Goal: Task Accomplishment & Management: Complete application form

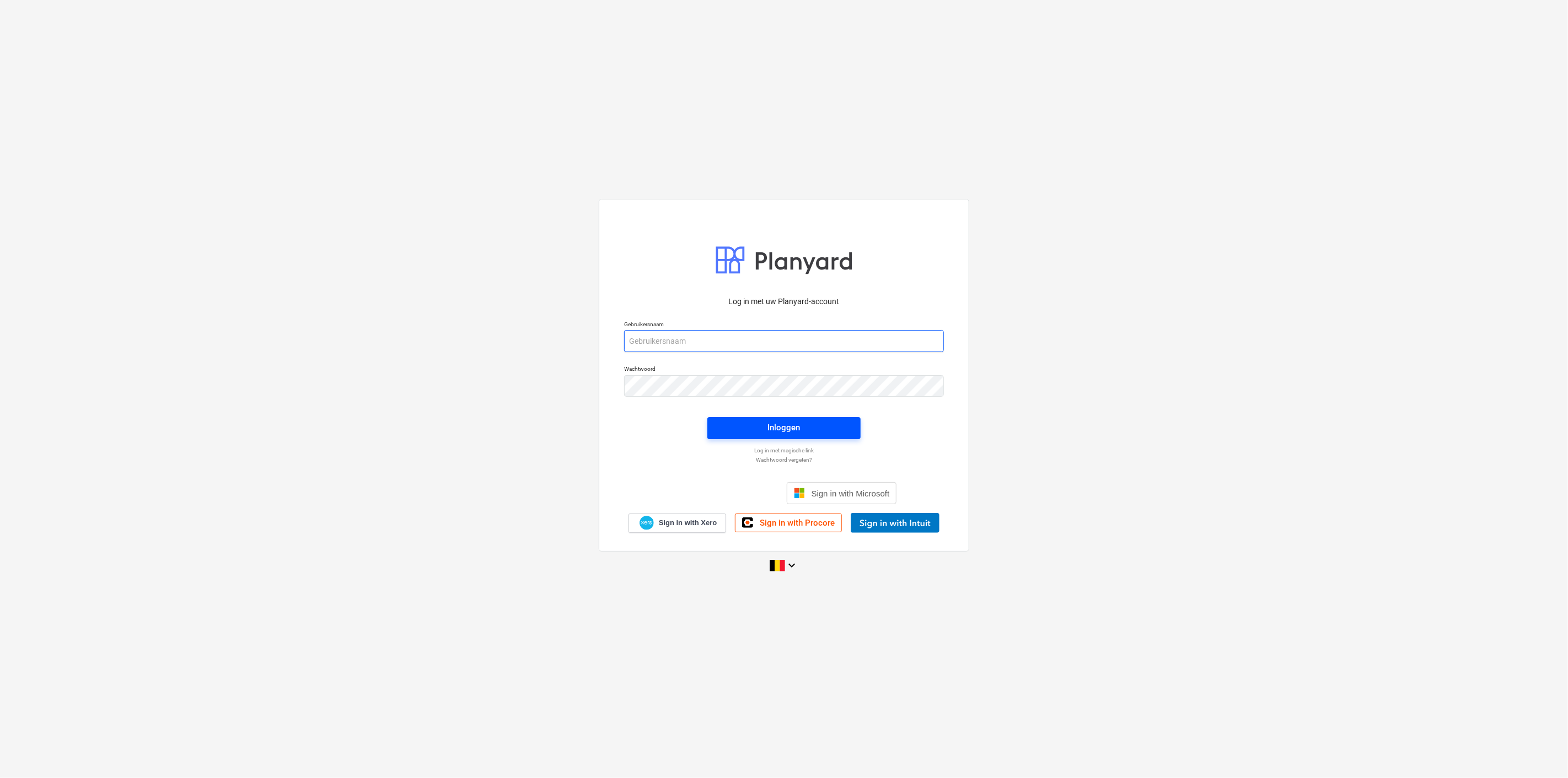
type input "[PERSON_NAME][EMAIL_ADDRESS][DOMAIN_NAME]"
click at [748, 433] on span "Inloggen" at bounding box center [783, 427] width 127 height 14
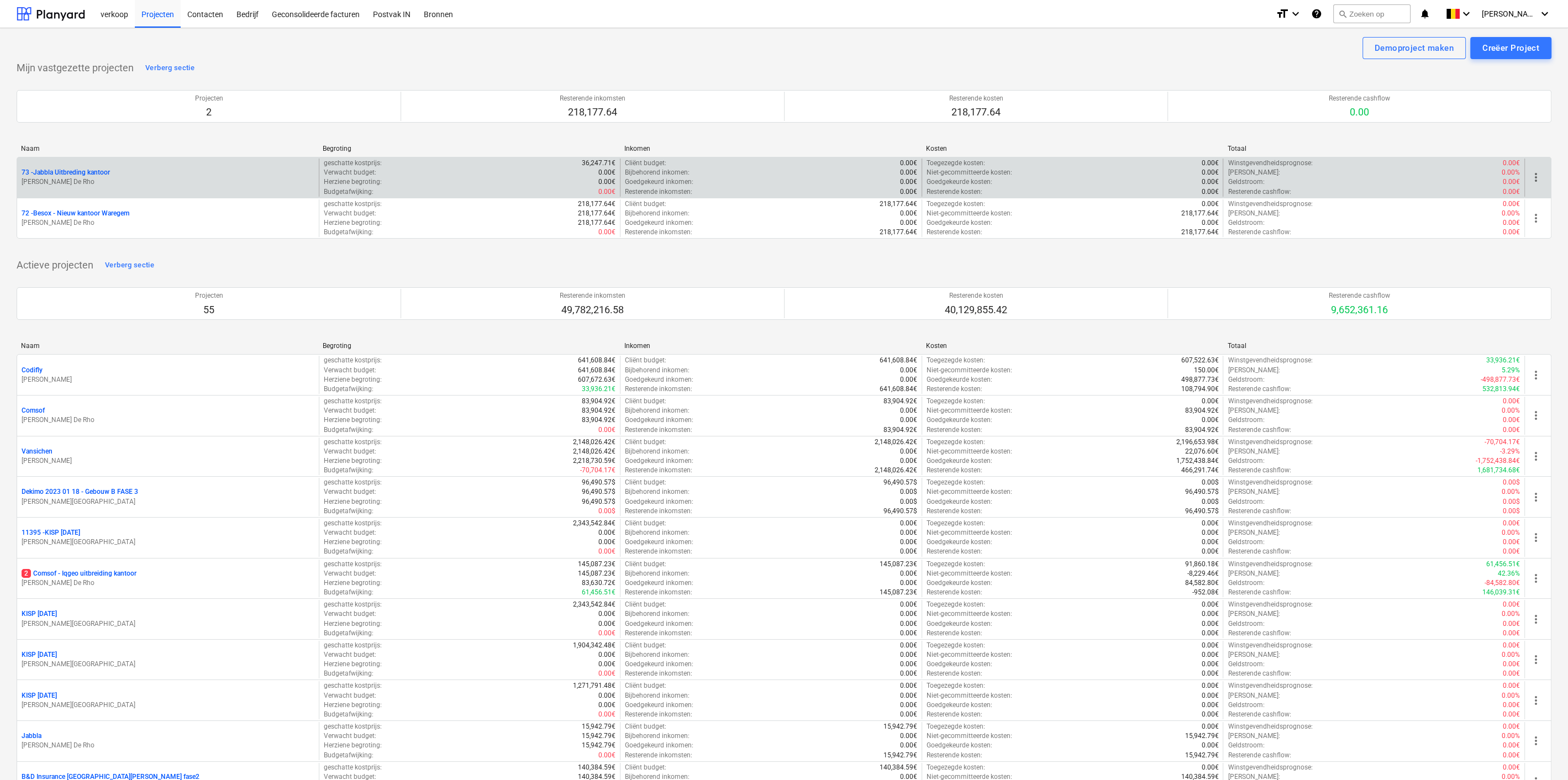
click at [76, 177] on p "[PERSON_NAME] De Rho" at bounding box center [168, 181] width 293 height 9
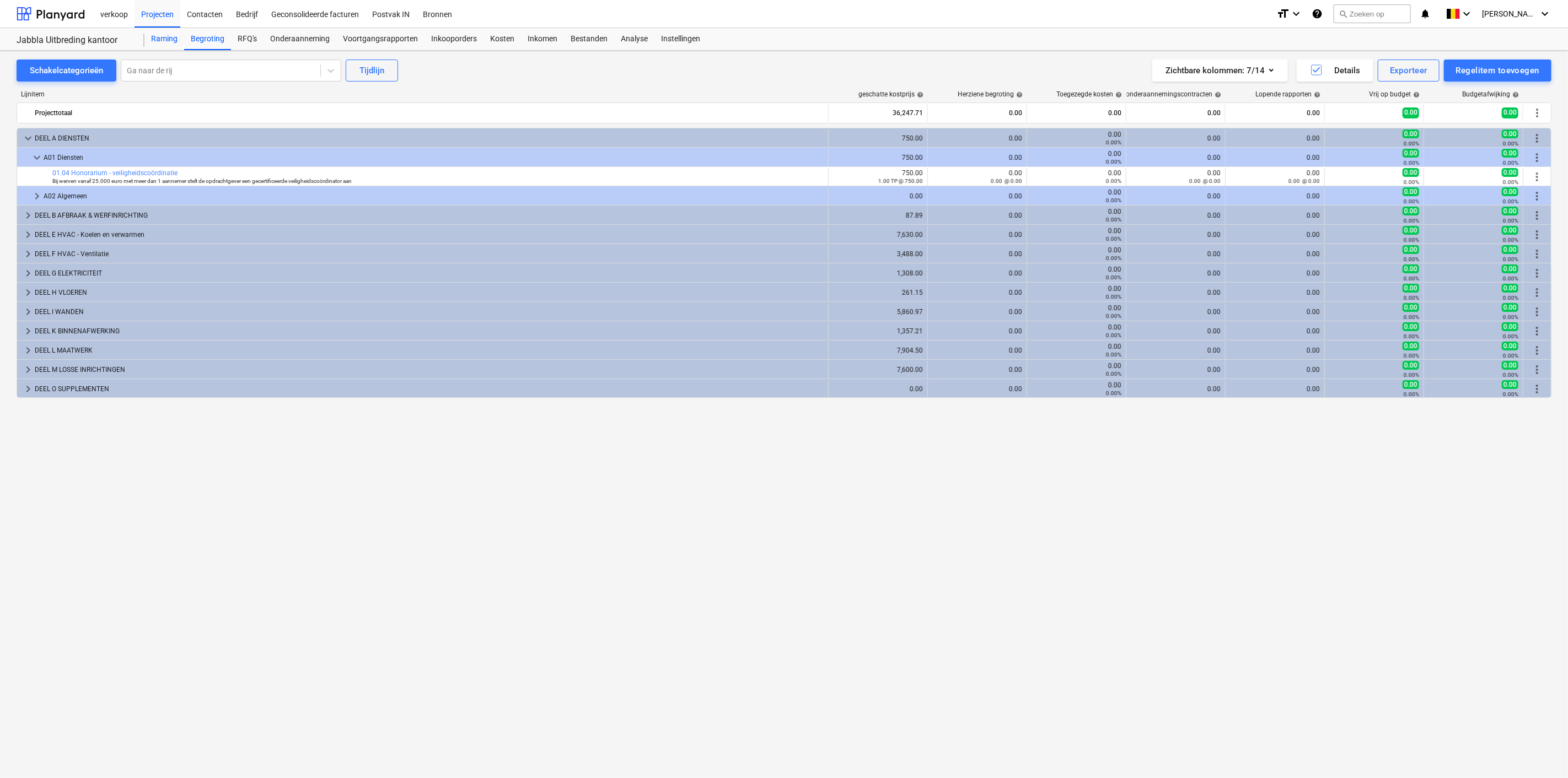
click at [155, 36] on div "Raming" at bounding box center [164, 39] width 40 height 22
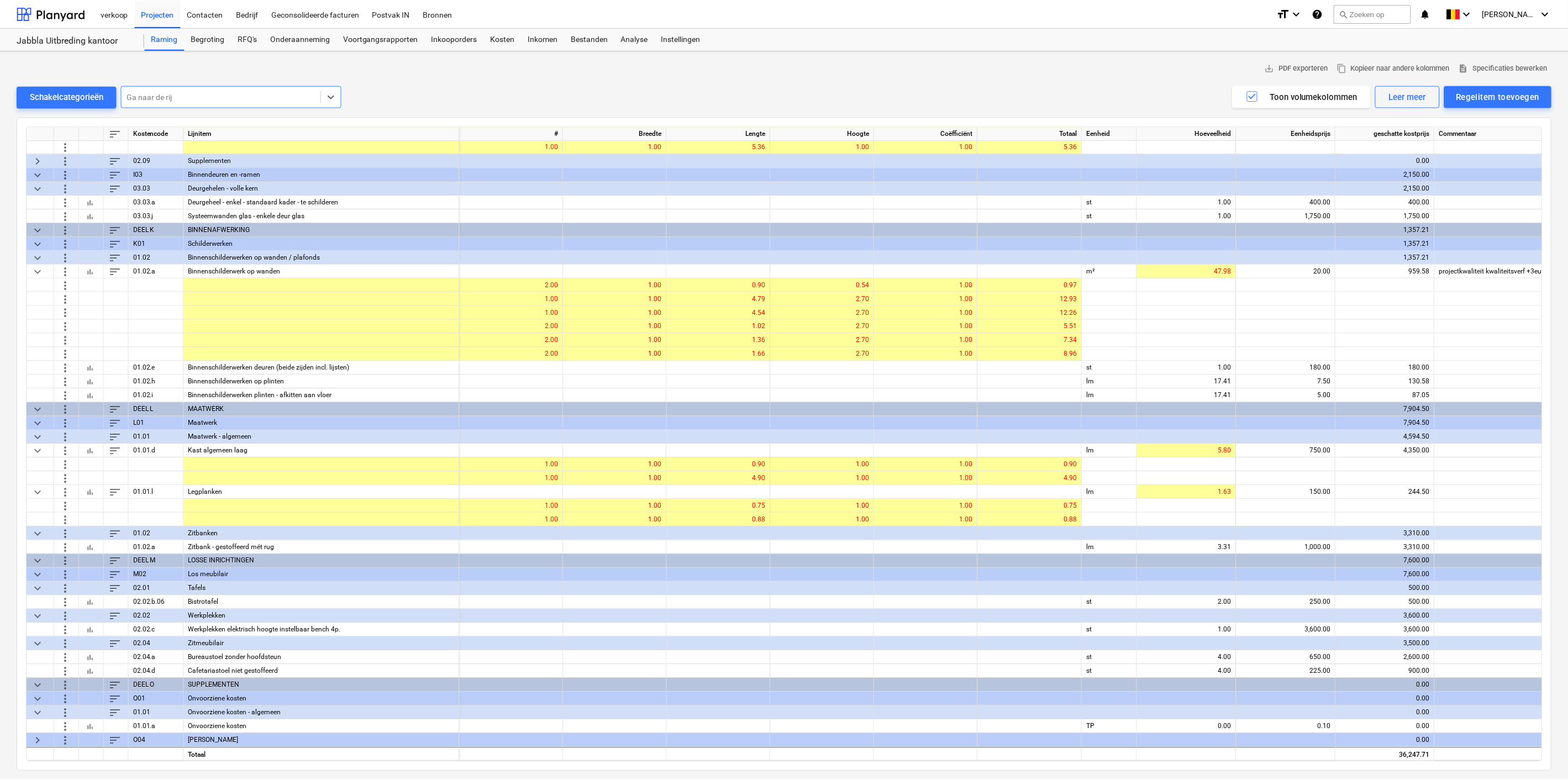
scroll to position [665, 0]
click at [1203, 720] on div "0.00" at bounding box center [1189, 727] width 90 height 14
type input "36247.71"
click at [1393, 70] on span "content_copy Kopieer naar andere kolommen" at bounding box center [1396, 68] width 113 height 13
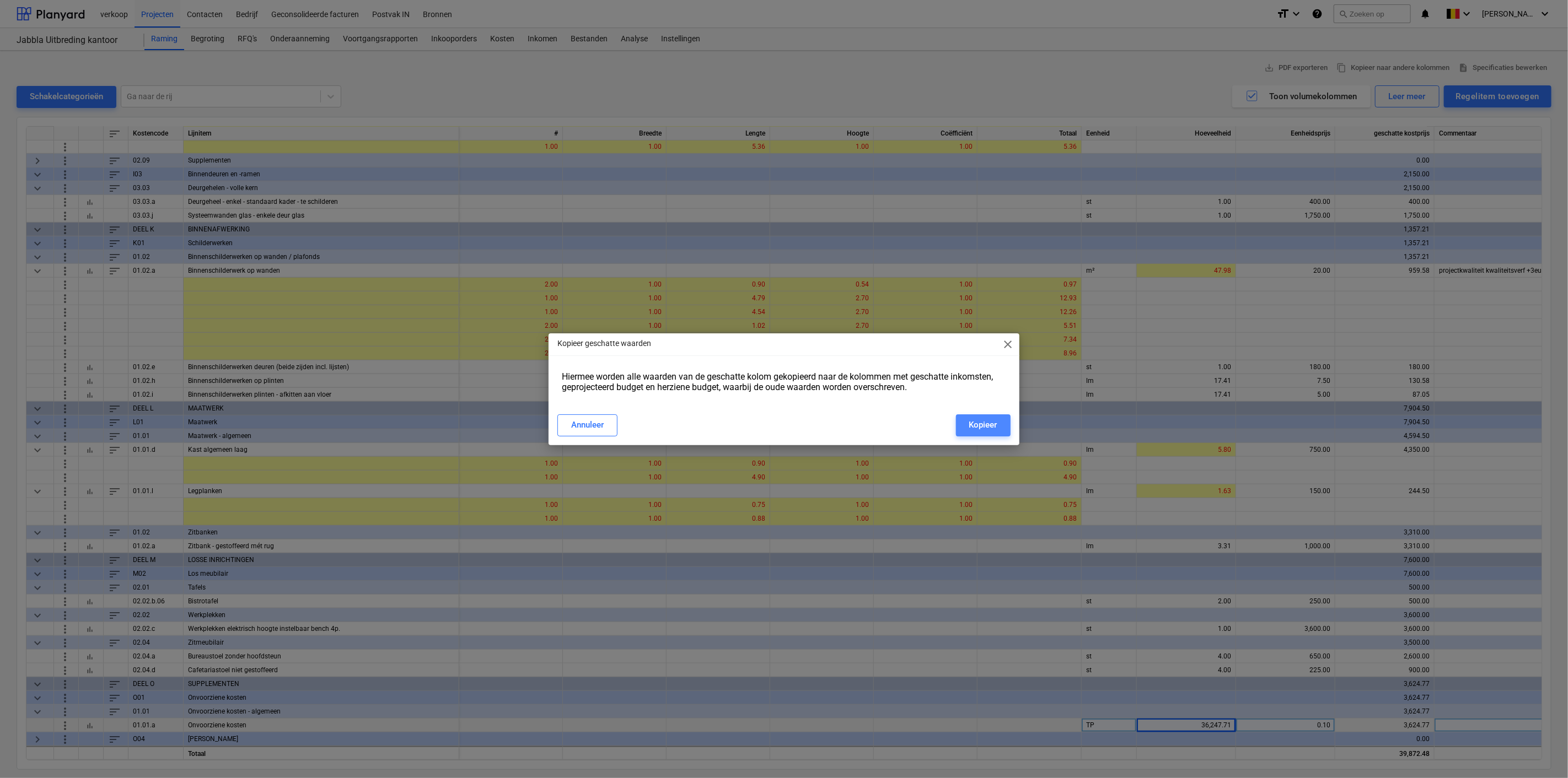
click at [995, 422] on div "Kopieer" at bounding box center [983, 424] width 28 height 14
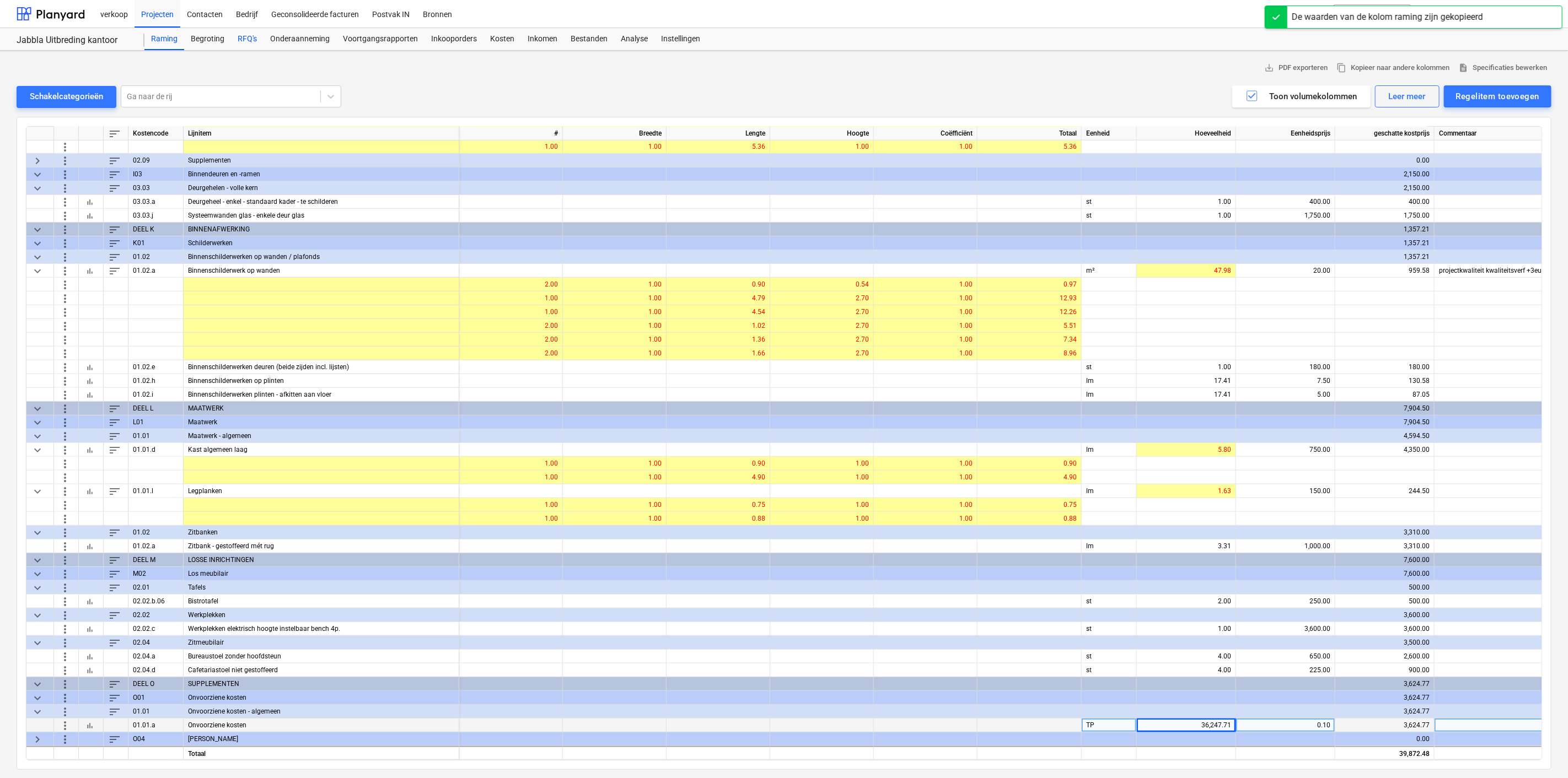
click at [241, 42] on div "RFQ's" at bounding box center [247, 39] width 32 height 22
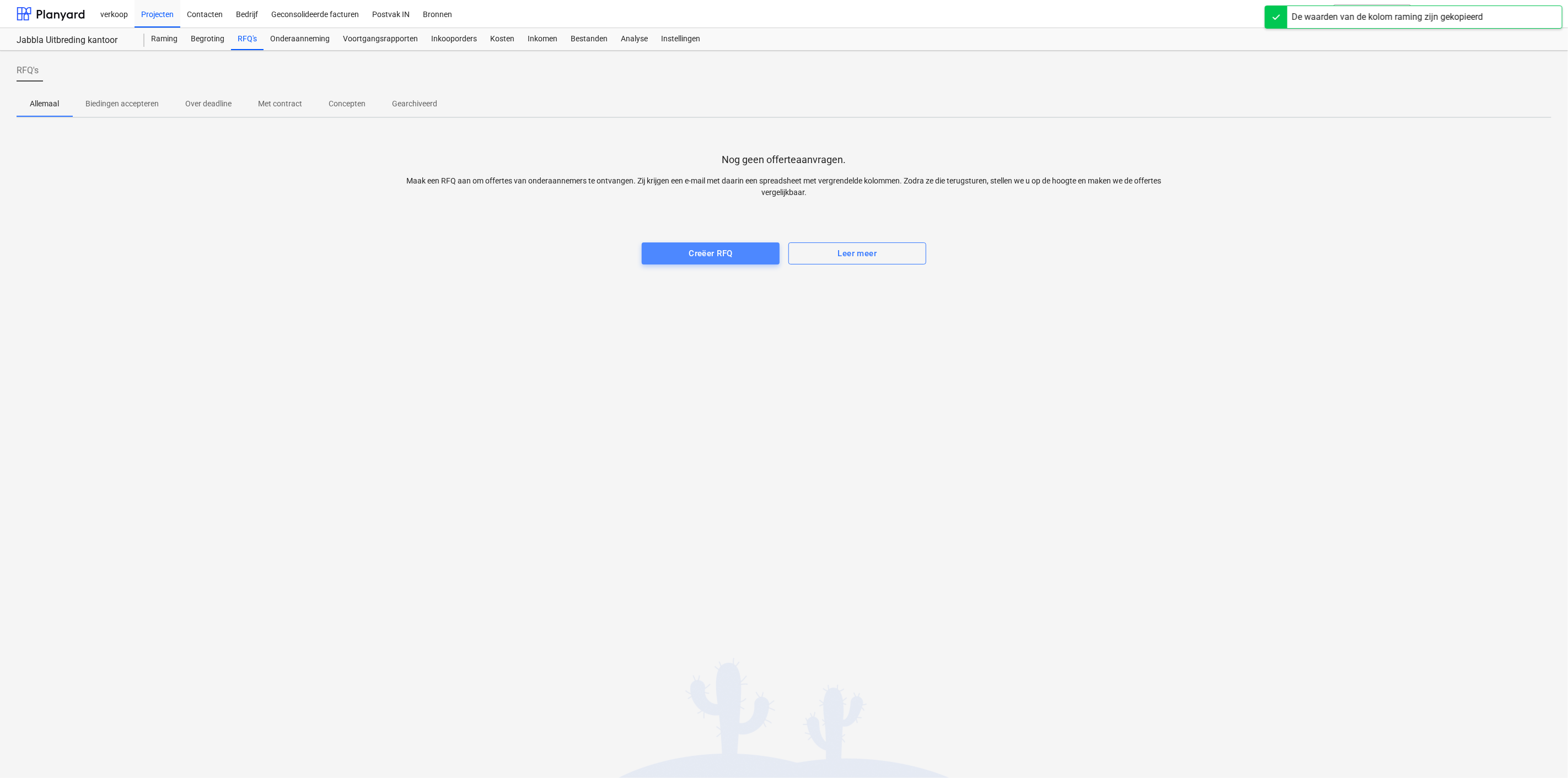
click at [700, 255] on div "Creëer RFQ" at bounding box center [710, 253] width 43 height 14
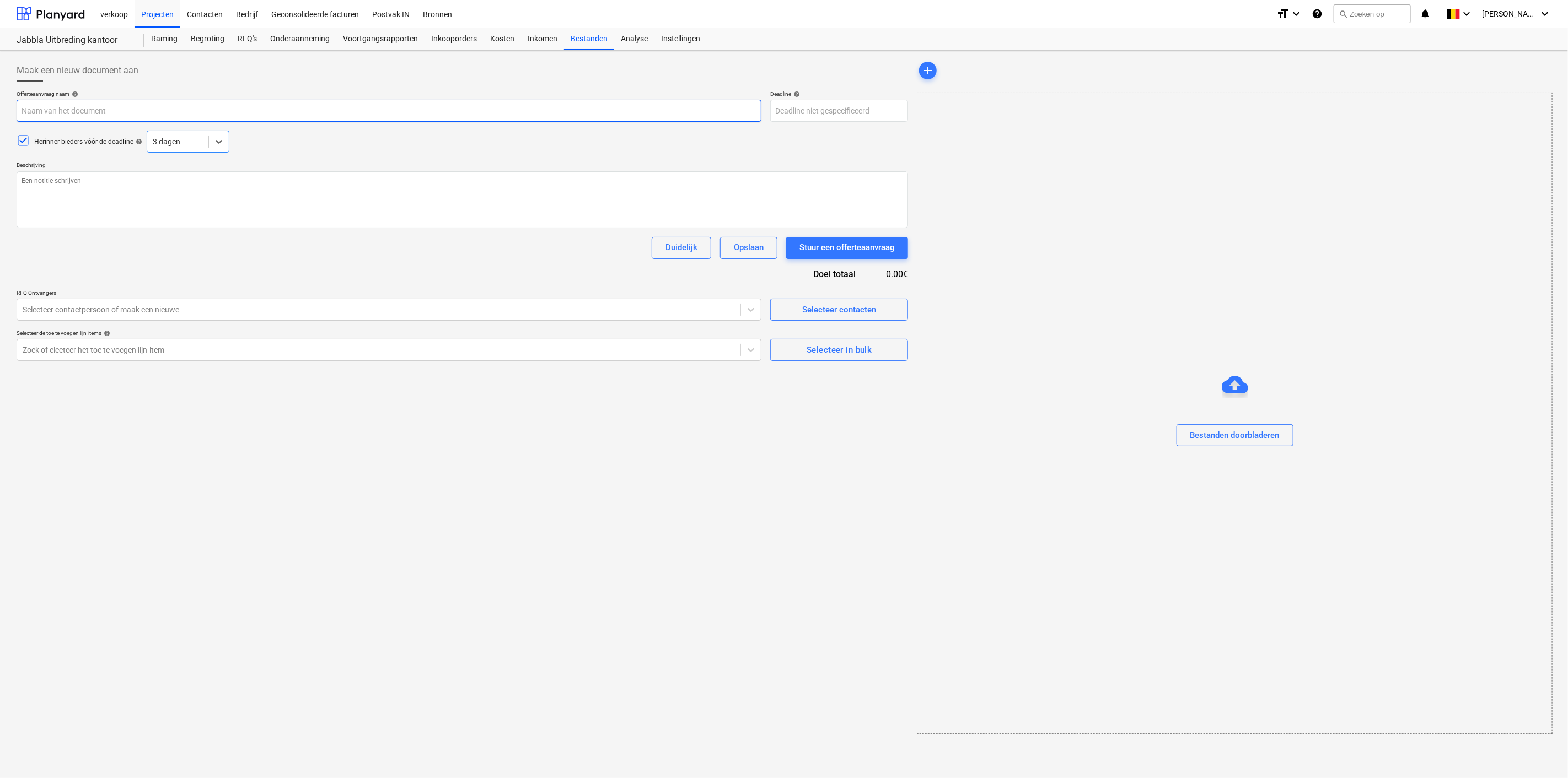
click at [166, 109] on input "text" at bounding box center [389, 111] width 745 height 22
type textarea "x"
type input "P"
type textarea "x"
type input "Pri"
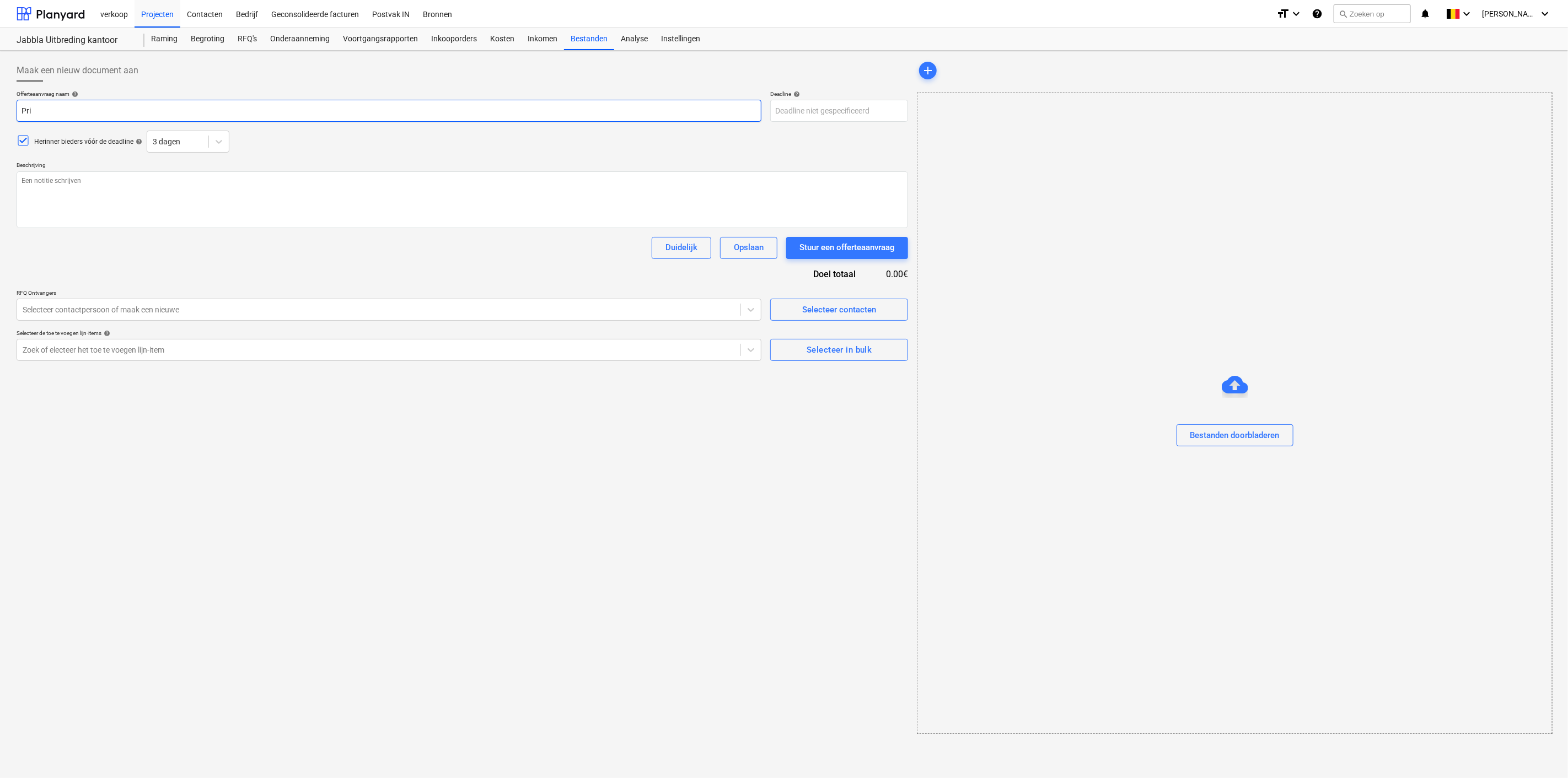
type textarea "x"
type input "Prio"
type textarea "x"
type input "Prioj"
type textarea "x"
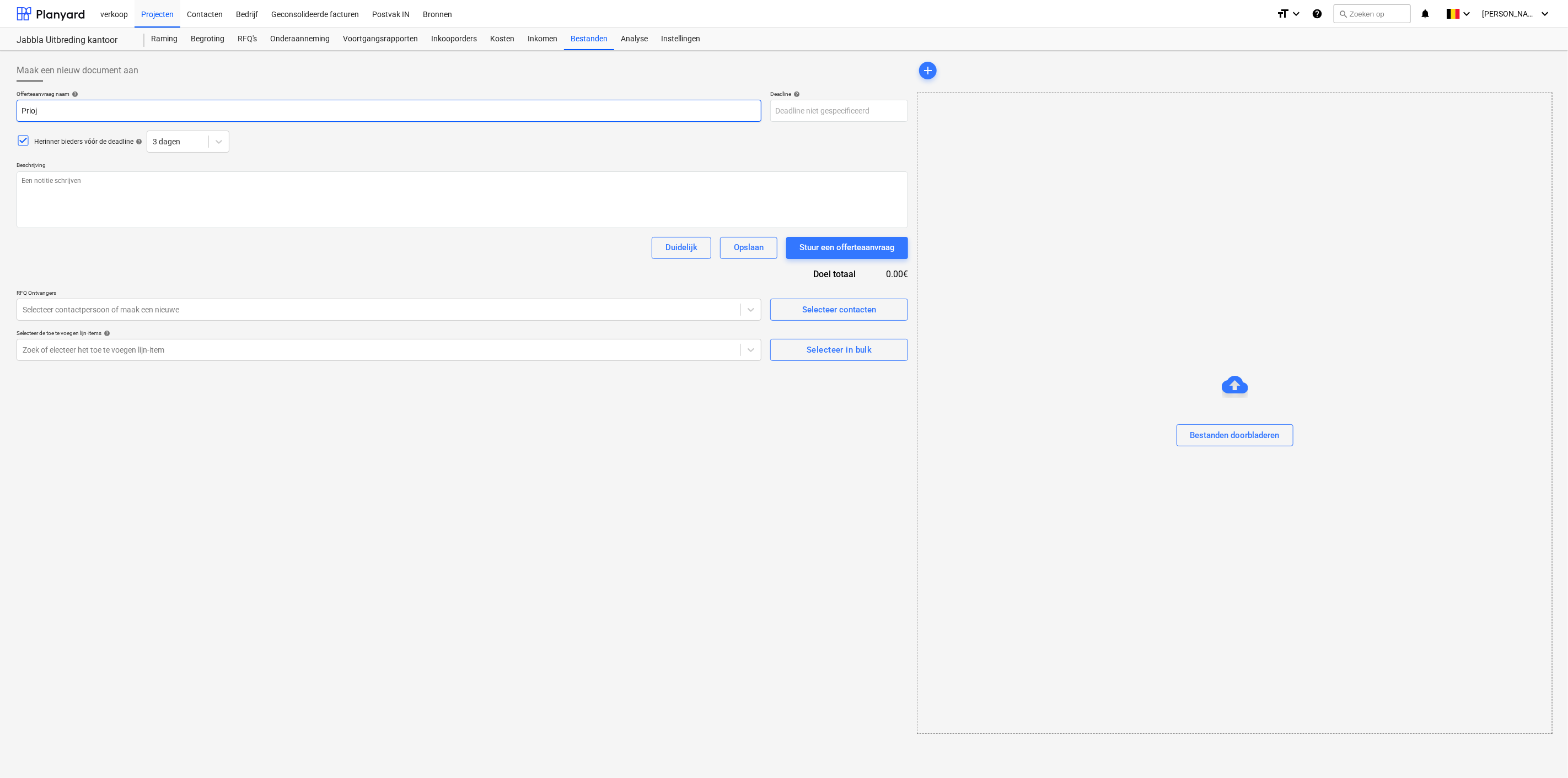
type input "Priojs"
type textarea "x"
type input "Priojsa"
type textarea "x"
type input "Priojsaa"
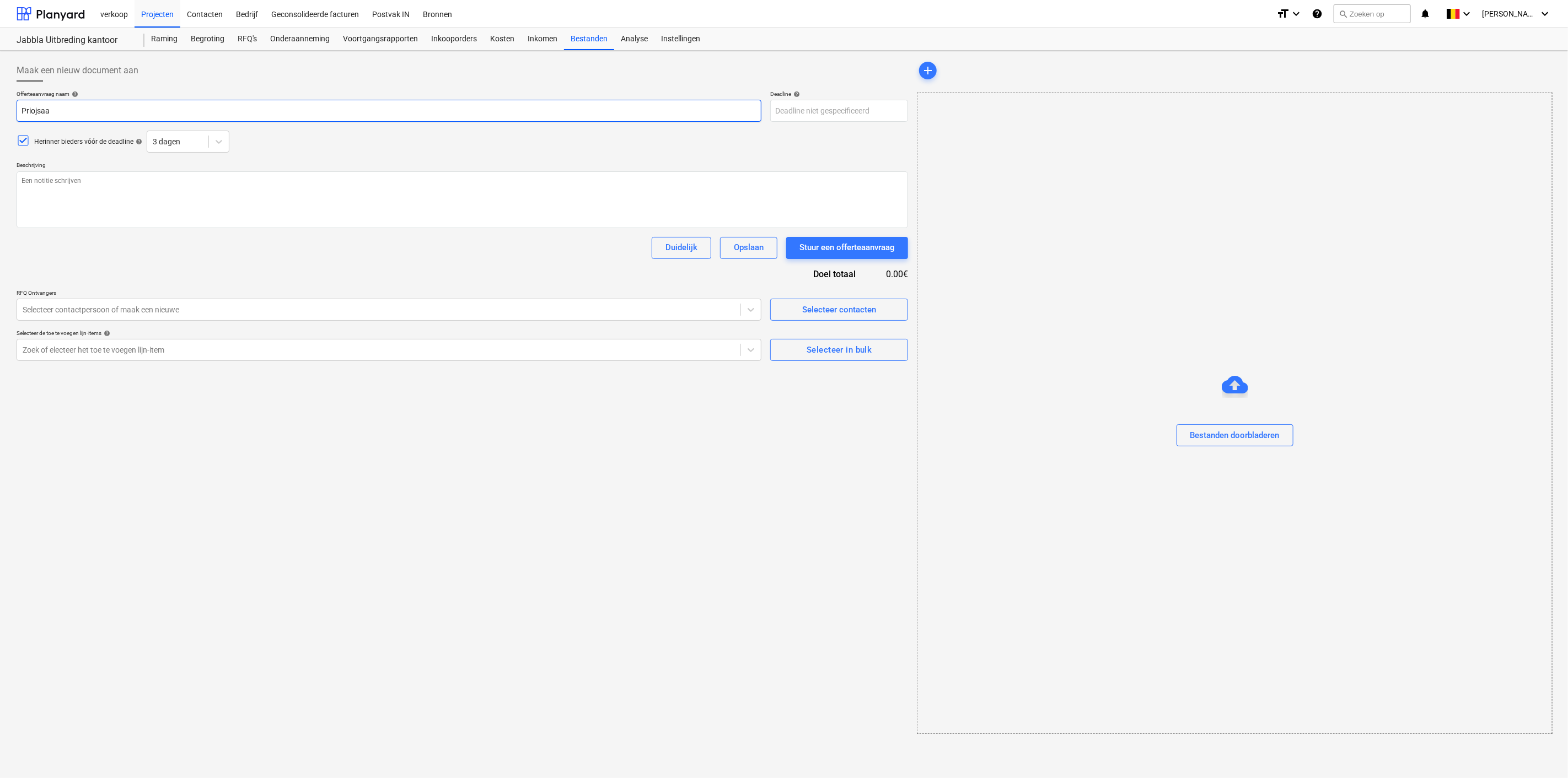
type textarea "x"
type input "Priojsaan"
type textarea "x"
type input "Priojsaanv"
type textarea "x"
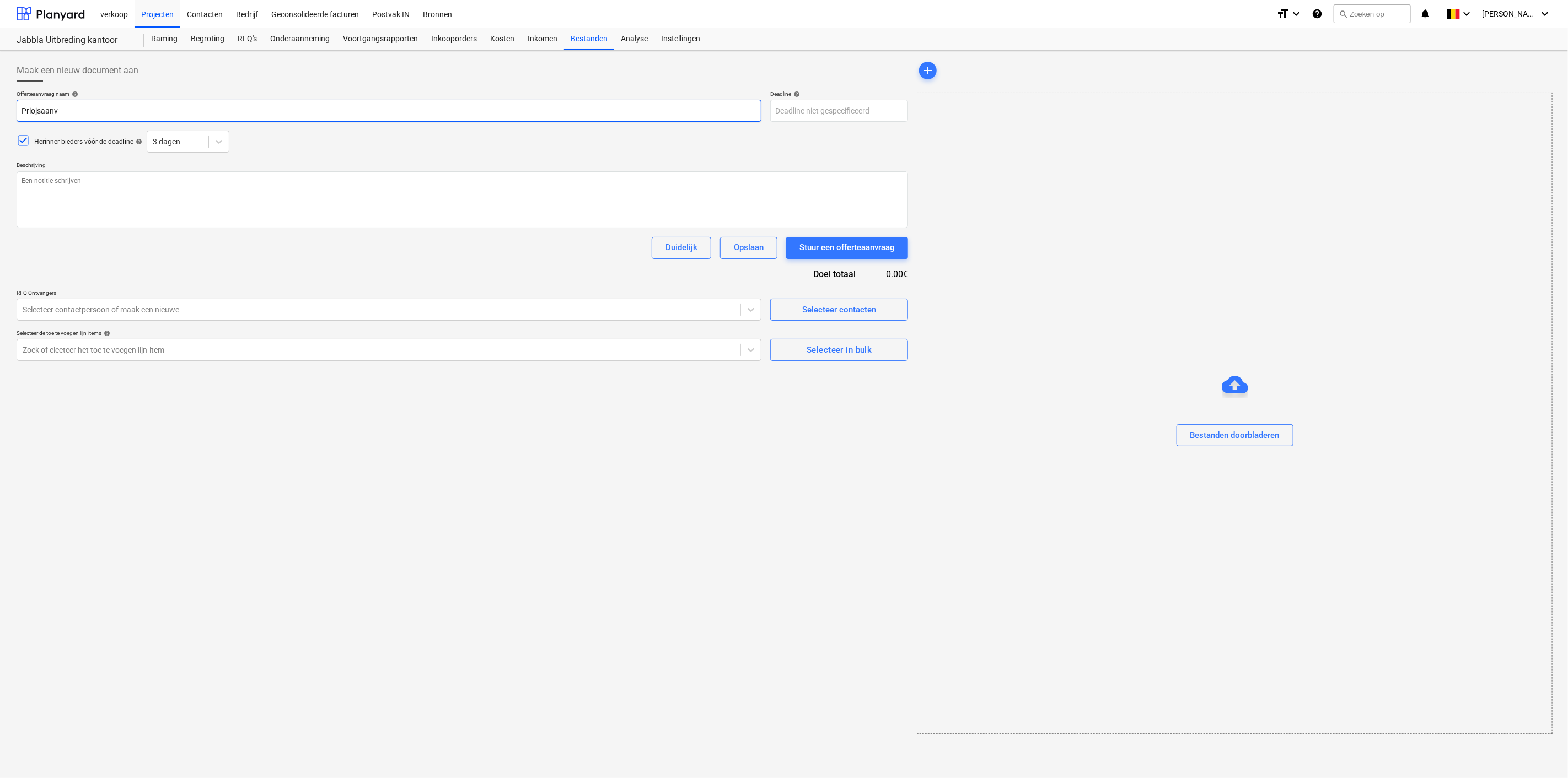
type input "Priojsaanvr"
type textarea "x"
type input "Priojsaanvra"
type textarea "x"
type input "Priojsaanvraa"
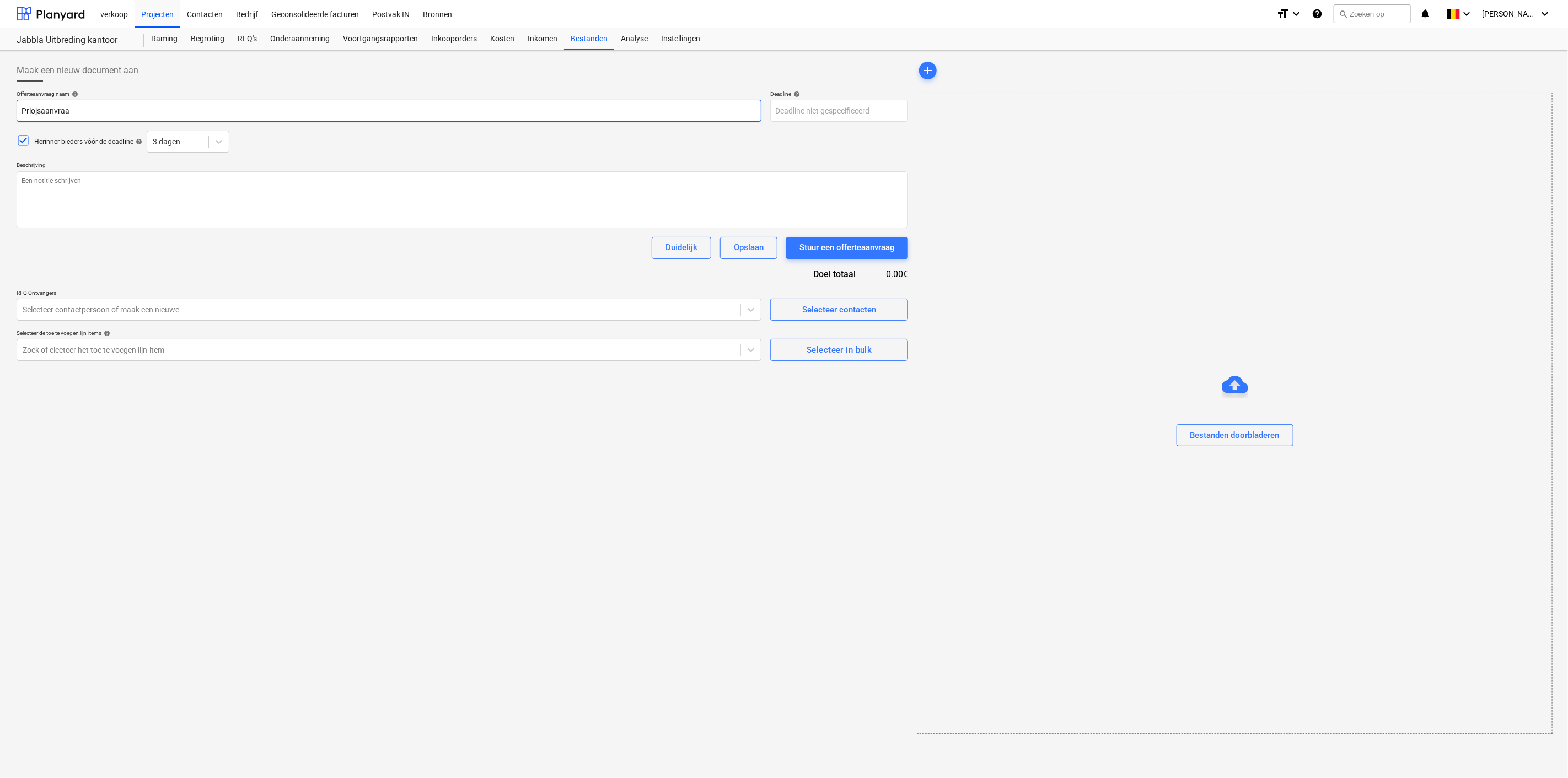
type textarea "x"
type input "Priojsaanvraag"
type textarea "x"
type input "Priojsaanvraag"
type textarea "x"
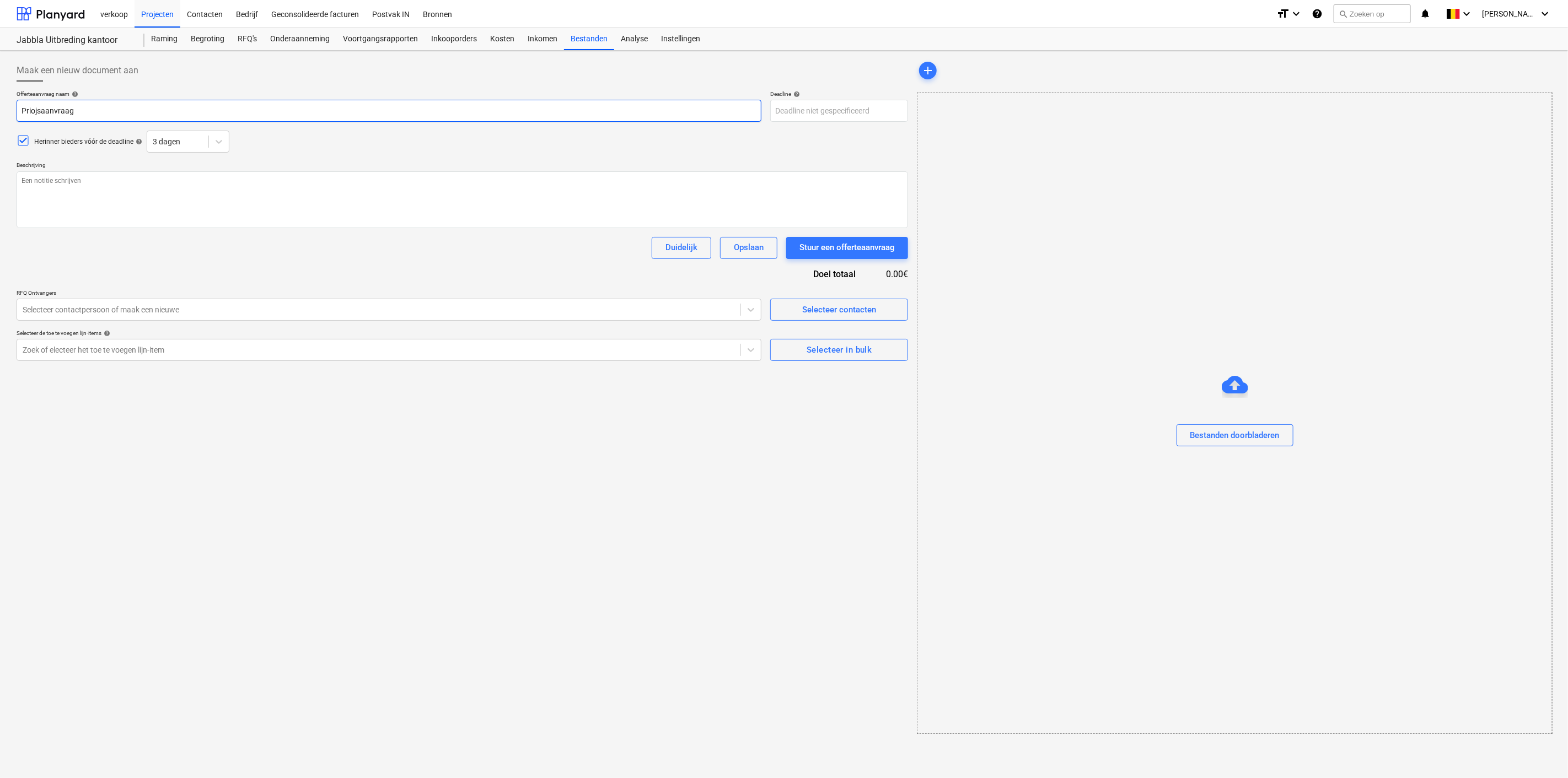
type input "Priojsaanvraag"
type textarea "x"
type input "Priojsaanvraa"
type textarea "x"
type input "Priojsaanvra"
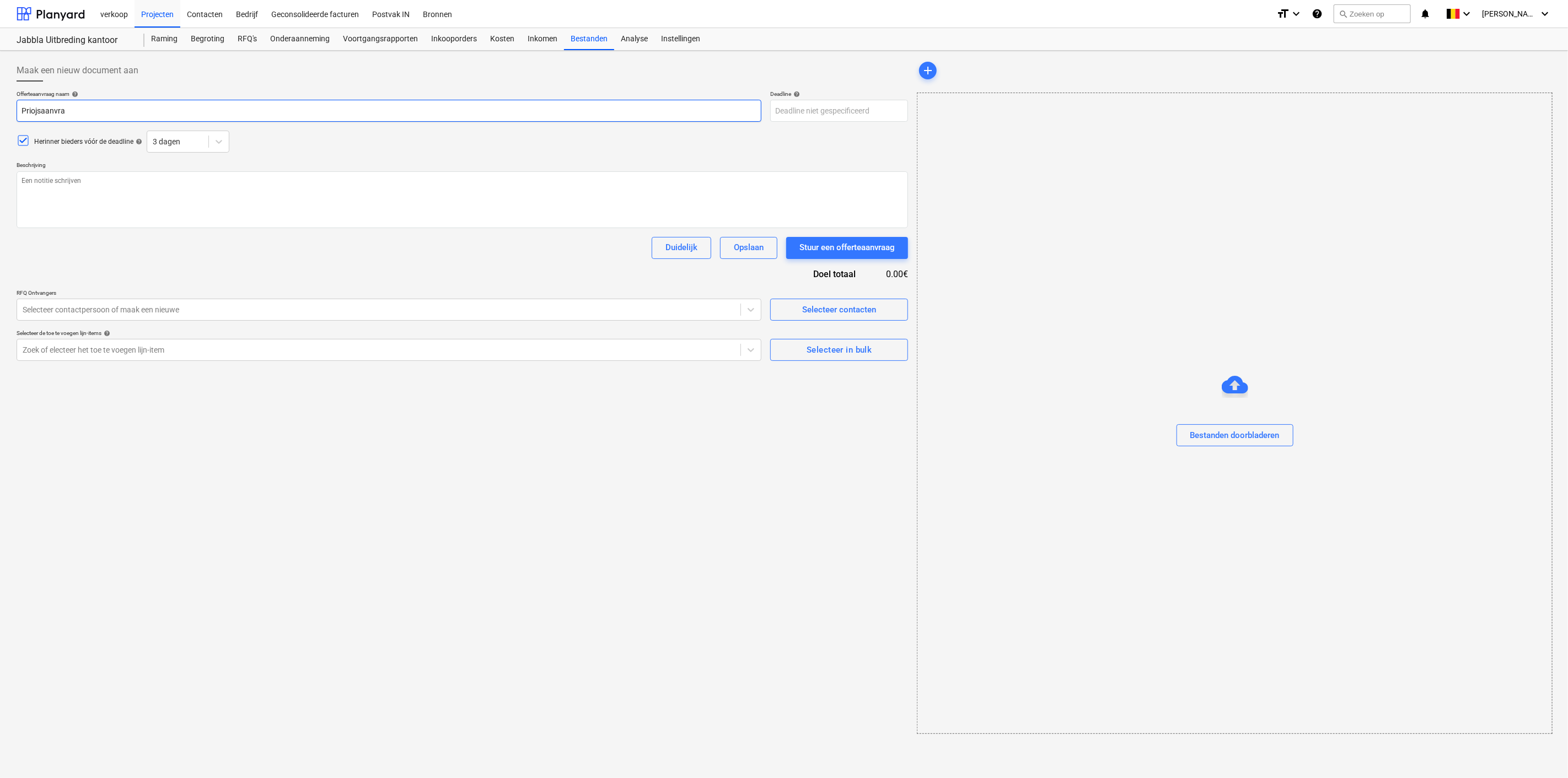
type textarea "x"
type input "Priojsaanvr"
type textarea "x"
type input "Priojsaanv"
type textarea "x"
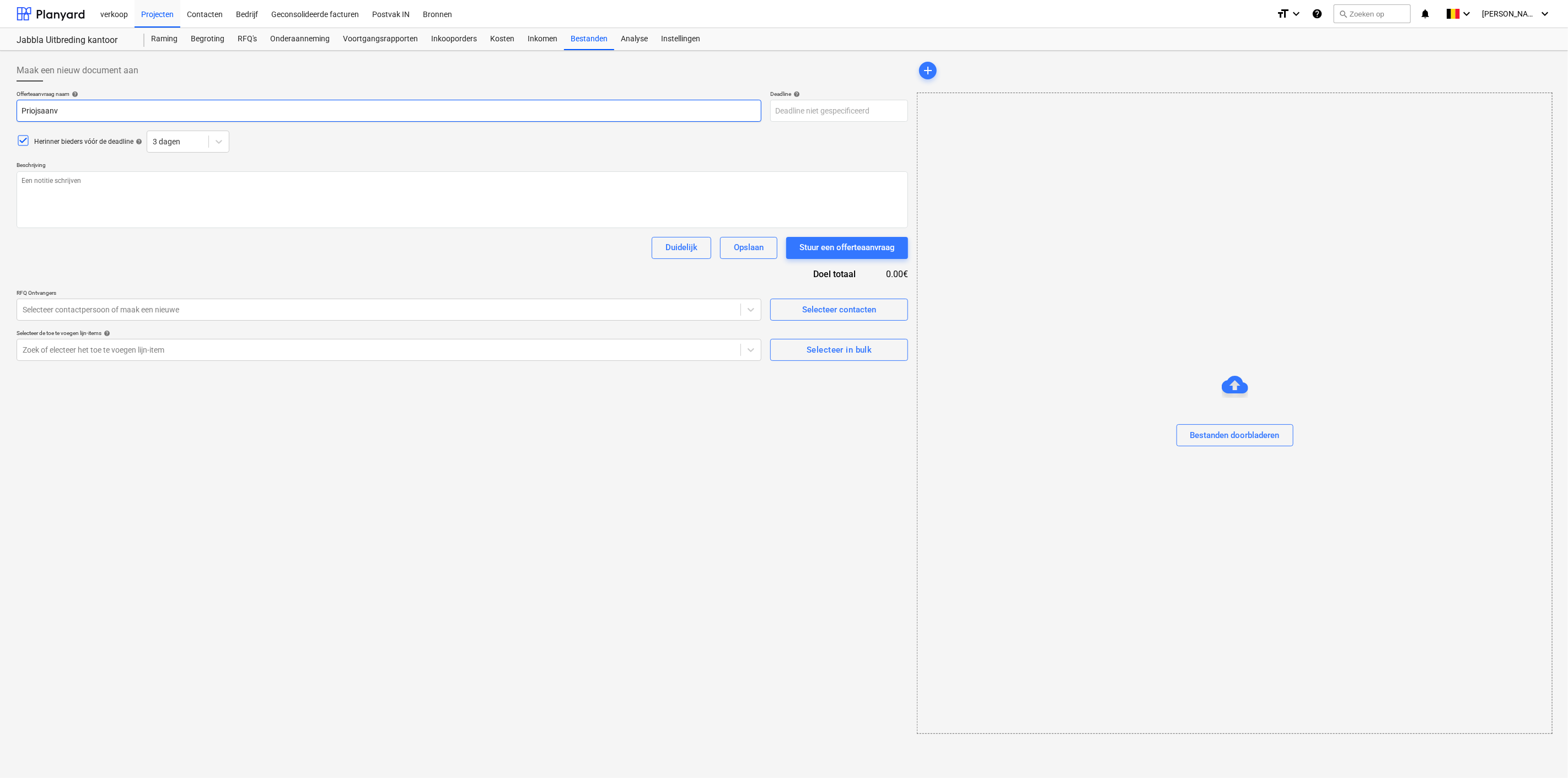
type input "Priojsaan"
type textarea "x"
type input "Priojsaa"
type textarea "x"
type input "Priojsa"
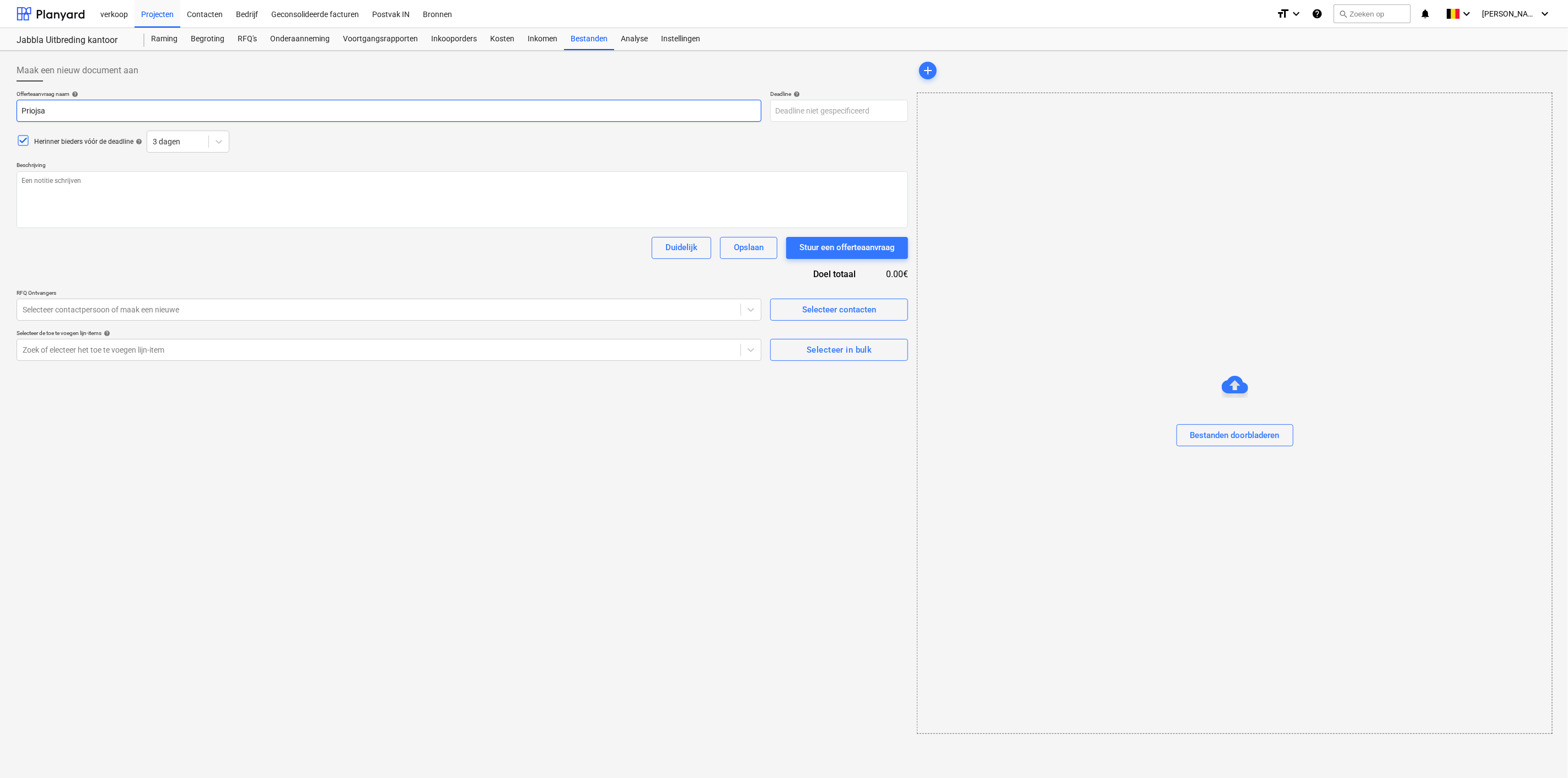
type textarea "x"
type input "Priojs"
type textarea "x"
type input "Prioj"
type textarea "x"
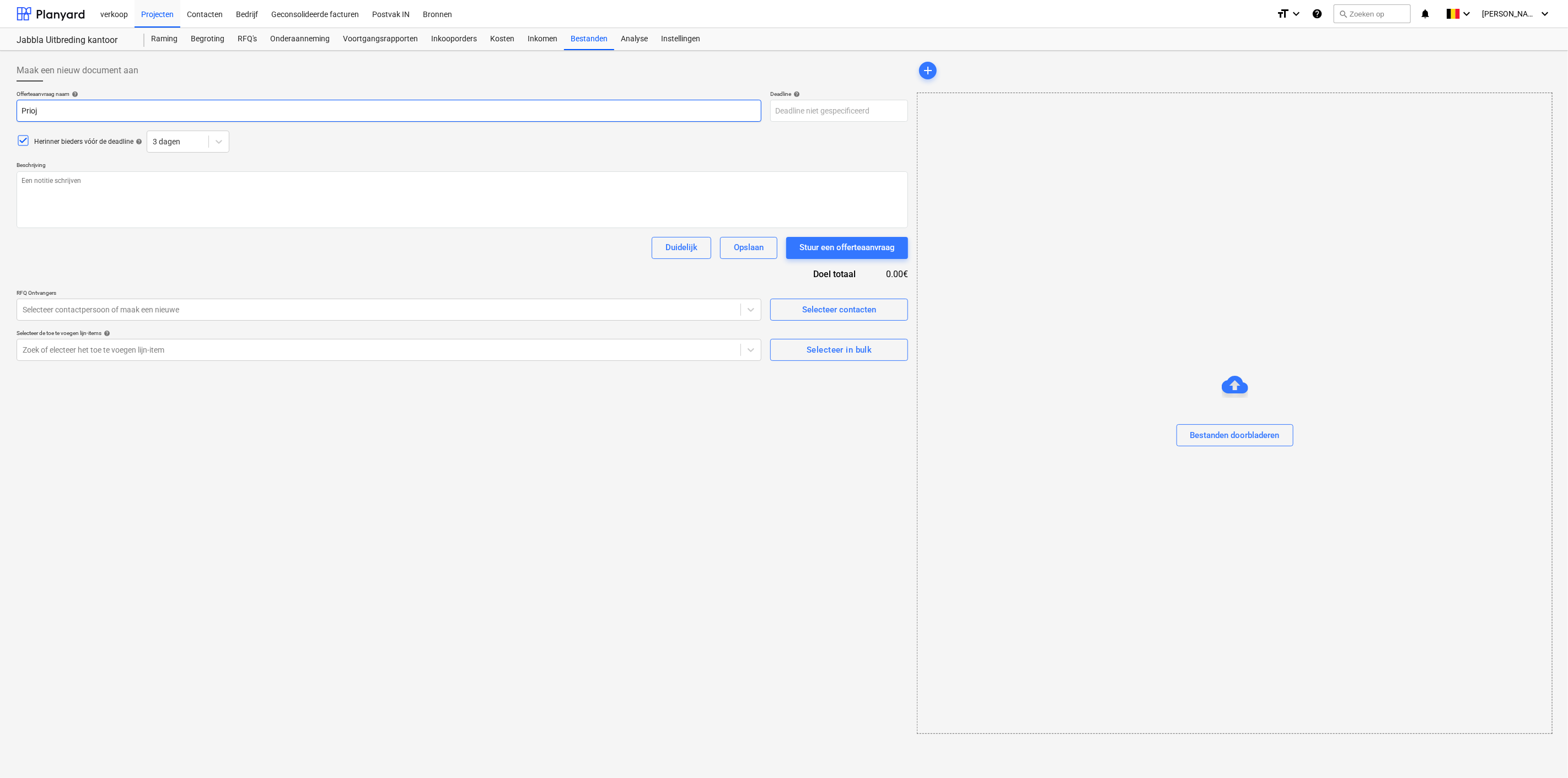
type input "Prio"
type textarea "x"
type input "Pri"
type textarea "x"
type input "Pr"
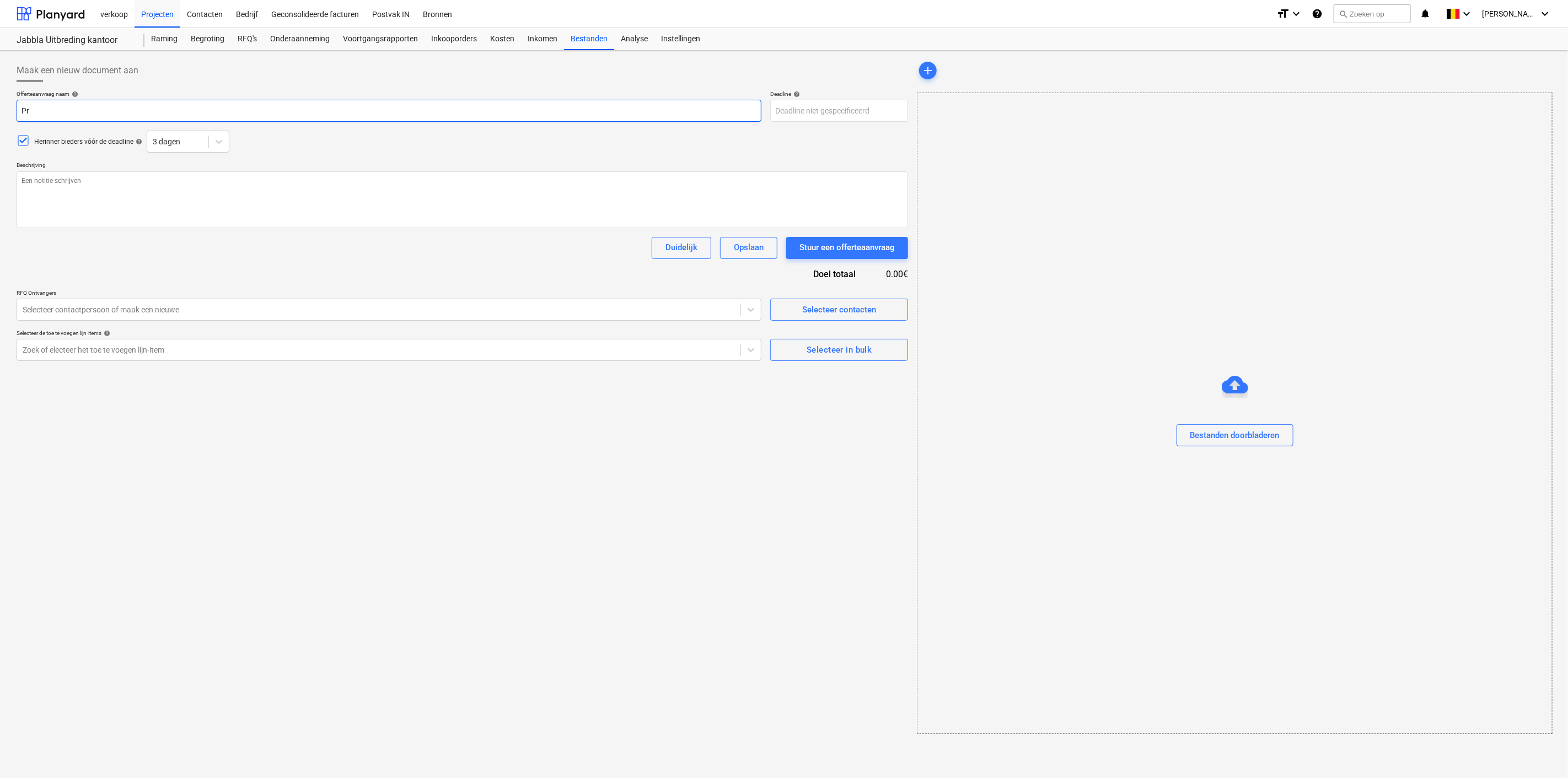
type textarea "x"
type input "P"
type textarea "x"
type input "J"
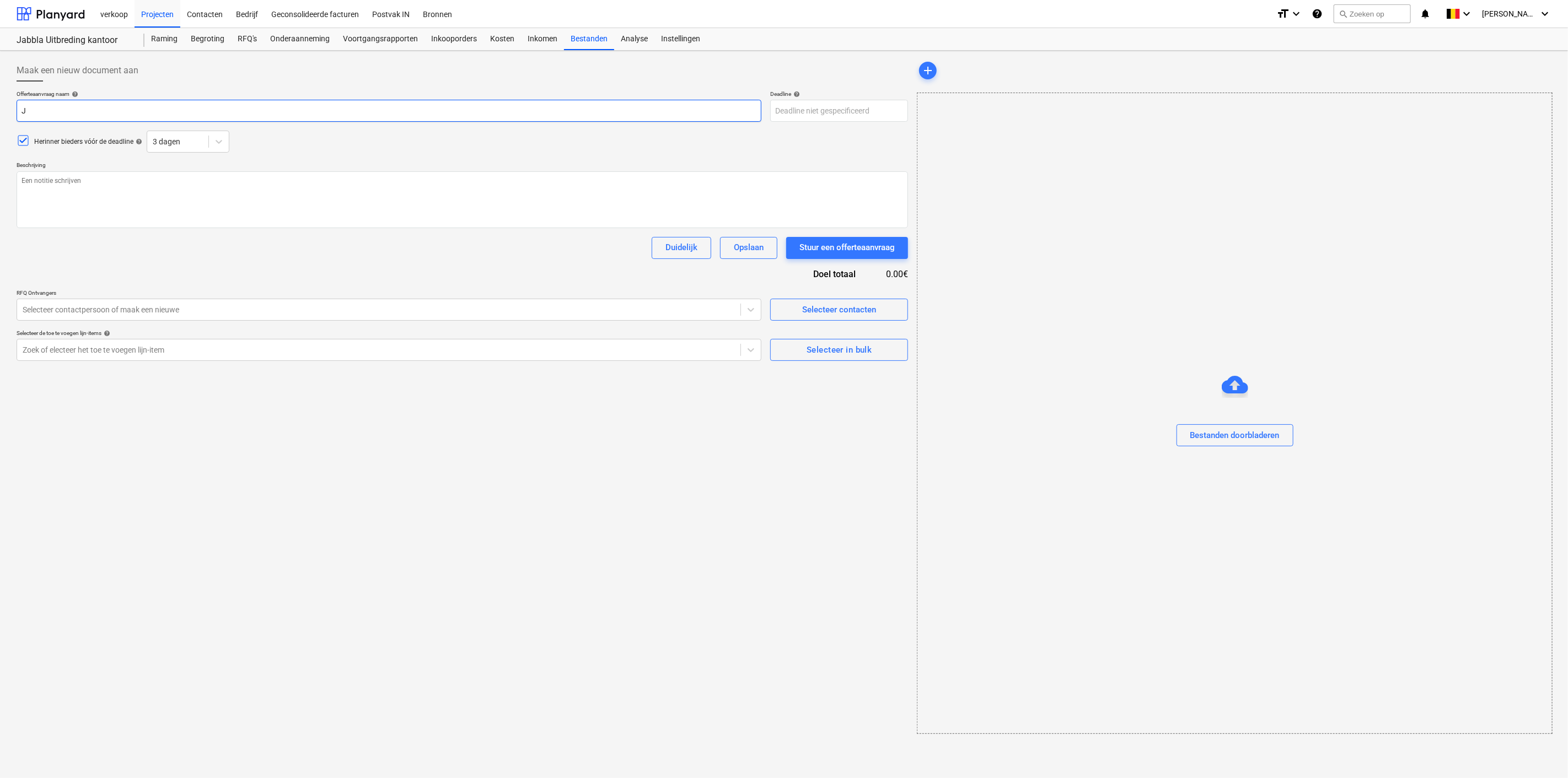
type textarea "x"
type input "[PERSON_NAME]"
type textarea "x"
type input "Jab"
type textarea "x"
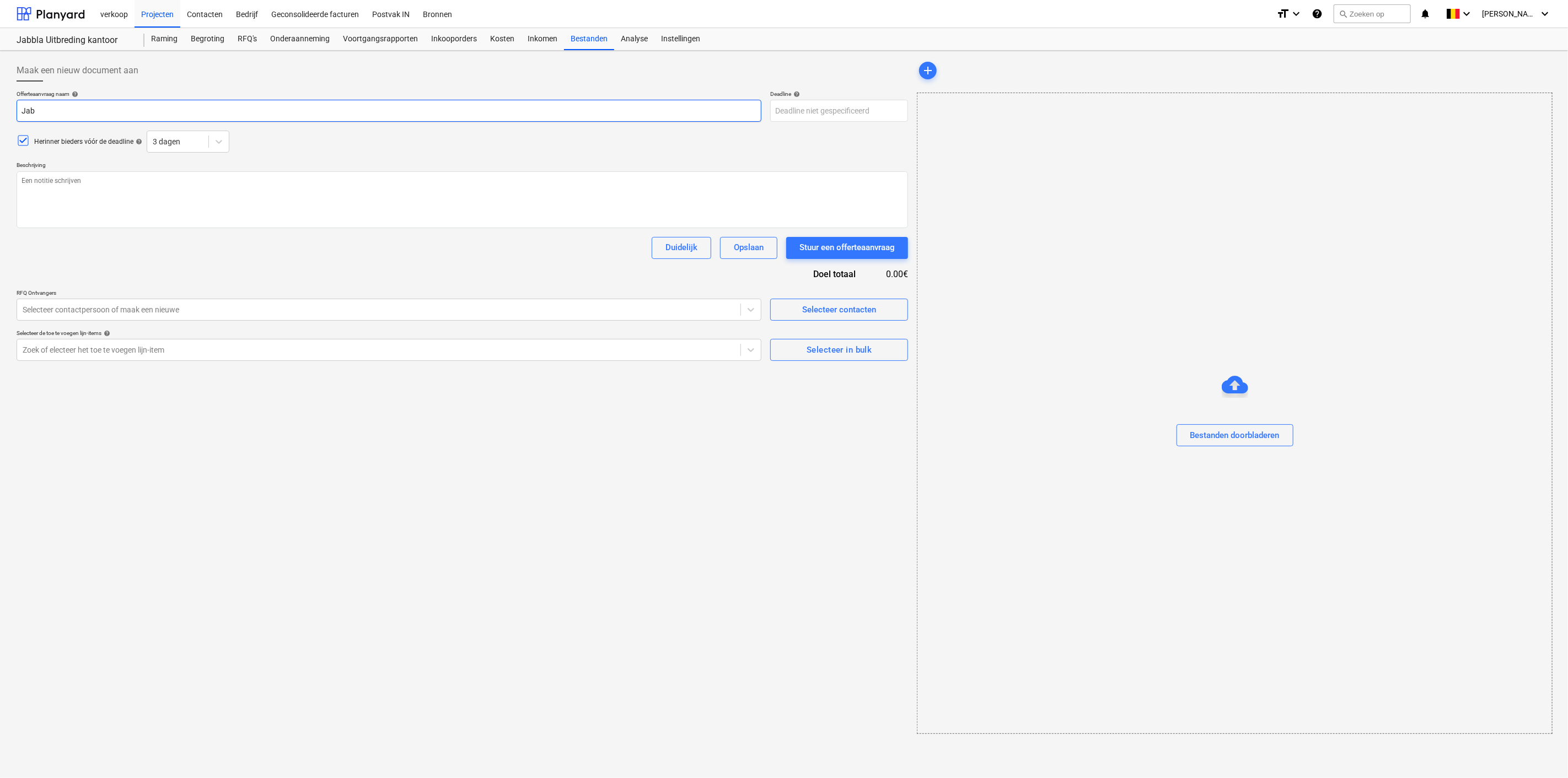
type input "Jabb"
type textarea "x"
type input "Jabbl"
type textarea "x"
type input "Jabbla"
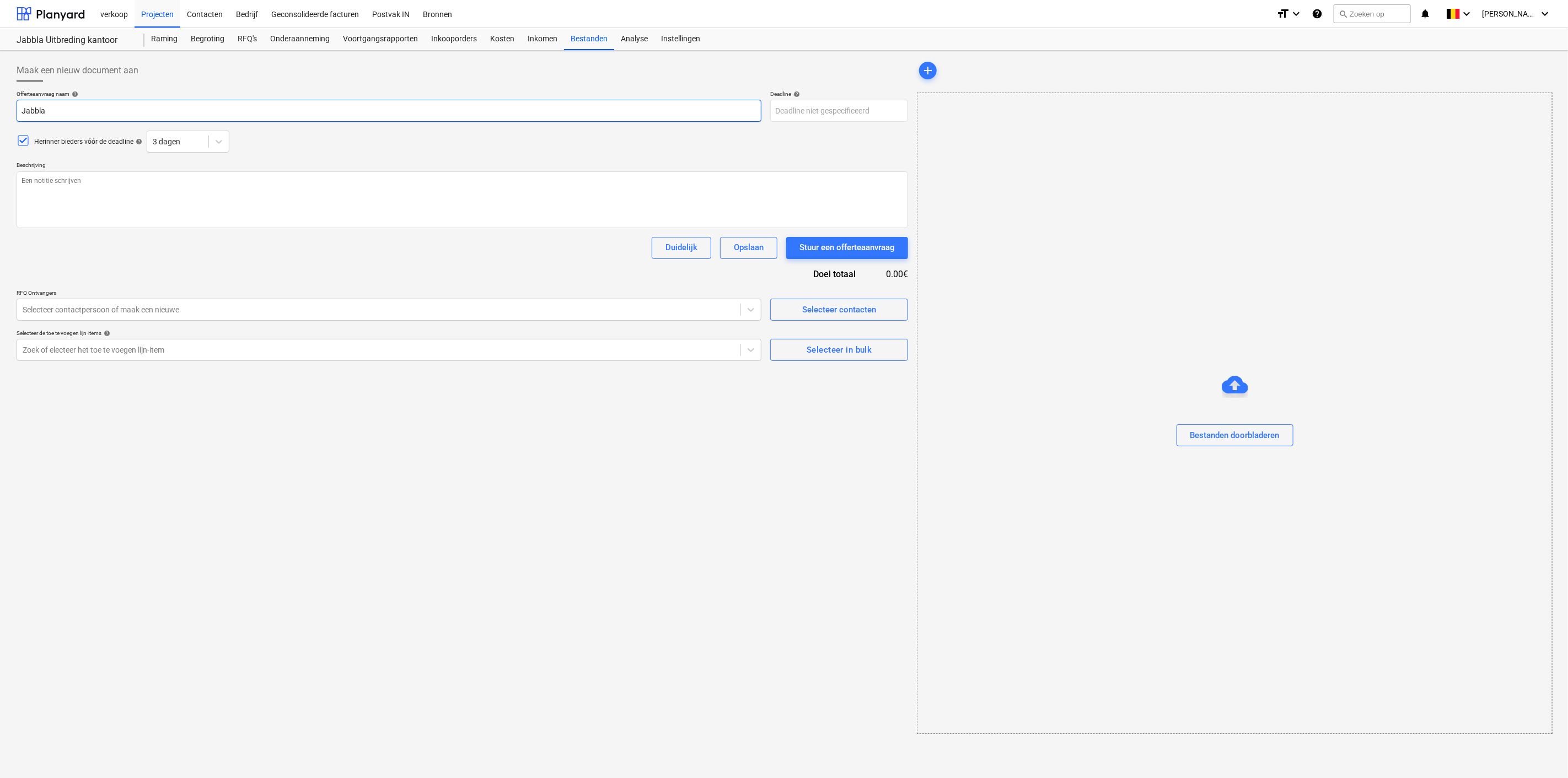
type textarea "x"
type input "Jabbla"
type textarea "x"
type input "Jabbla -"
type textarea "x"
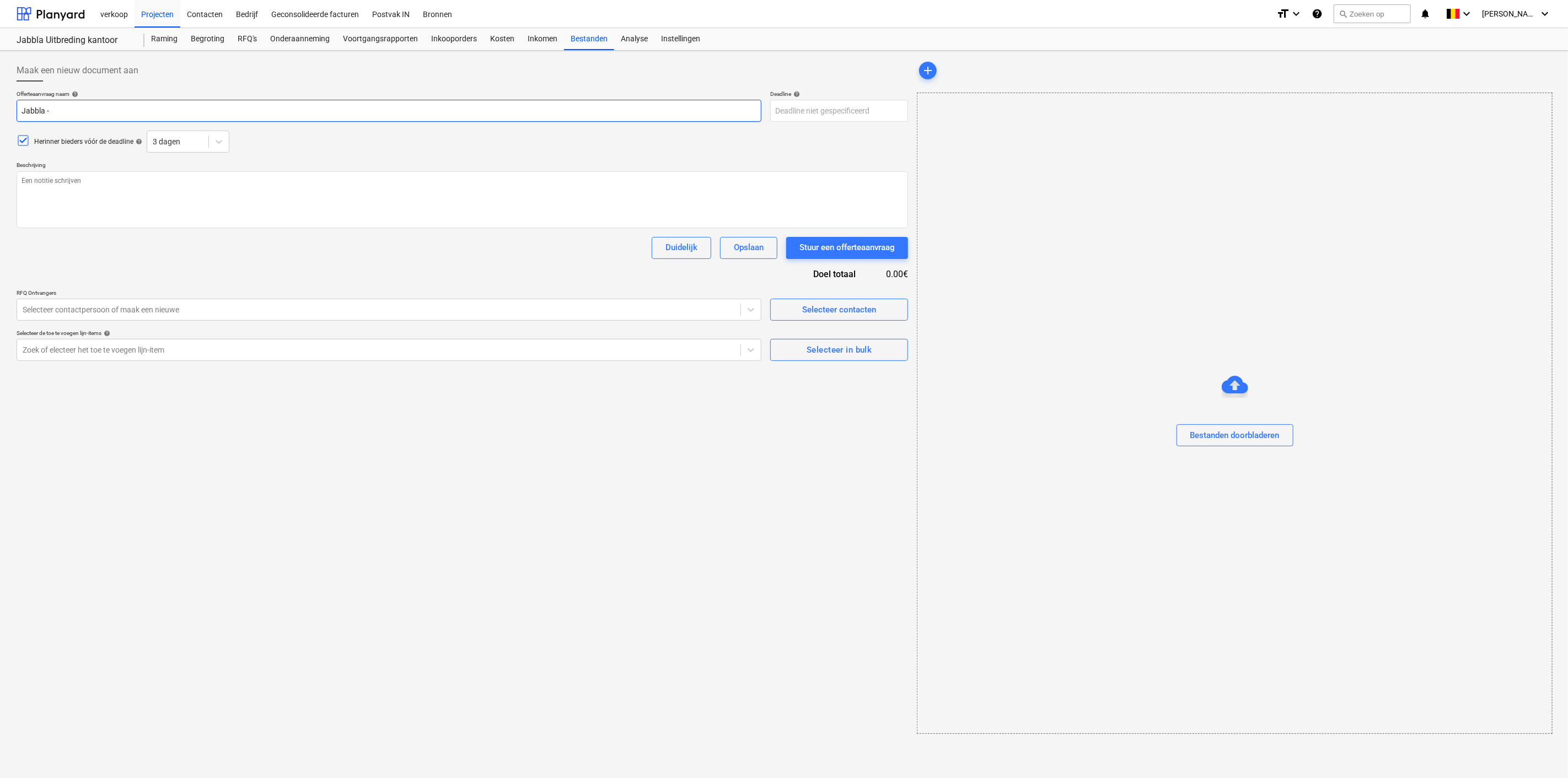
type input "Jabbla -"
type textarea "x"
type input "Jabbla - P"
type textarea "x"
type input "Jabbla - Pr"
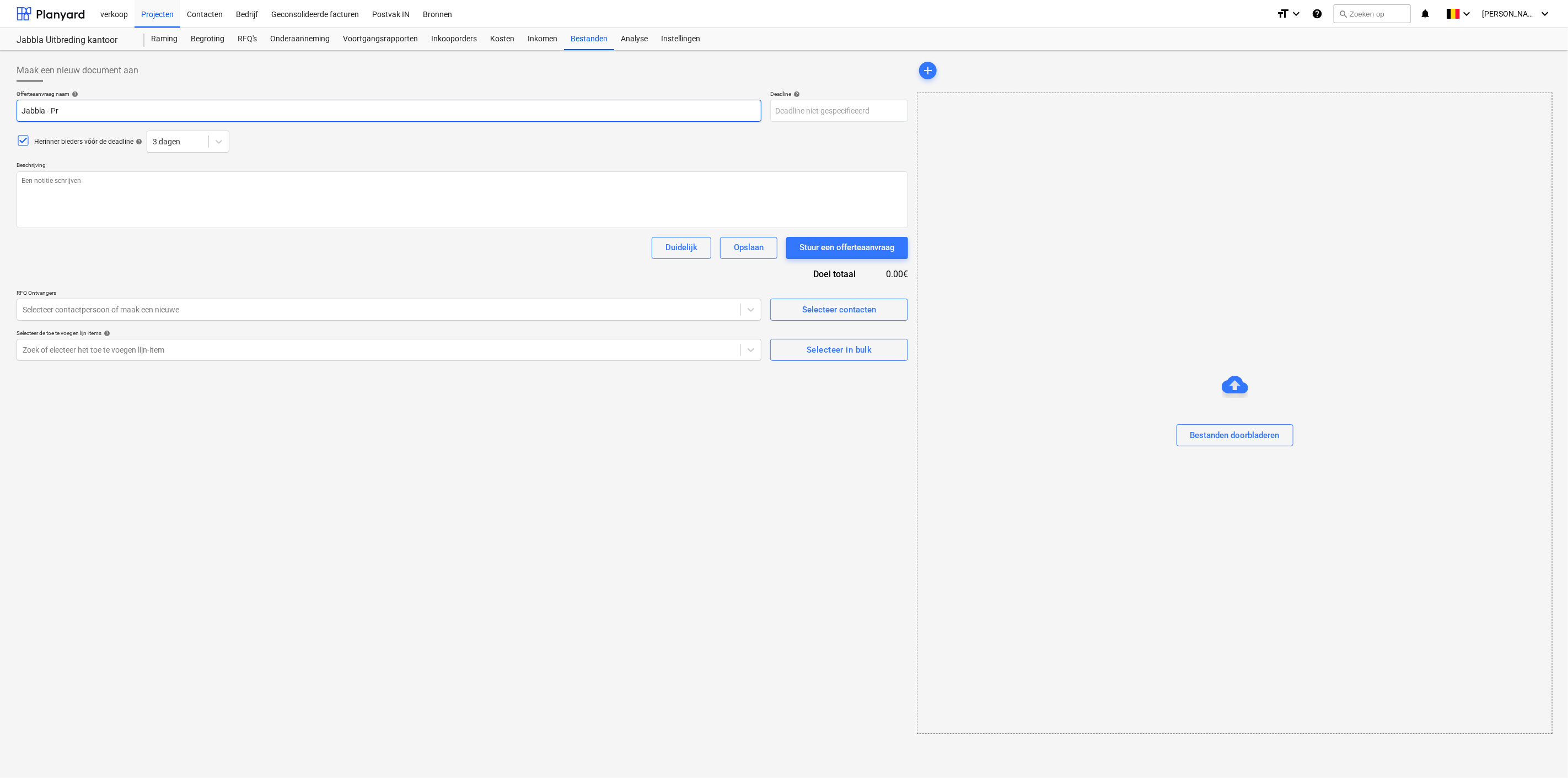
type textarea "x"
type input "Jabbla - Pri"
type textarea "x"
type input "Jabbla - Prij"
type textarea "x"
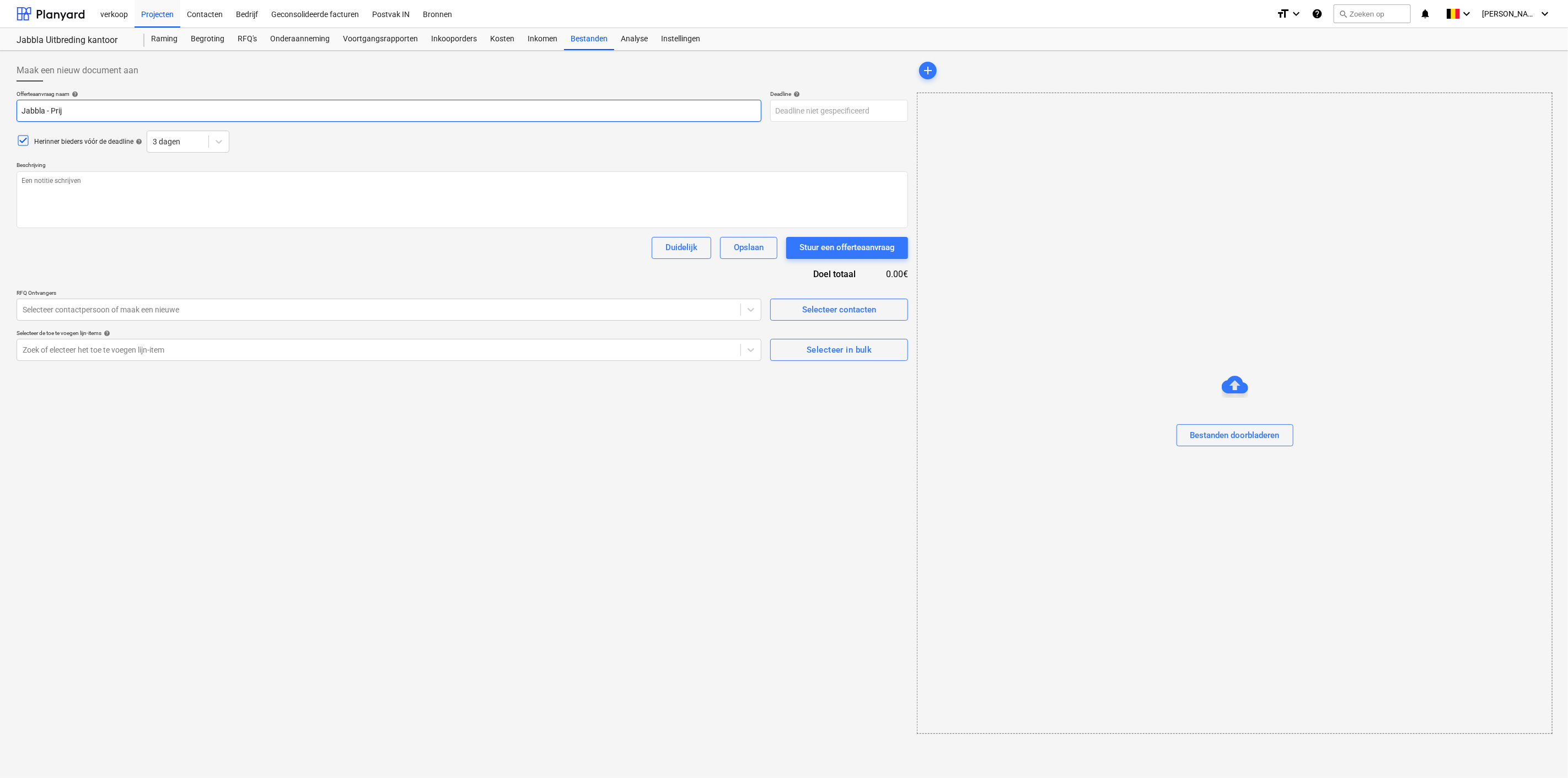
type input "Jabbla - Prijs"
type textarea "x"
type input "Jabbla - Prijsa"
type textarea "x"
type input "Jabbla - Prijsaa"
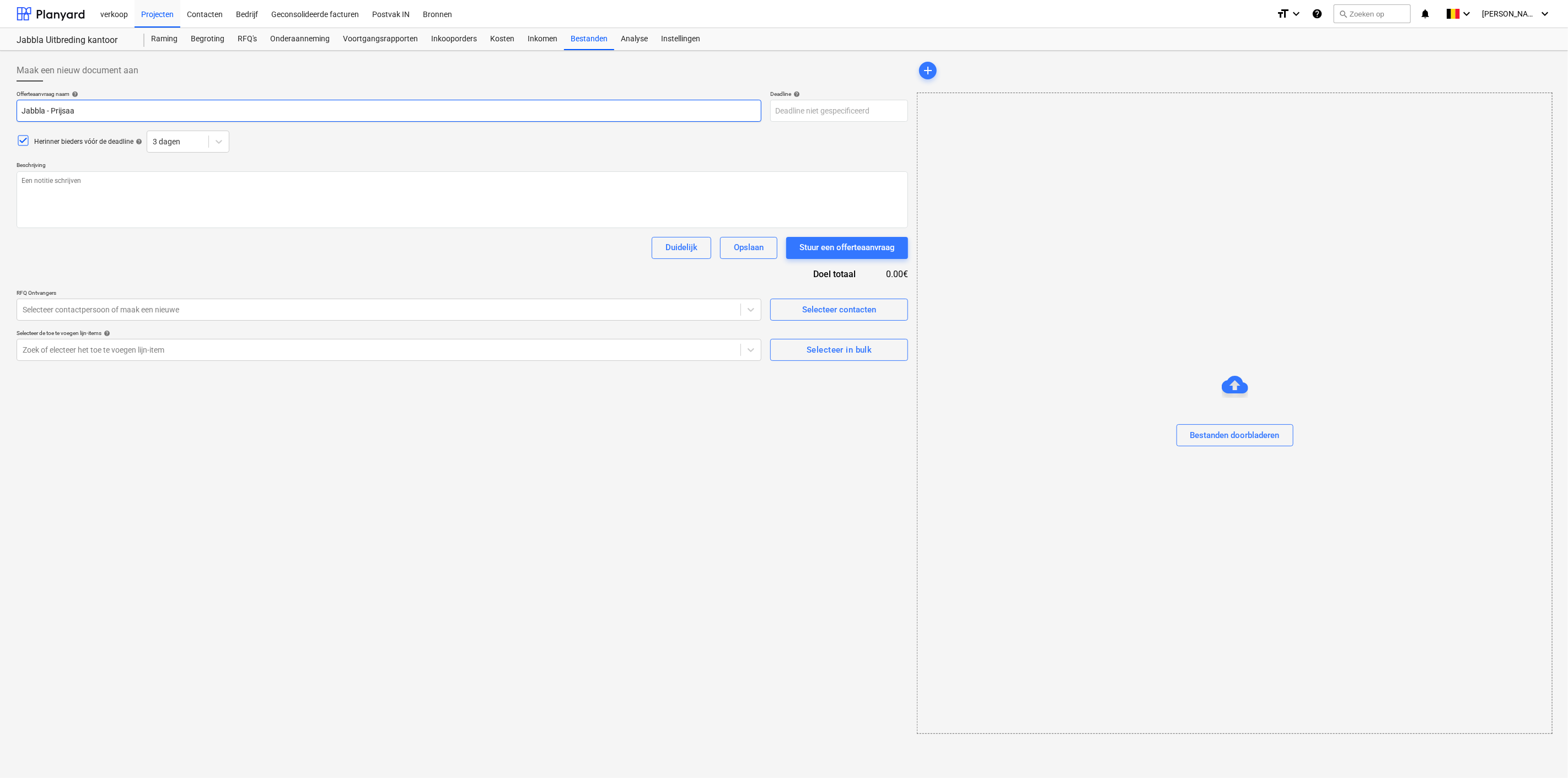
type textarea "x"
type input "Jabbla - Prijsaan"
type textarea "x"
type input "Jabbla - Prijsaanv"
type textarea "x"
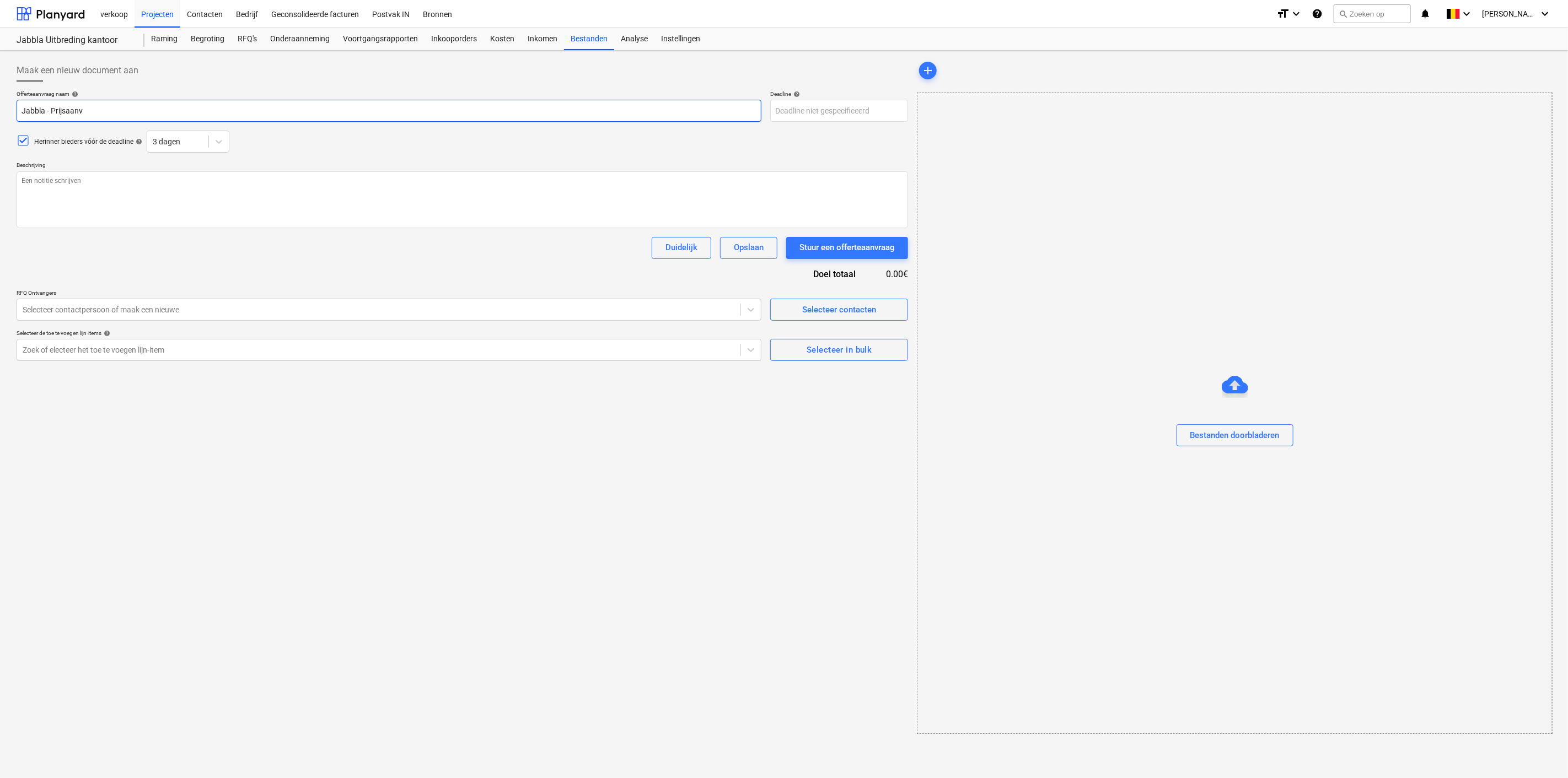
type input "Jabbla - Prijsaanvr"
type textarea "x"
type input "Jabbla - Prijsaanvra"
type textarea "x"
type input "Jabbla - Prijsaanvraa"
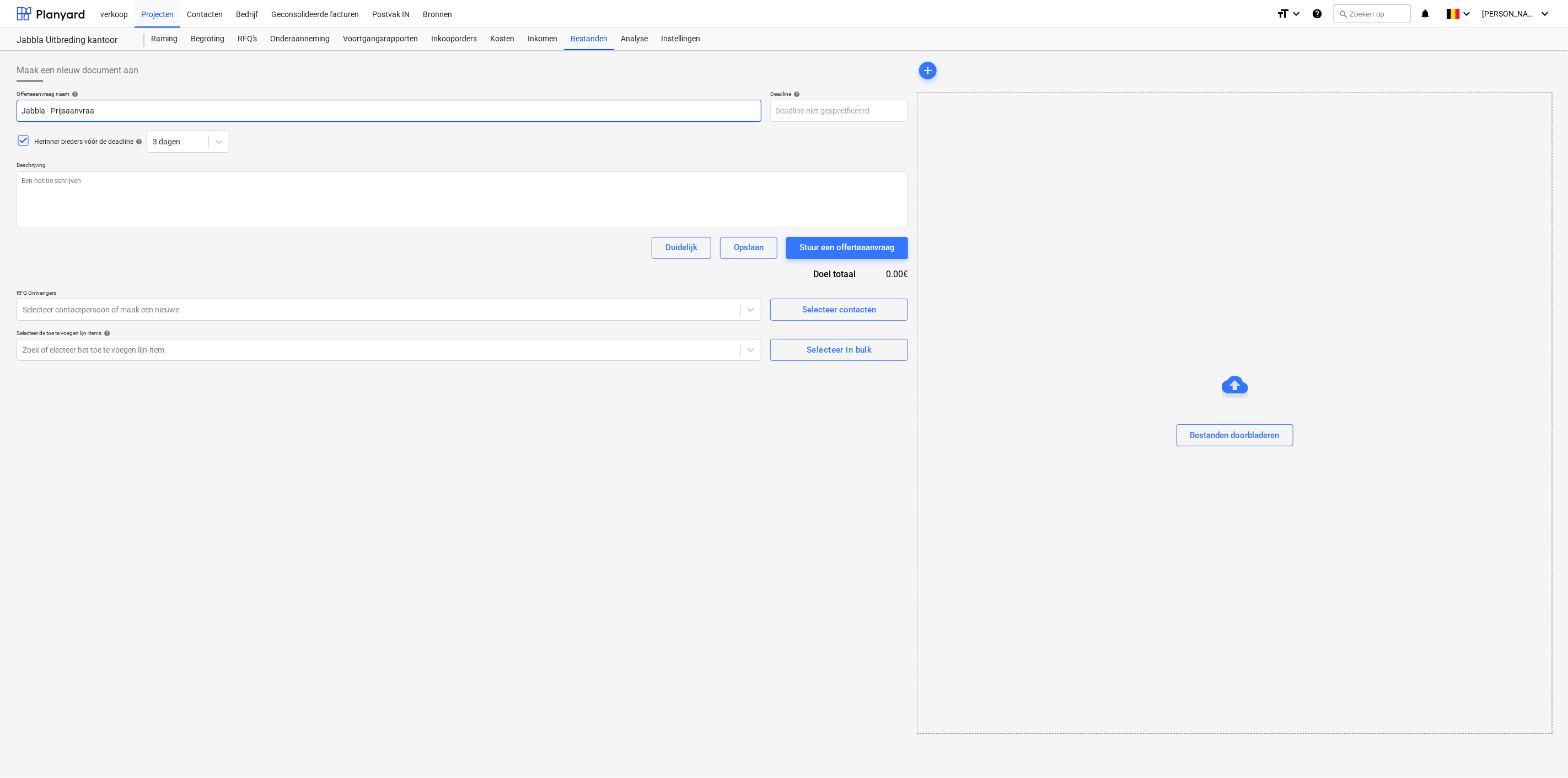
type textarea "x"
type input "Jabbla - Prijsaanvraag"
click at [78, 169] on p "Beschrijving" at bounding box center [462, 166] width 892 height 9
click at [76, 187] on textarea at bounding box center [462, 199] width 892 height 57
type textarea "x"
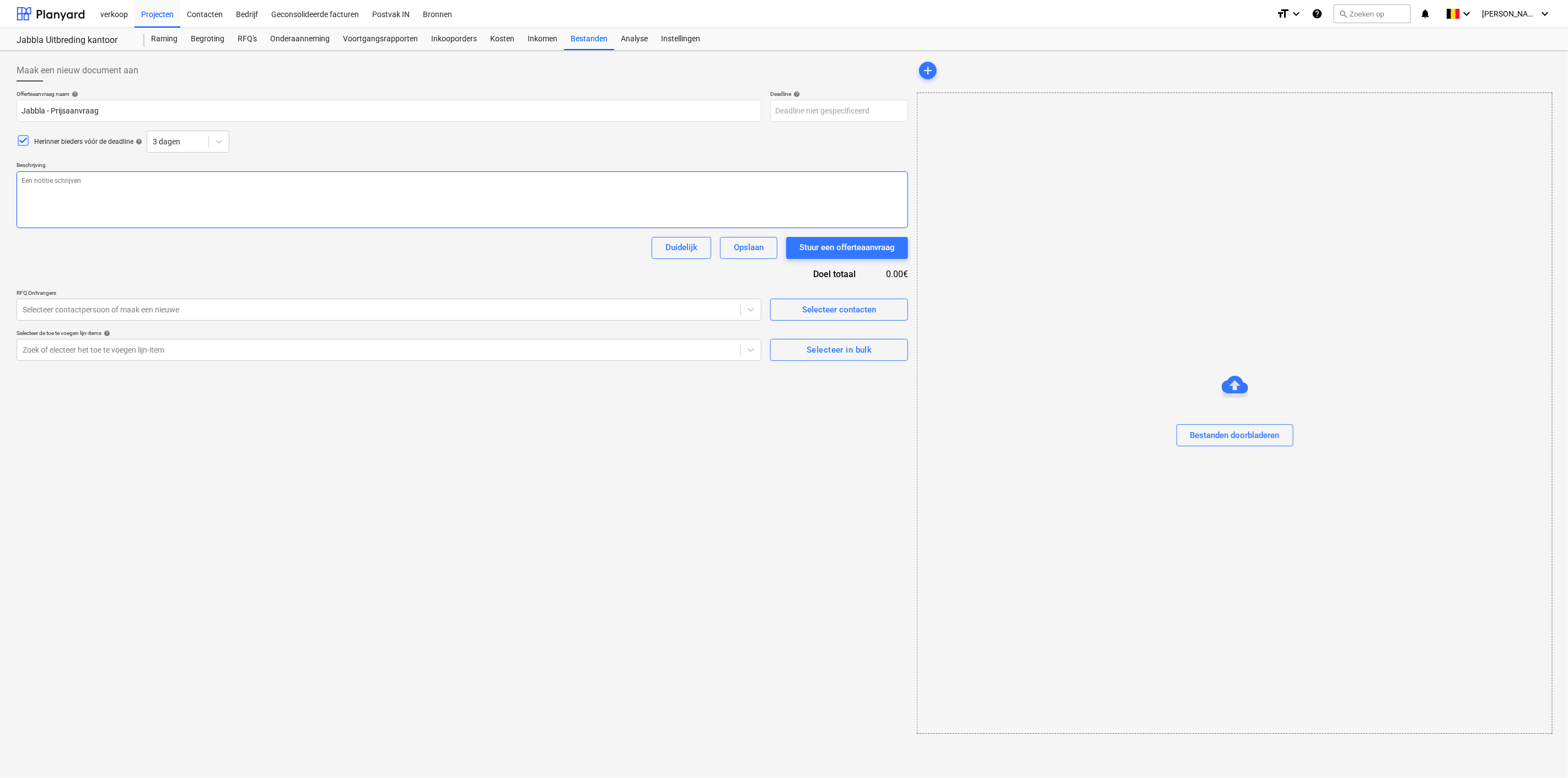
type textarea "P"
type textarea "x"
type textarea "Pr"
type textarea "x"
type textarea "Pri"
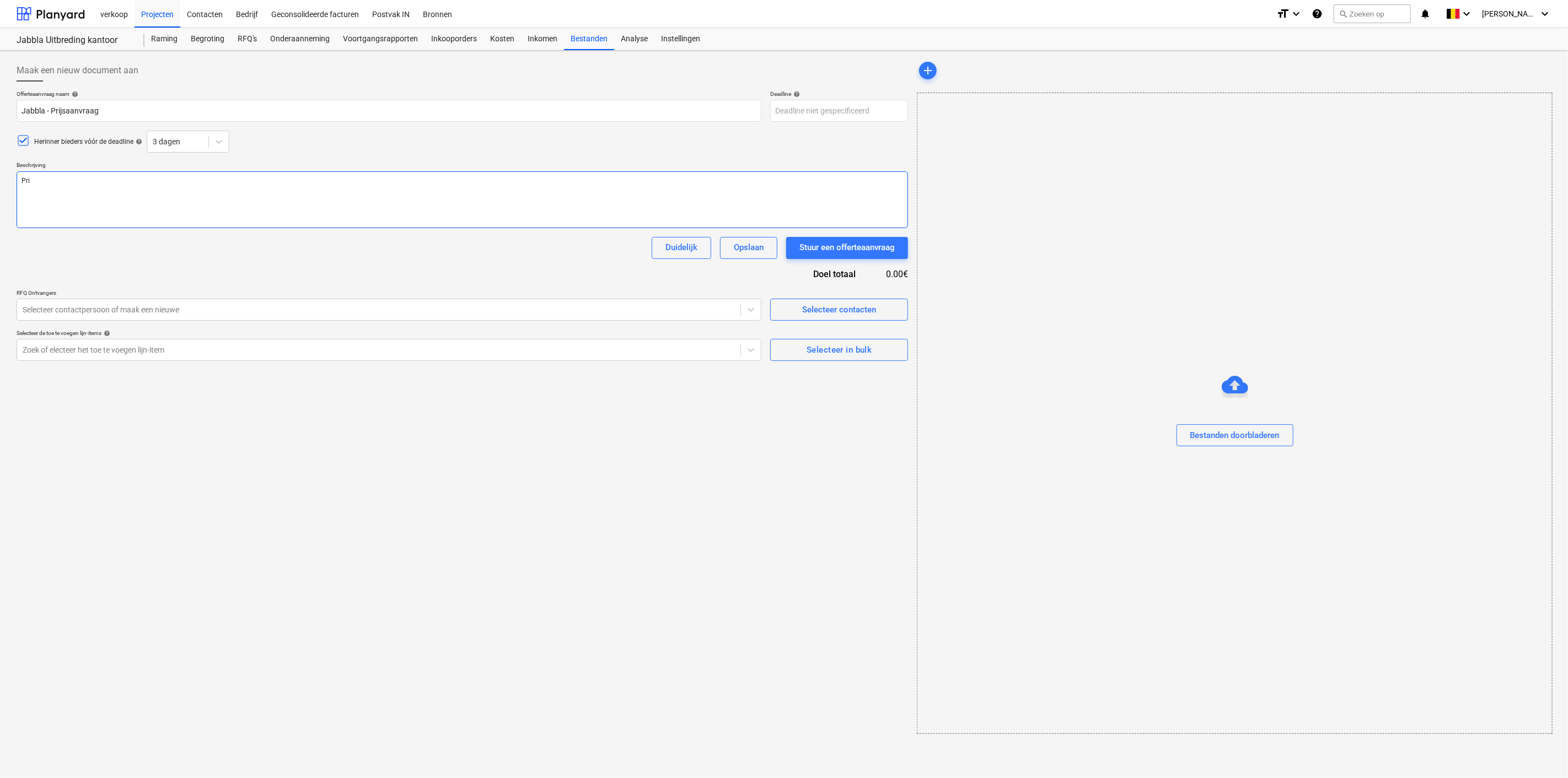
type textarea "x"
type textarea "Prij"
type textarea "x"
type textarea "Prijs"
type textarea "x"
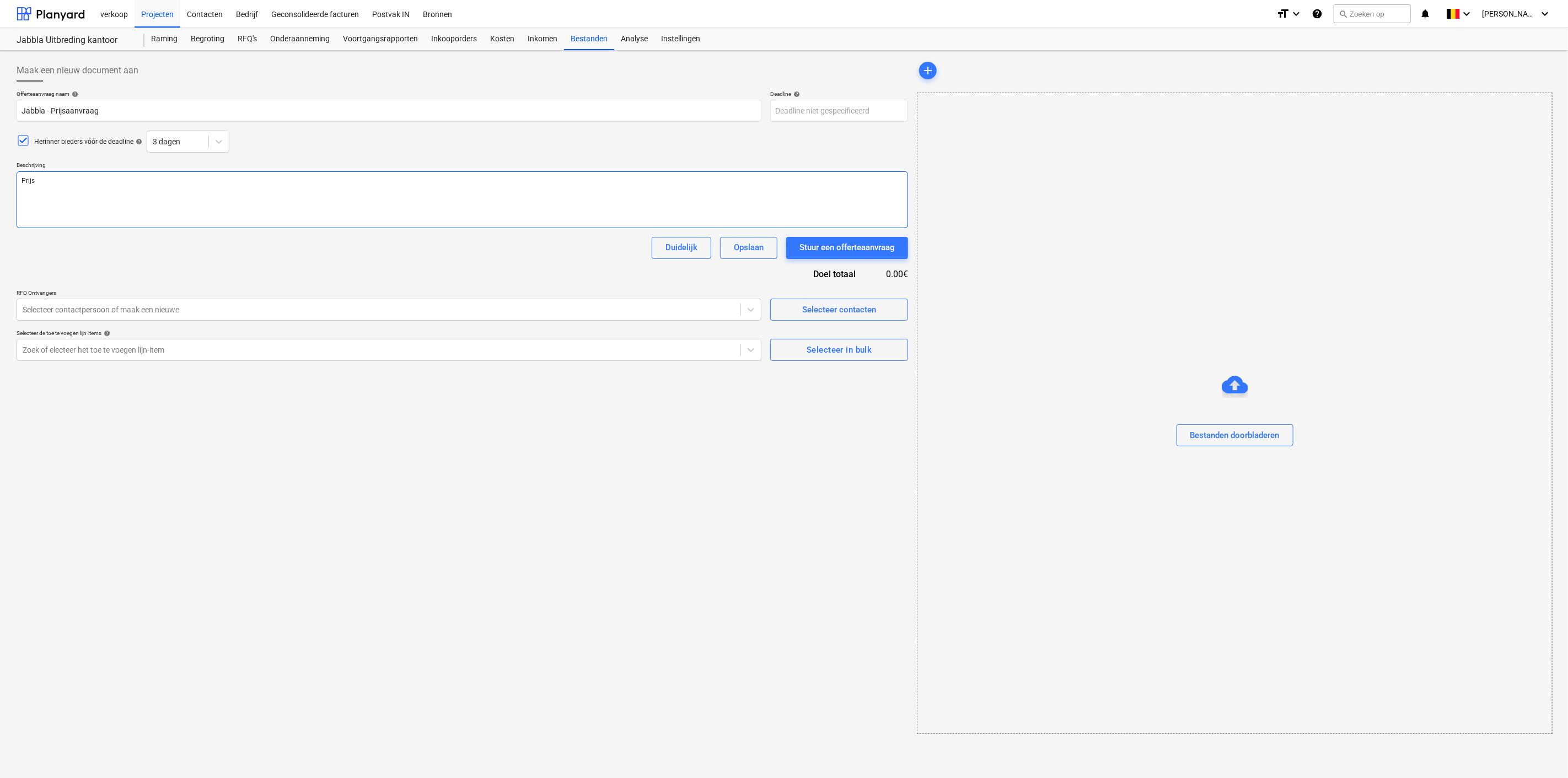
type textarea "Prijsa"
type textarea "x"
type textarea "Prijsaa"
type textarea "x"
type textarea "Prijsaan"
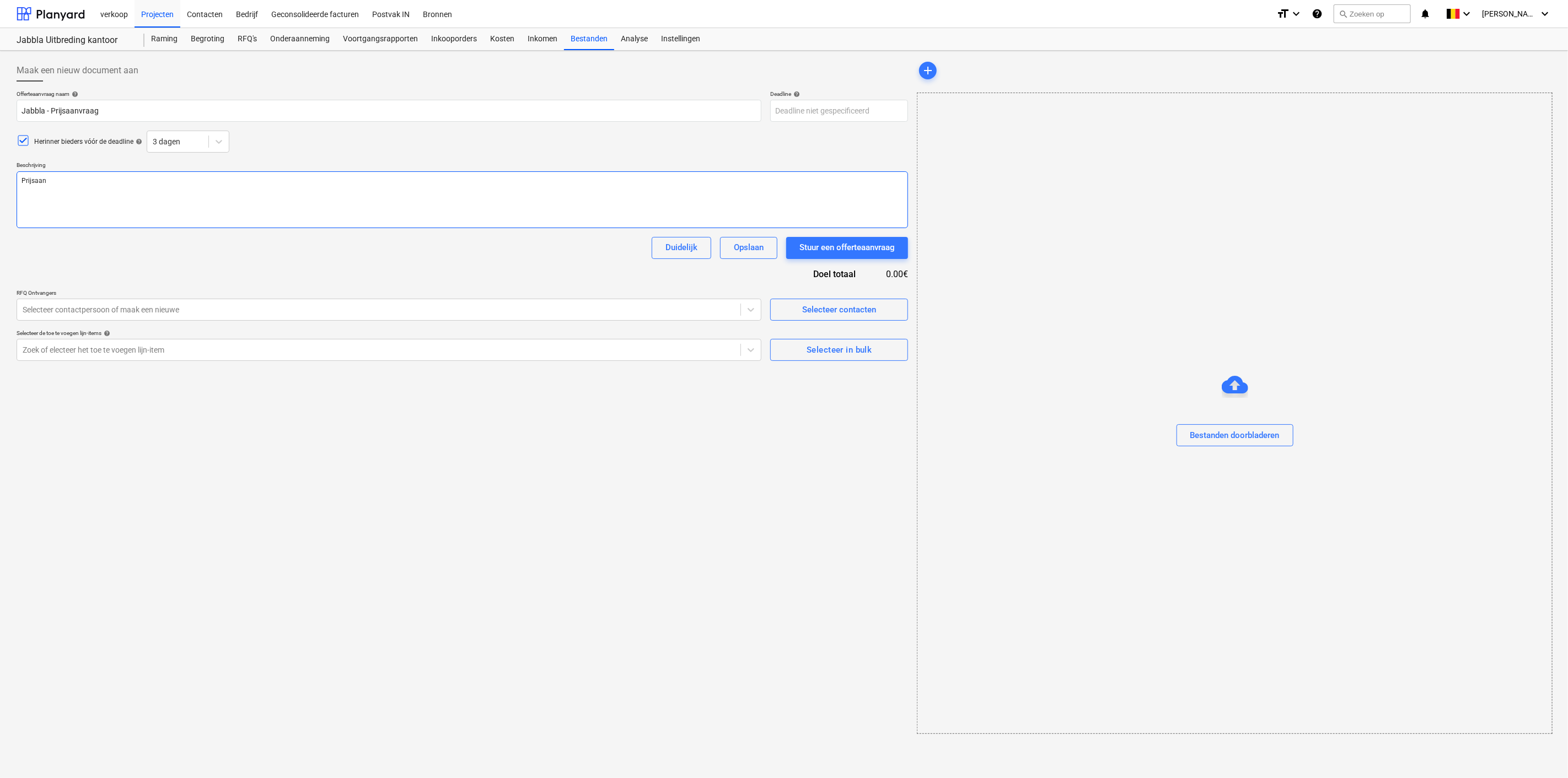
type textarea "x"
type textarea "Prijsaanv"
type textarea "x"
type textarea "Prijsaanvr"
type textarea "x"
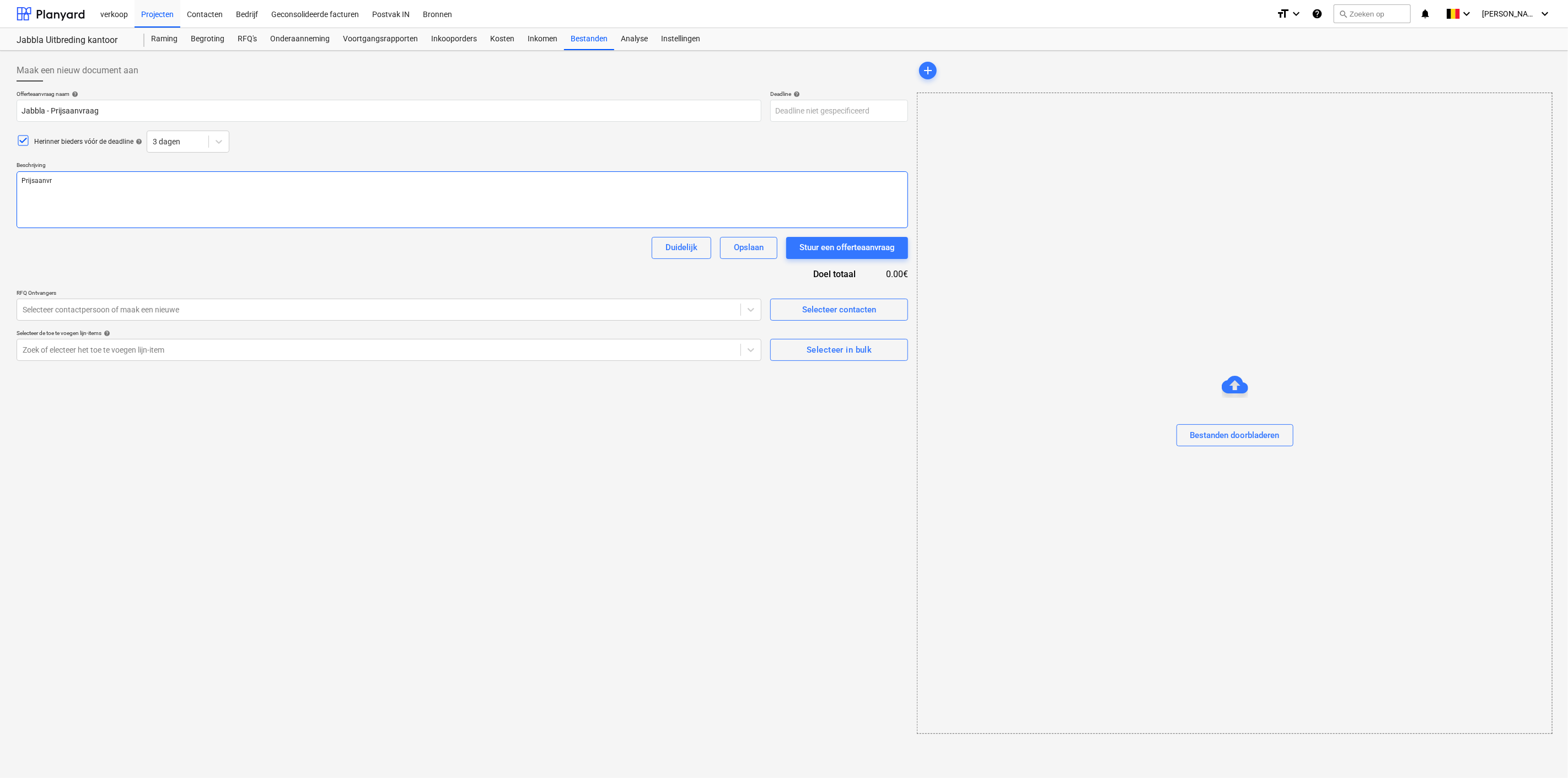
type textarea "Prijsaanvra"
type textarea "x"
type textarea "Prijsaanvraa"
type textarea "x"
type textarea "Prijsaanvraag"
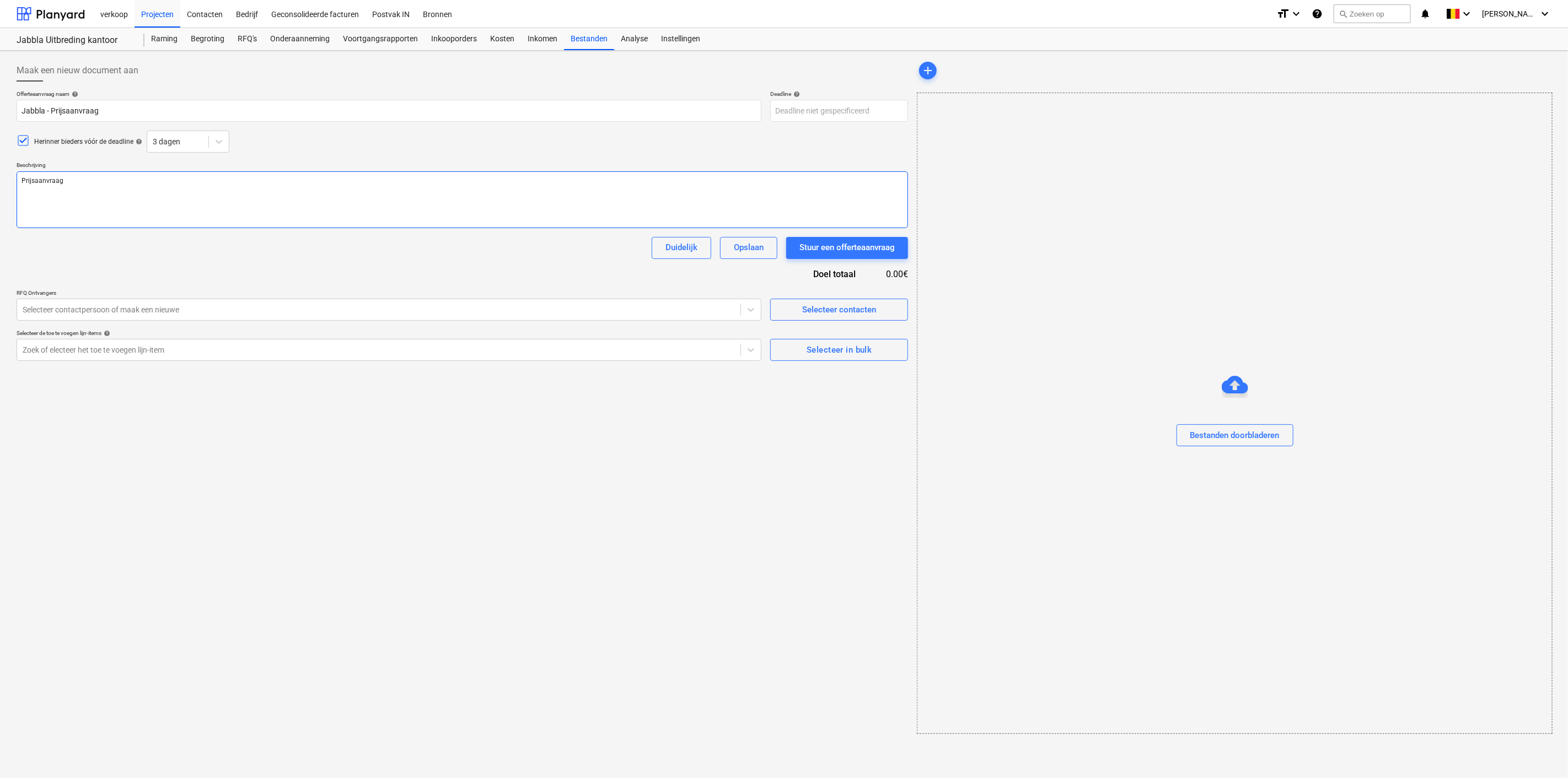
type textarea "x"
type textarea "Prijsaanvraag"
type textarea "x"
type textarea "Prijsaanvraag p"
type textarea "x"
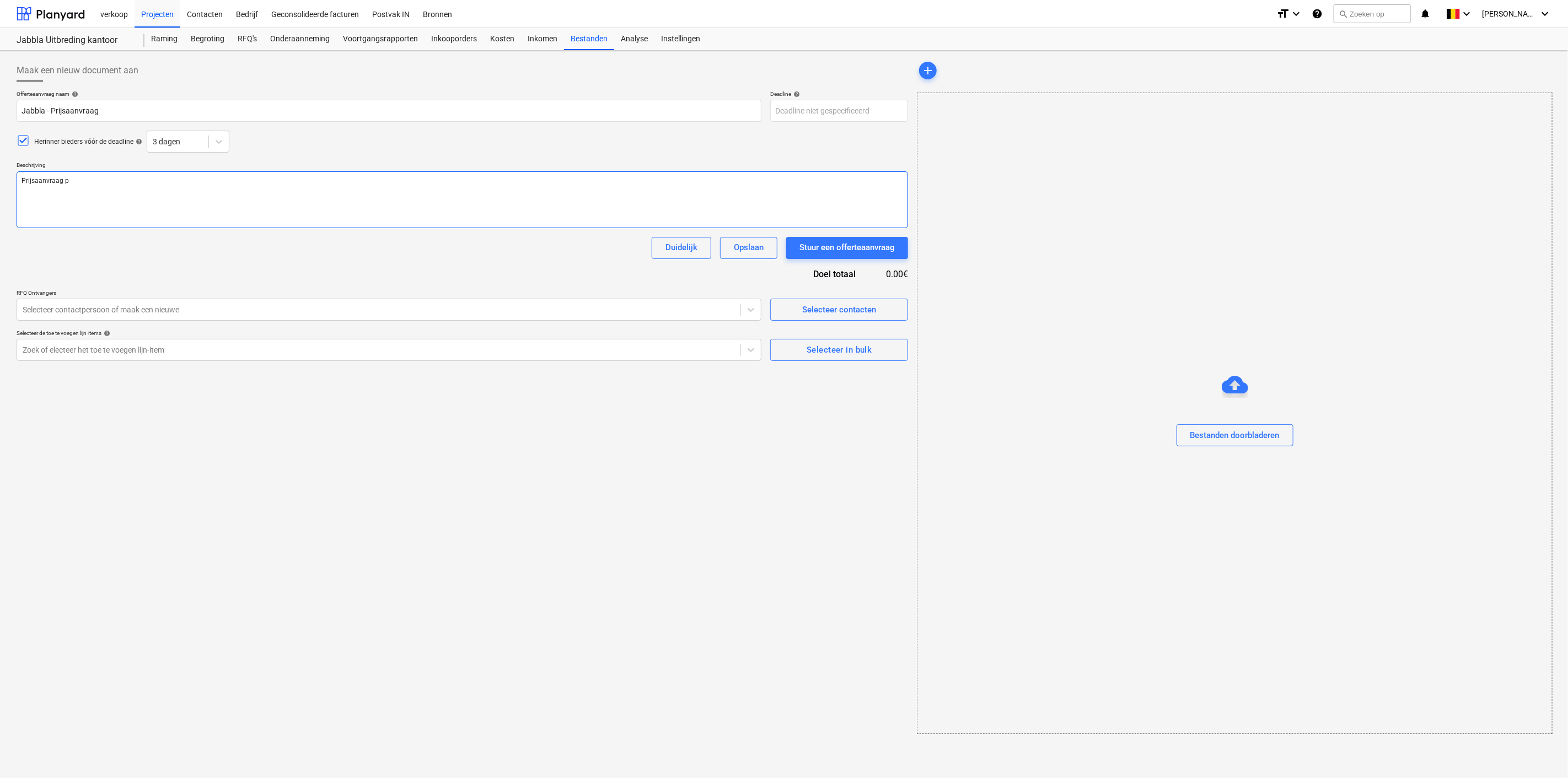
type textarea "Prijsaanvraag"
type textarea "x"
type textarea "Prijsaanvraag a"
type textarea "x"
type textarea "Prijsaanvraag aa"
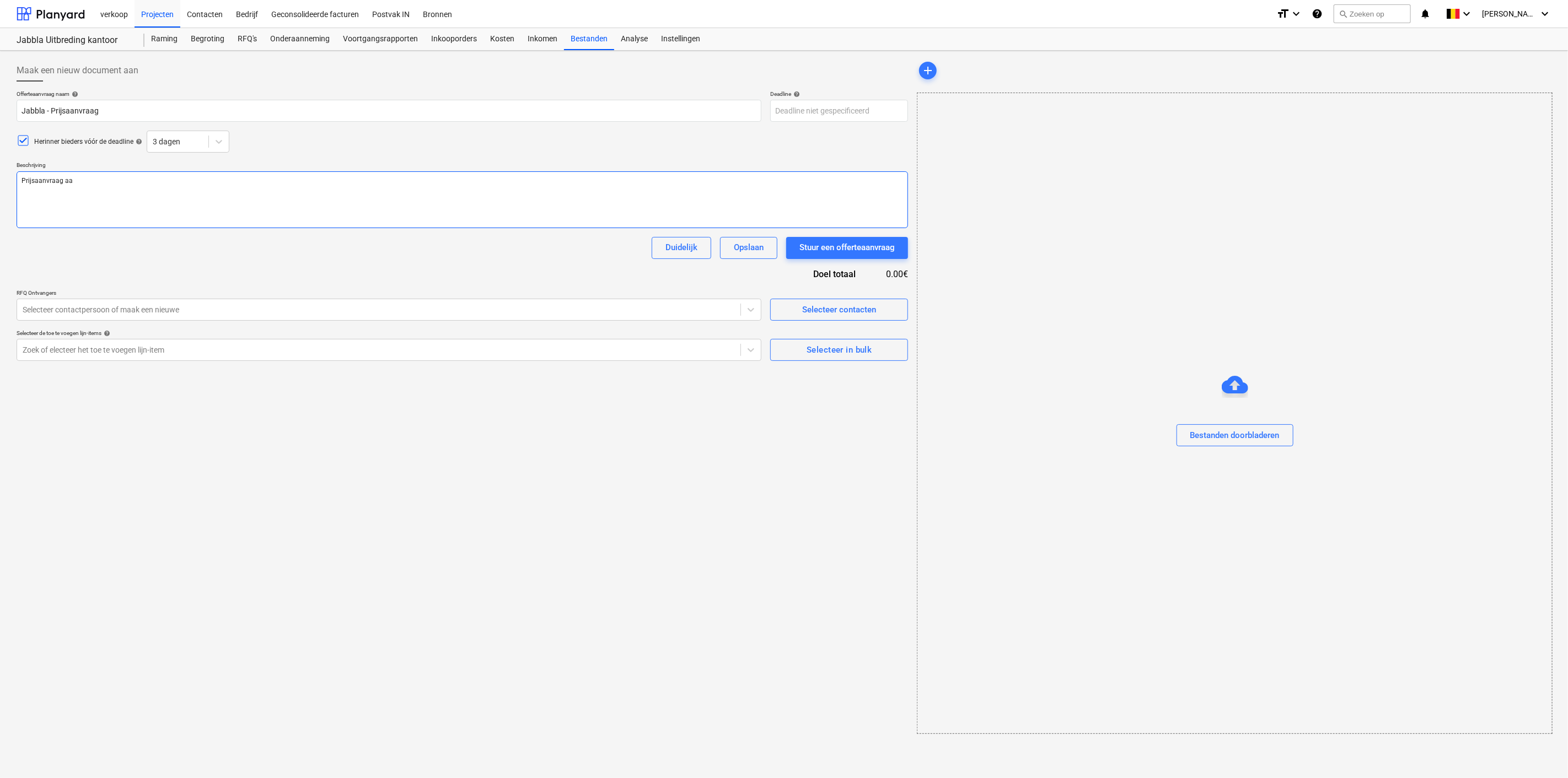
type textarea "x"
type textarea "Prijsaanvraag aan"
type textarea "x"
type textarea "Prijsaanvraag aanp"
type textarea "x"
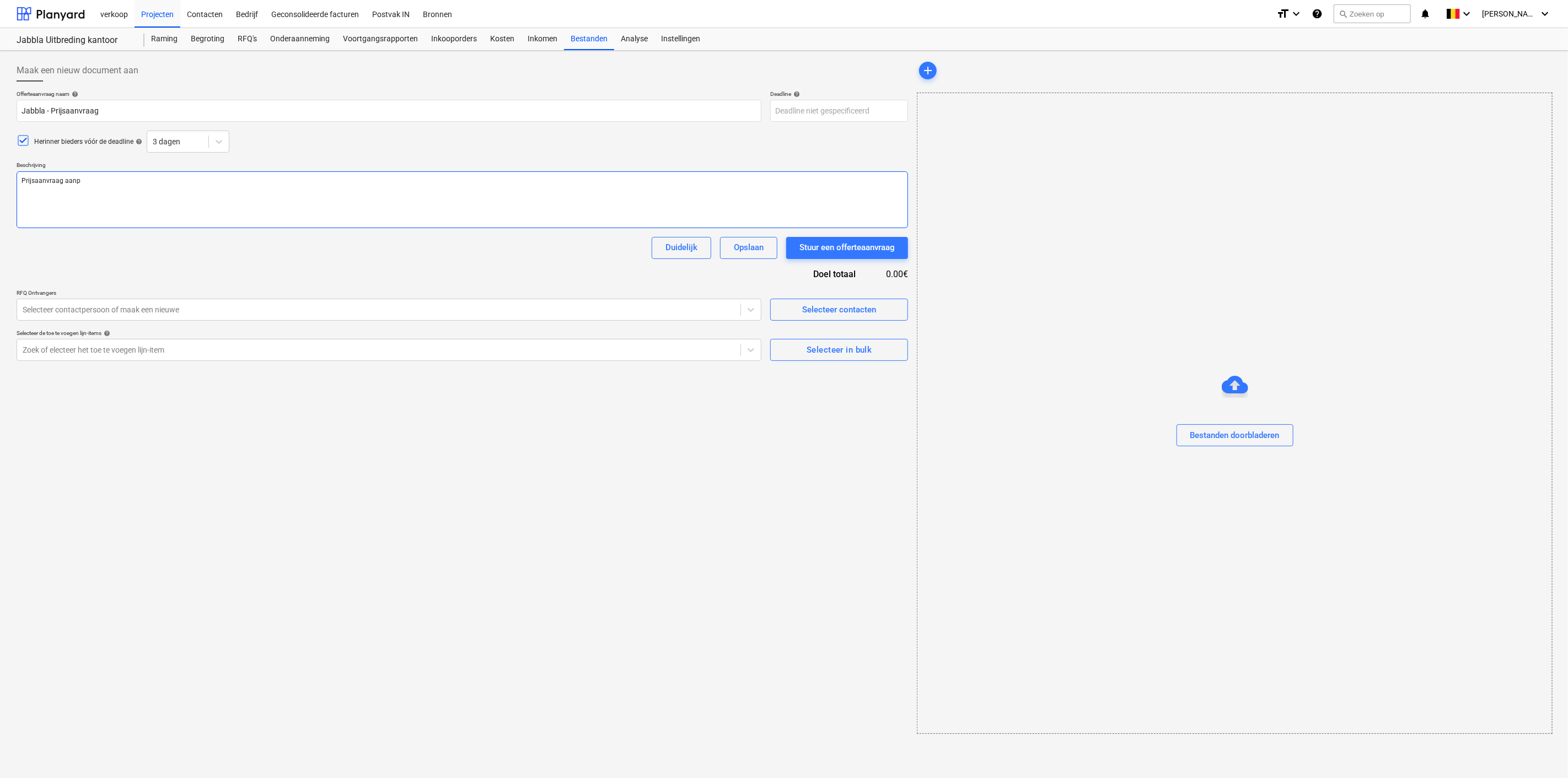
type textarea "Prijsaanvraag aanpa"
type textarea "x"
type textarea "Prijsaanvraag aanpas"
type textarea "x"
type textarea "Prijsaanvraag aanpass"
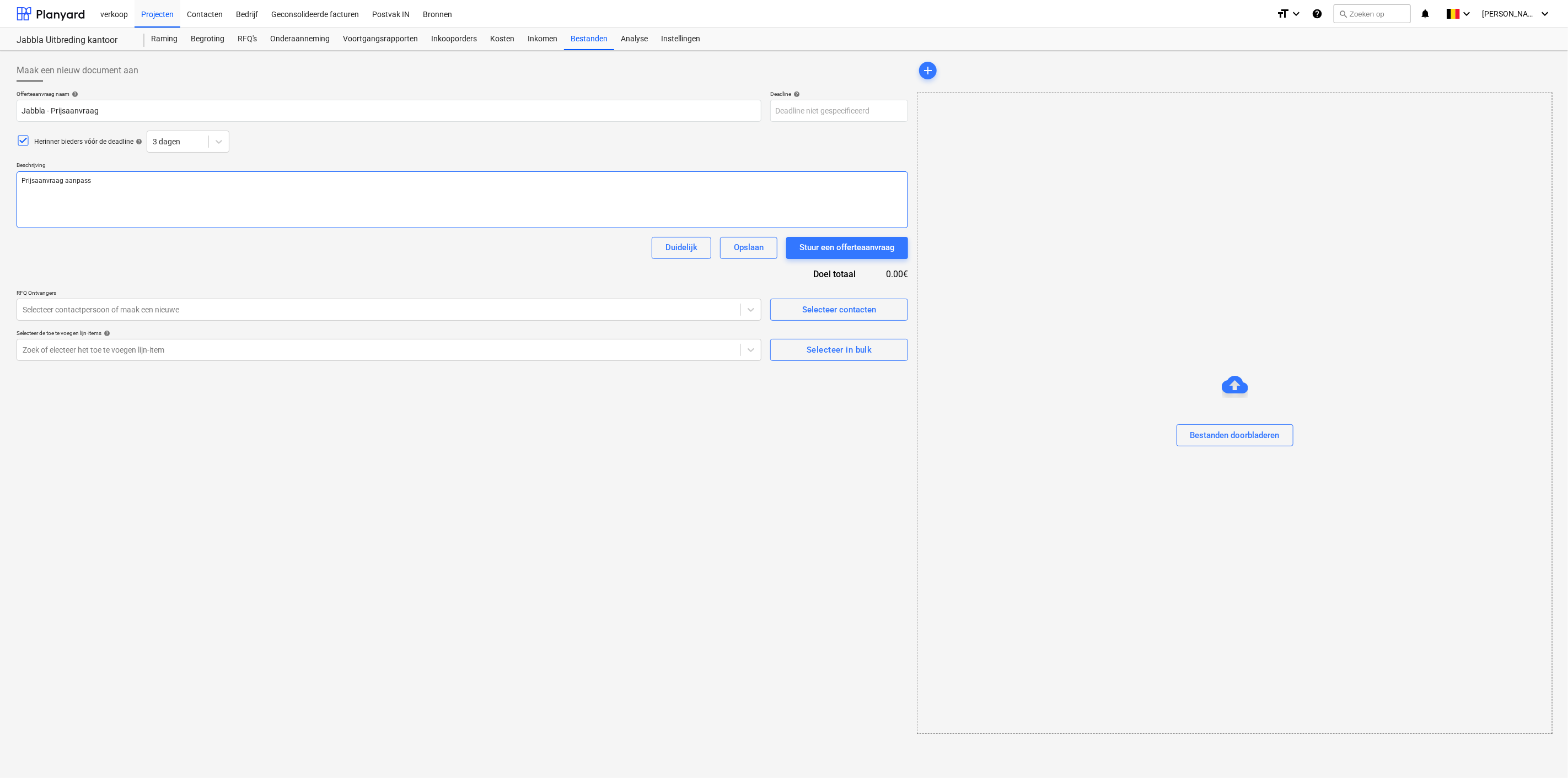
type textarea "x"
type textarea "Prijsaanvraag aanpassi"
type textarea "x"
type textarea "Prijsaanvraag aanpassin"
type textarea "x"
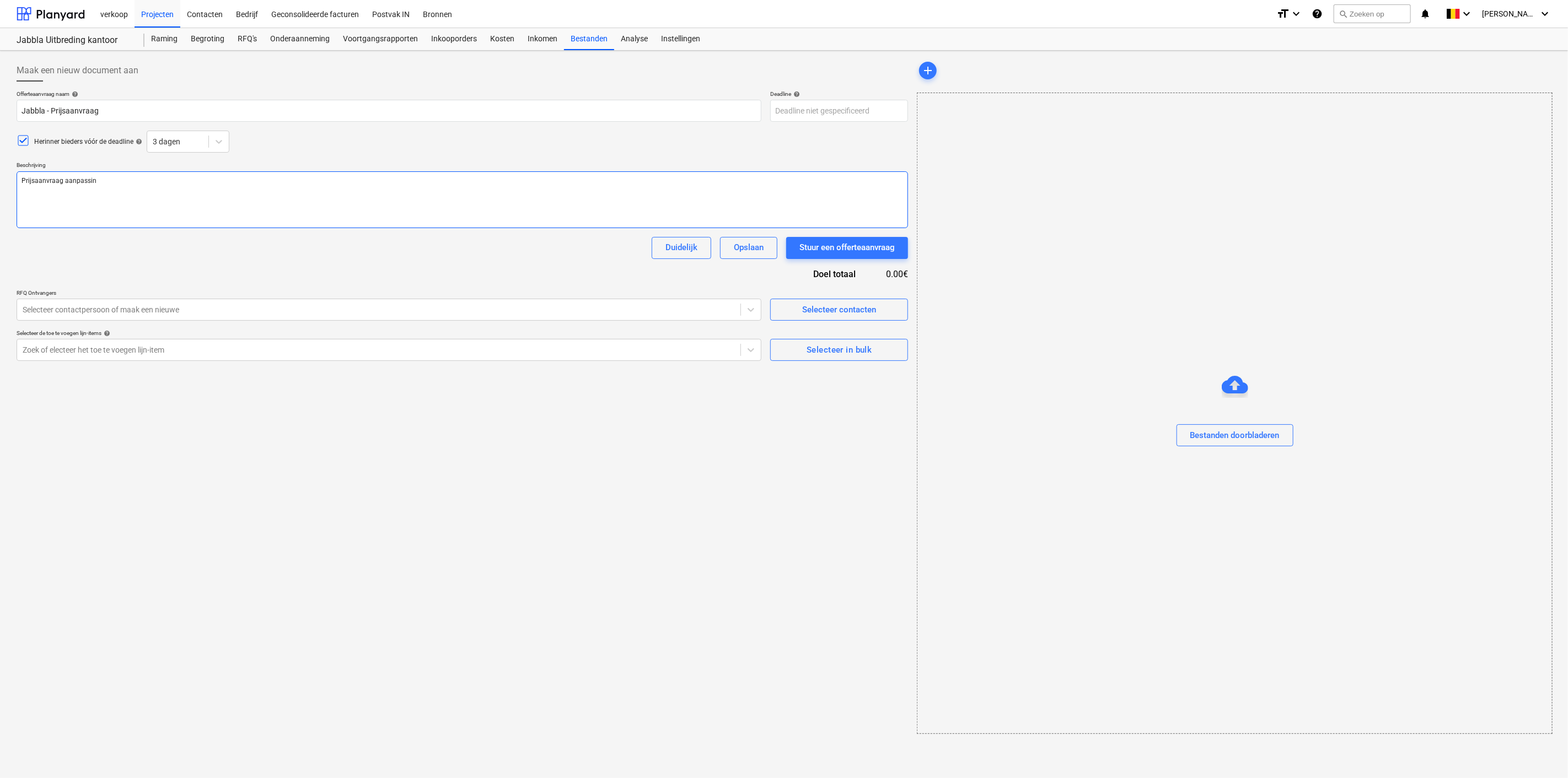
type textarea "Prijsaanvraag aanpassing"
type textarea "x"
type textarea "Prijsaanvraag aanpassinge"
type textarea "x"
type textarea "Prijsaanvraag aanpassingen"
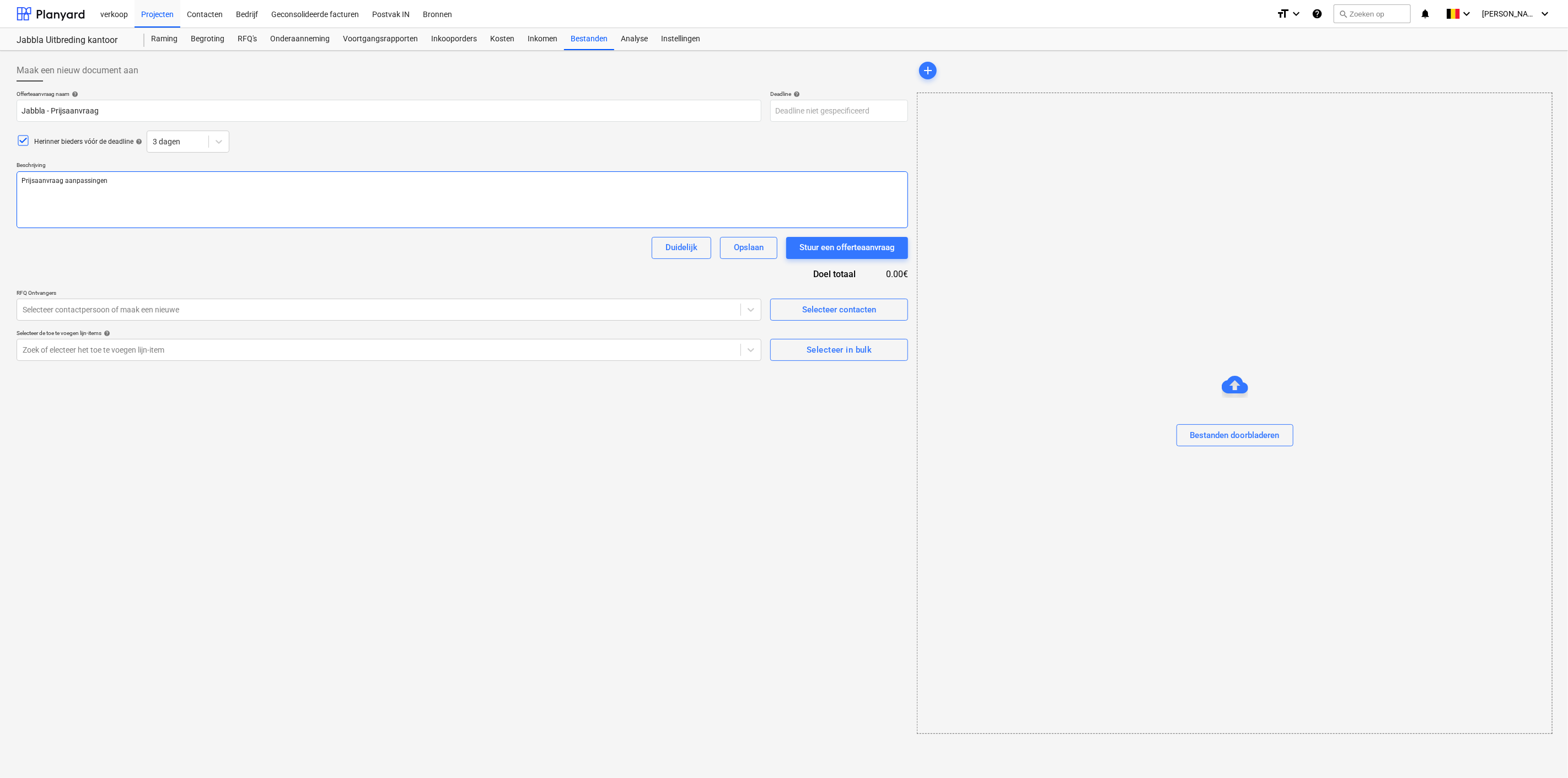
type textarea "x"
type textarea "Prijsaanvraag aanpassingen"
type textarea "x"
type textarea "Prijsaanvraag aanpassingen k"
type textarea "x"
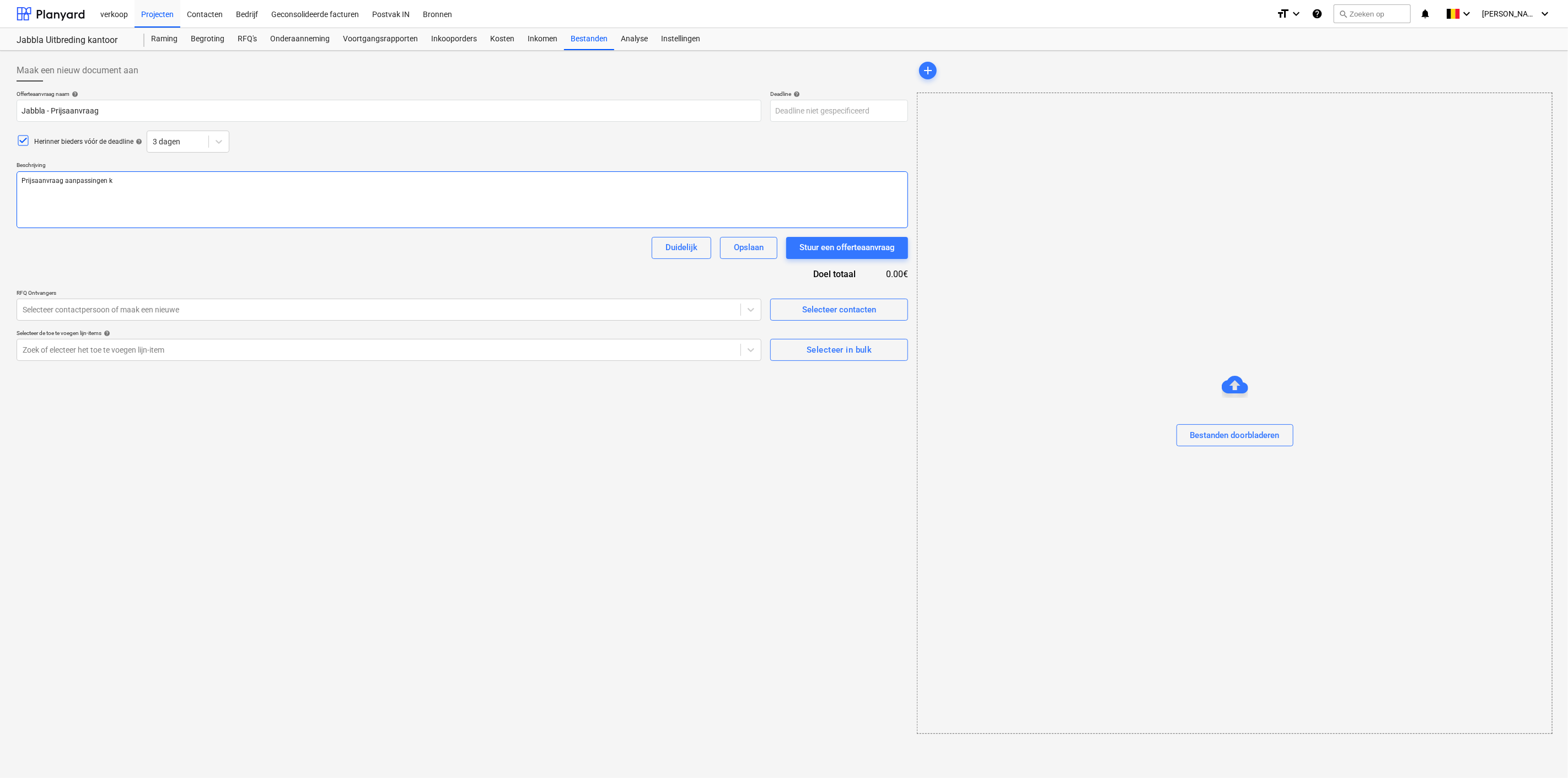
type textarea "Prijsaanvraag aanpassingen ka"
type textarea "x"
type textarea "Prijsaanvraag aanpassingen kan"
type textarea "x"
type textarea "Prijsaanvraag aanpassingen kant"
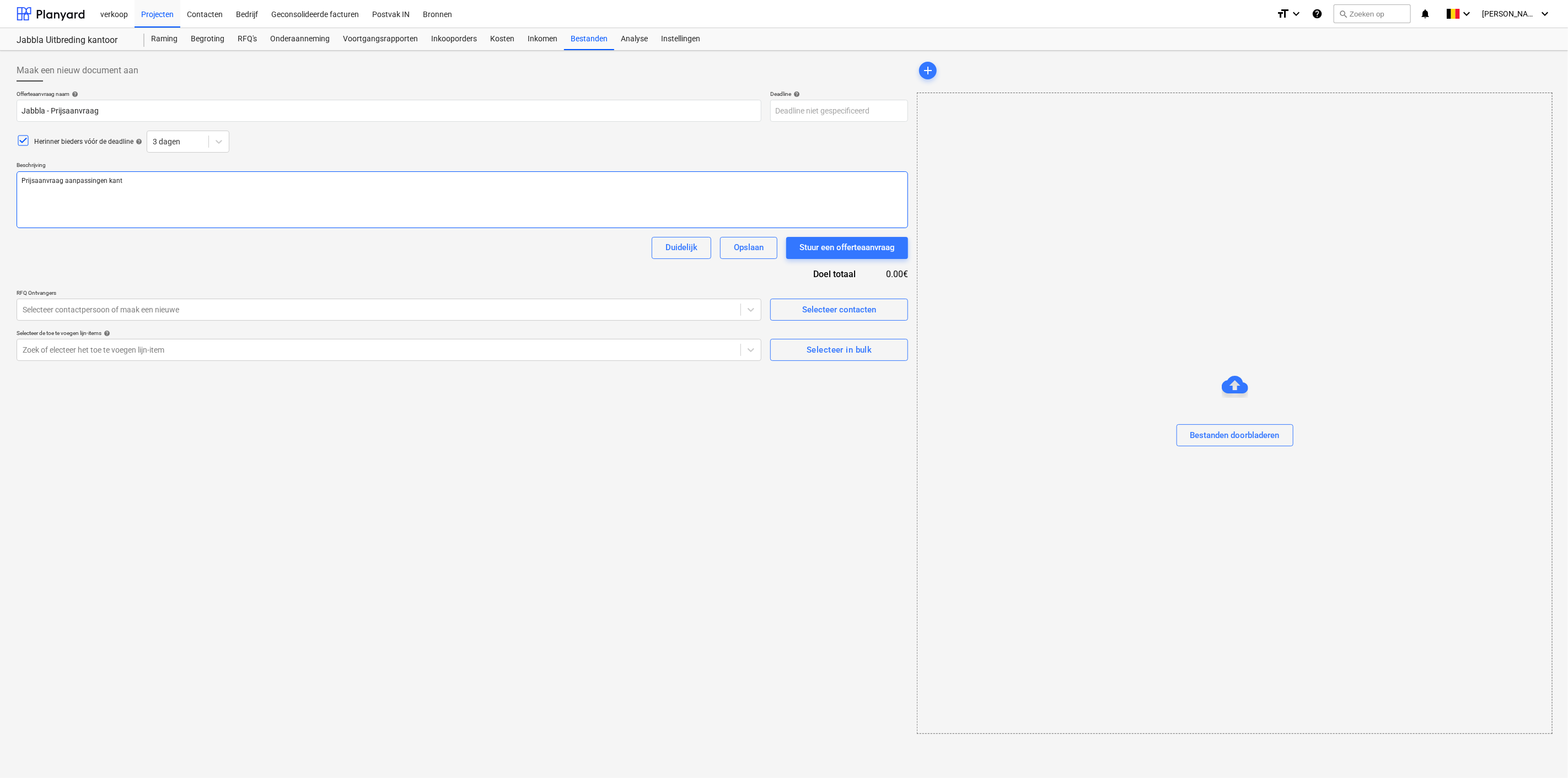
type textarea "x"
type textarea "Prijsaanvraag aanpassingen kanto"
type textarea "x"
type textarea "Prijsaanvraag aanpassingen kantoo"
type textarea "x"
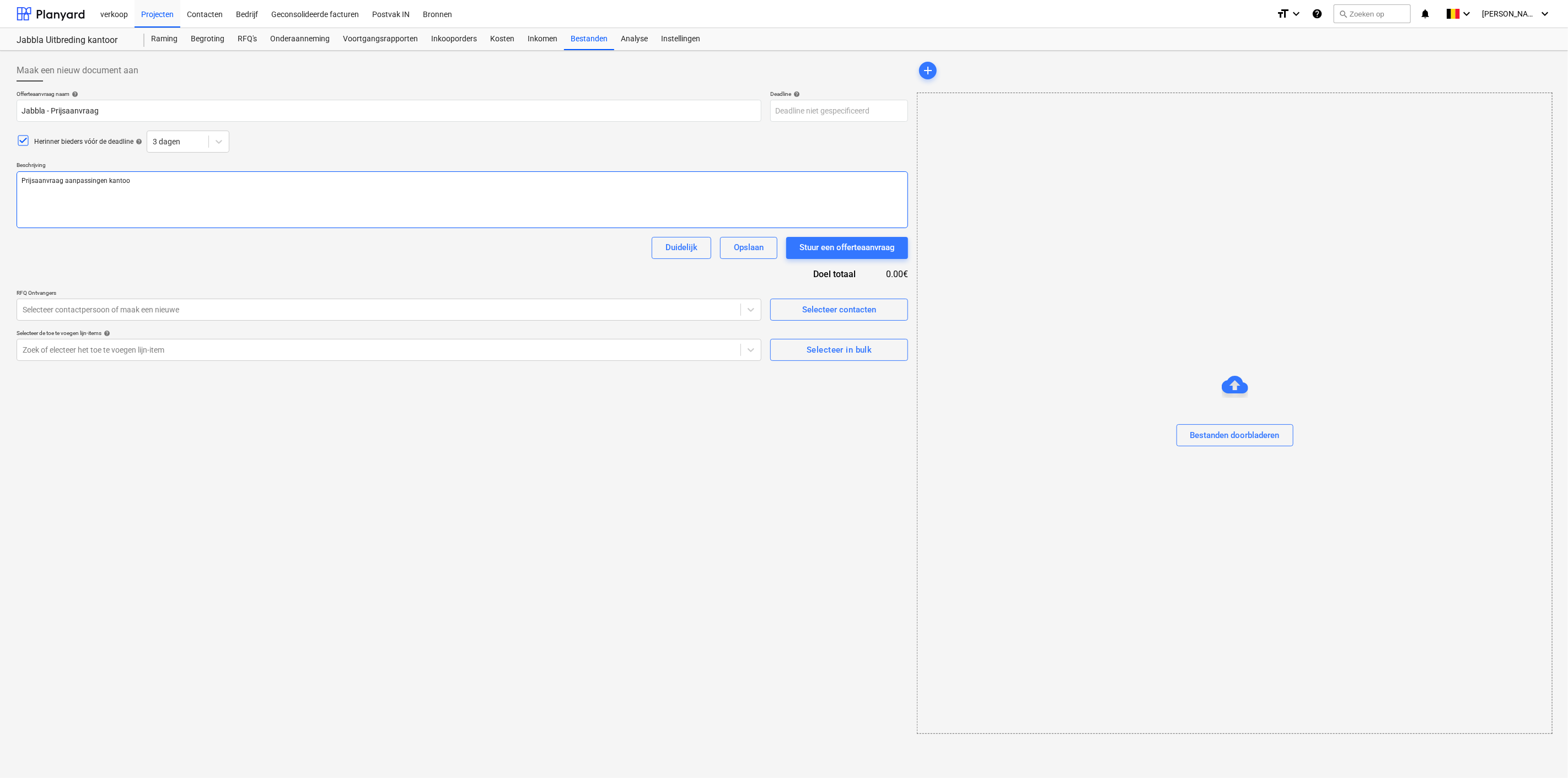
type textarea "Prijsaanvraag aanpassingen kantoor"
type textarea "x"
type textarea "Prijsaanvraag aanpassingen kantoor"
type textarea "x"
type textarea "Prijsaanvraag aanpassingen kantoor J"
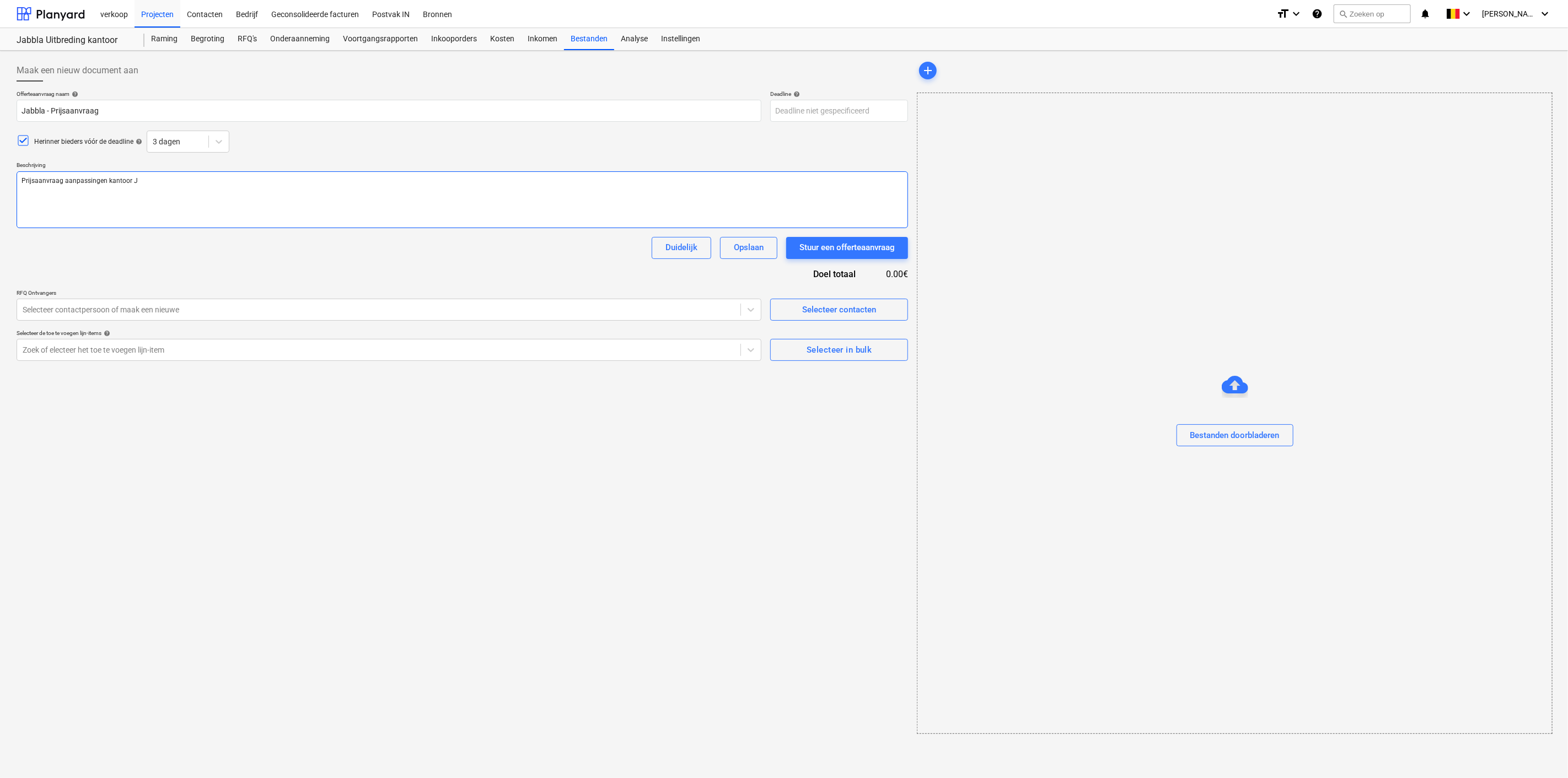
type textarea "x"
type textarea "Prijsaanvraag aanpassingen kantoor [PERSON_NAME]"
type textarea "x"
type textarea "Prijsaanvraag aanpassingen kantoor Jab"
type textarea "x"
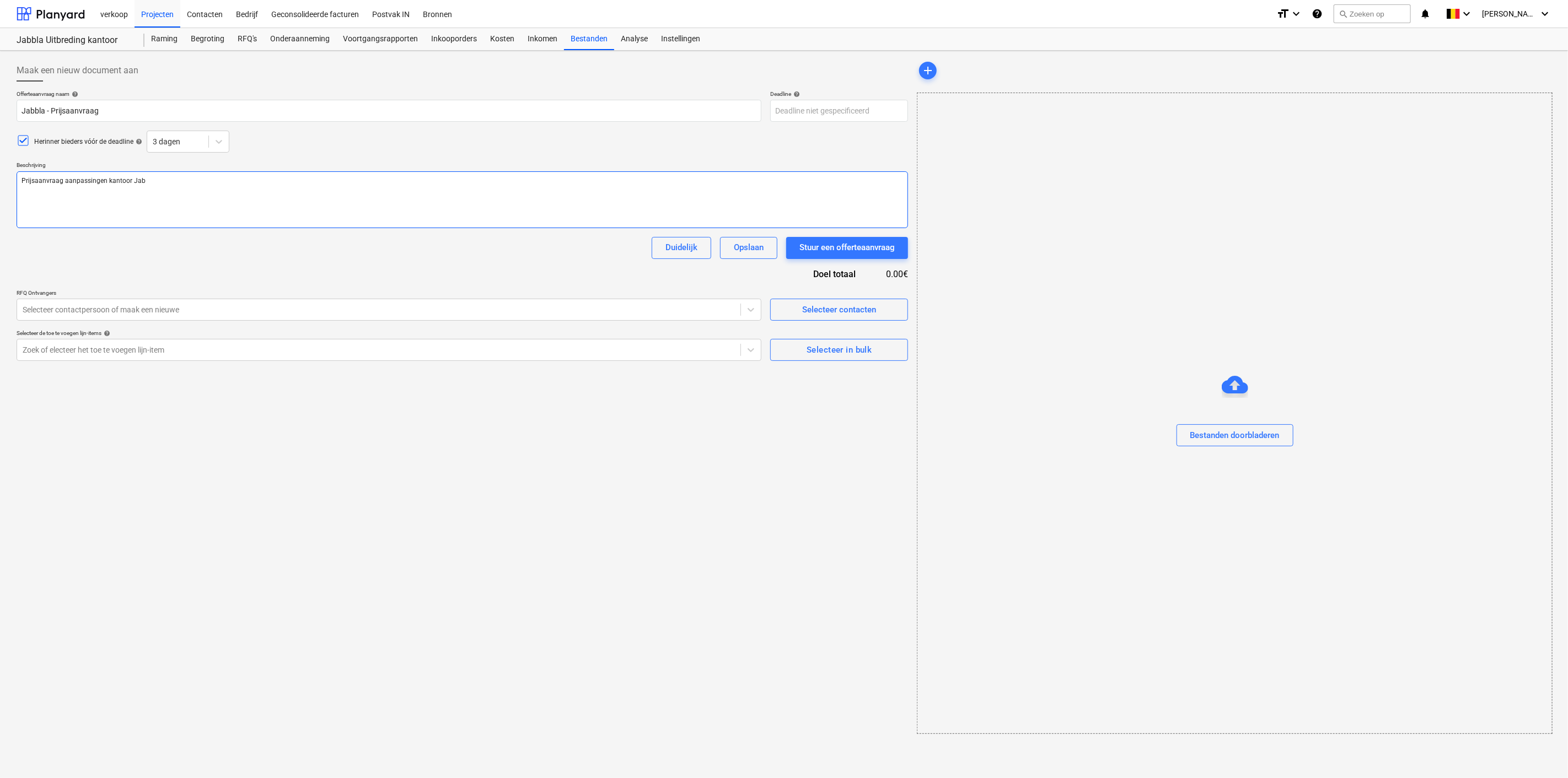
type textarea "Prijsaanvraag aanpassingen kantoor Jabb"
type textarea "x"
type textarea "Prijsaanvraag aanpassingen kantoor Jabbl"
type textarea "x"
type textarea "Prijsaanvraag aanpassingen kantoor Jabbla"
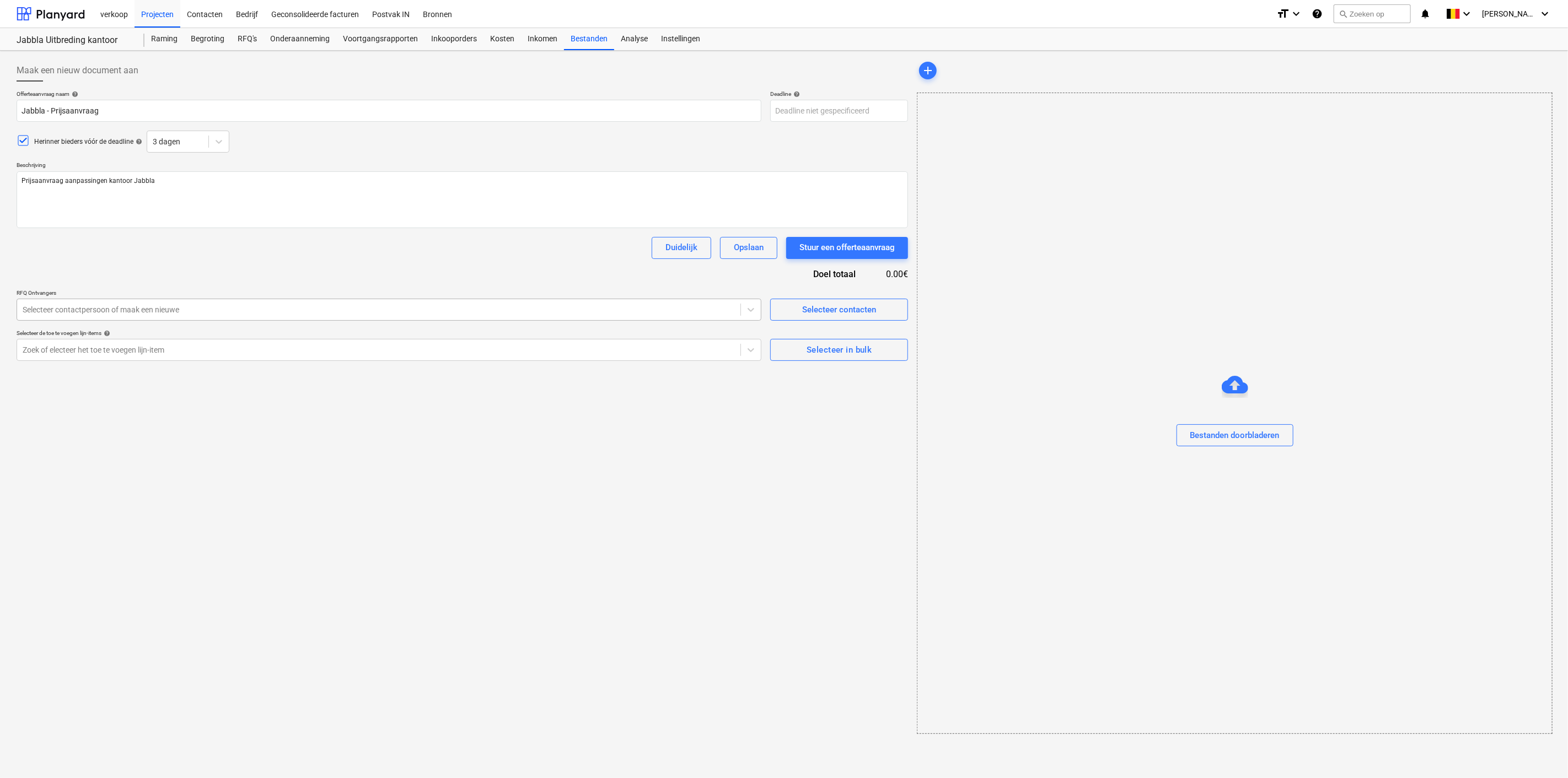
type textarea "x"
click at [141, 311] on div at bounding box center [379, 310] width 712 height 11
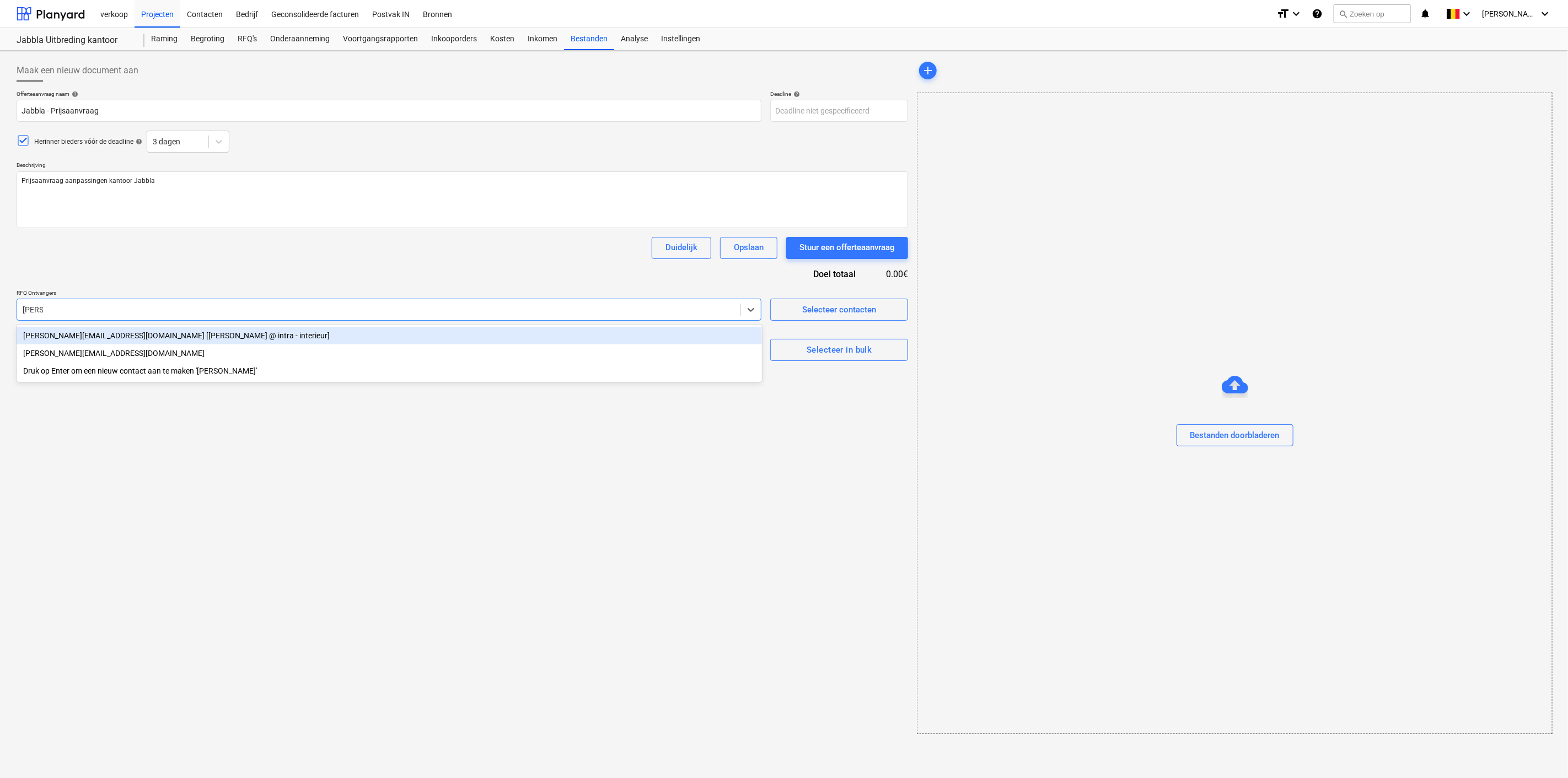
type input "justine"
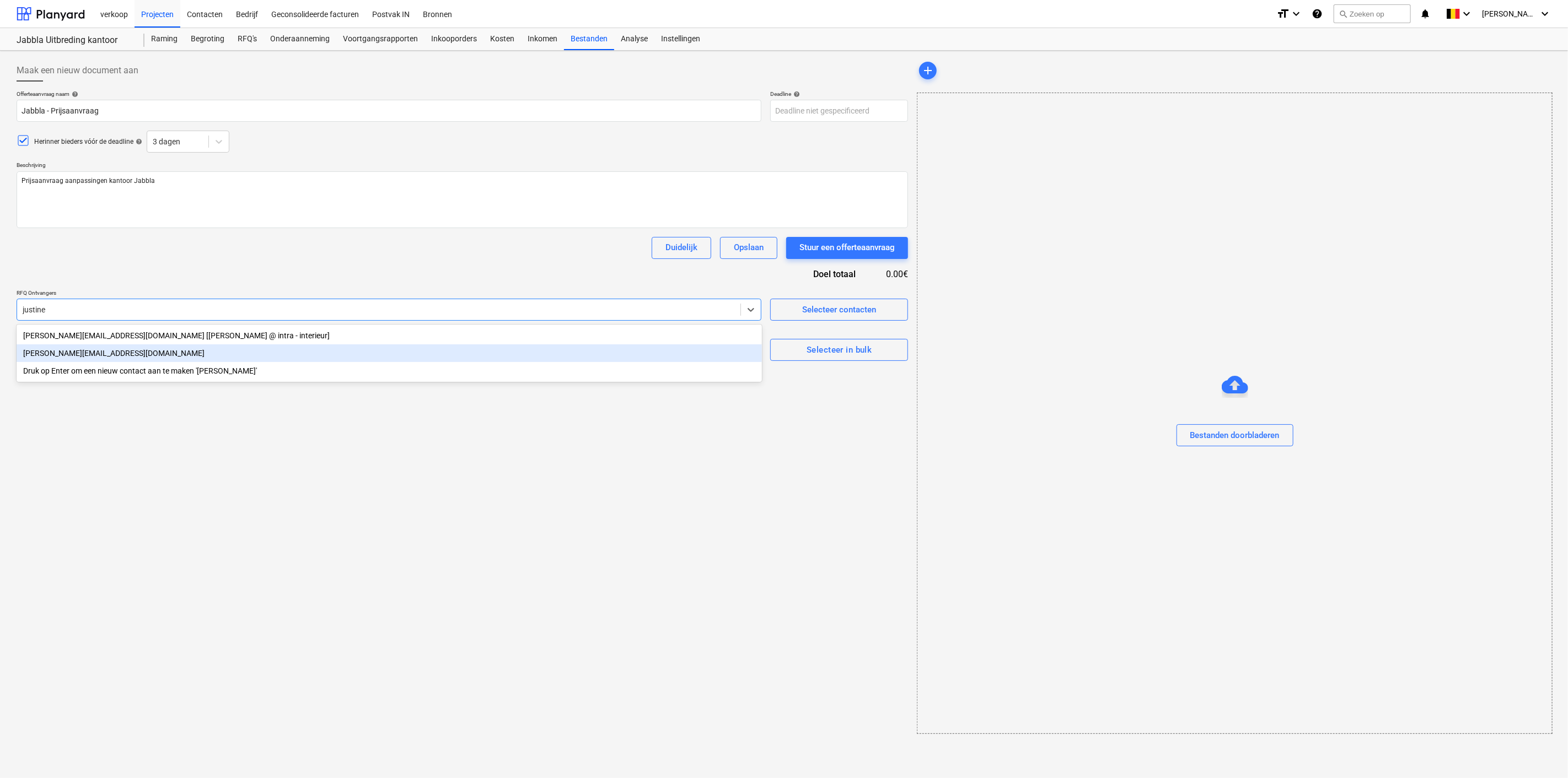
click at [59, 353] on div "[PERSON_NAME][EMAIL_ADDRESS][DOMAIN_NAME]" at bounding box center [389, 353] width 745 height 18
type textarea "x"
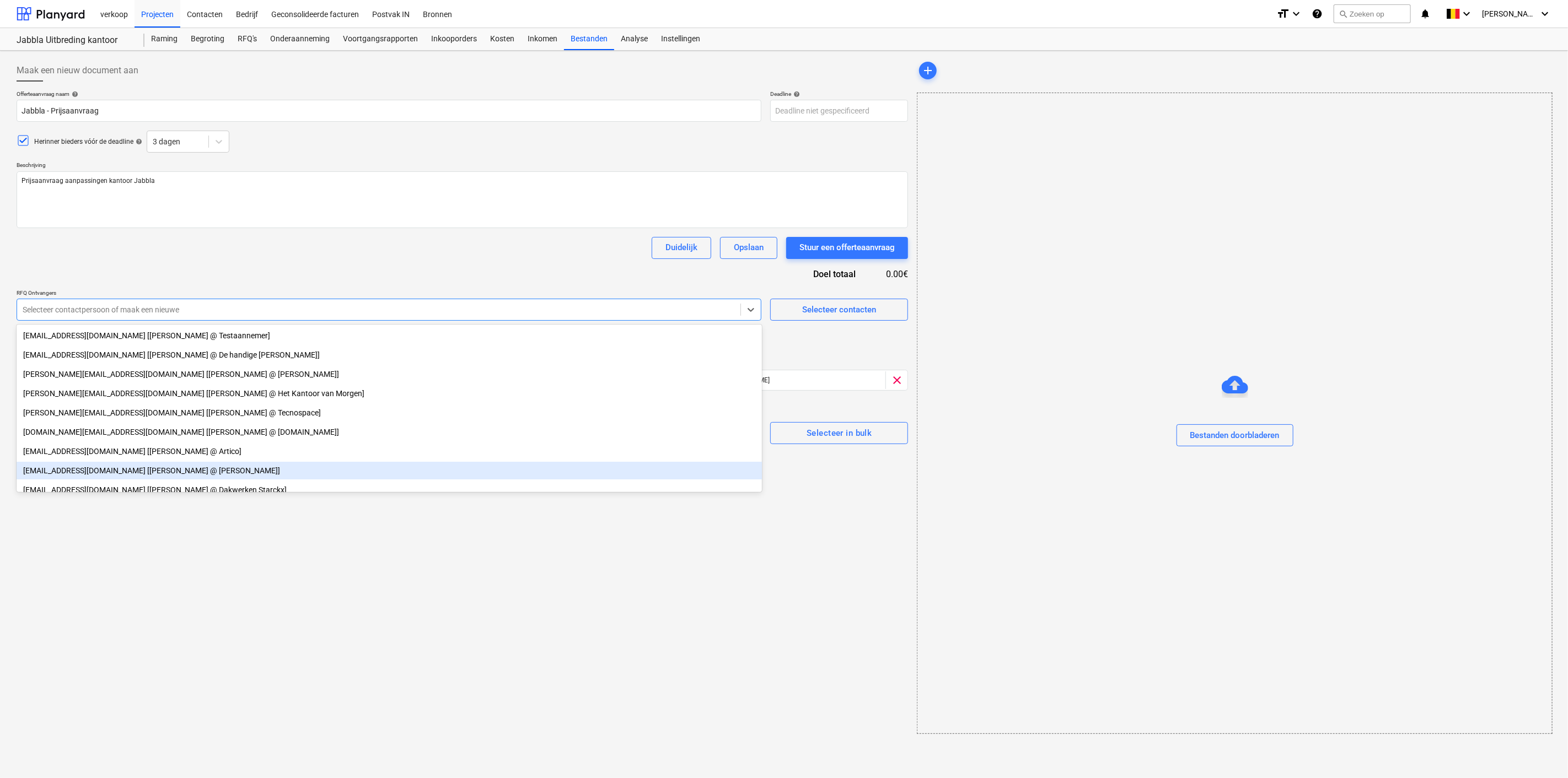
click at [151, 652] on div "Maak een nieuw document aan Offerteaanvraag naam help Jabbla - Prijsaanvraag De…" at bounding box center [462, 397] width 900 height 683
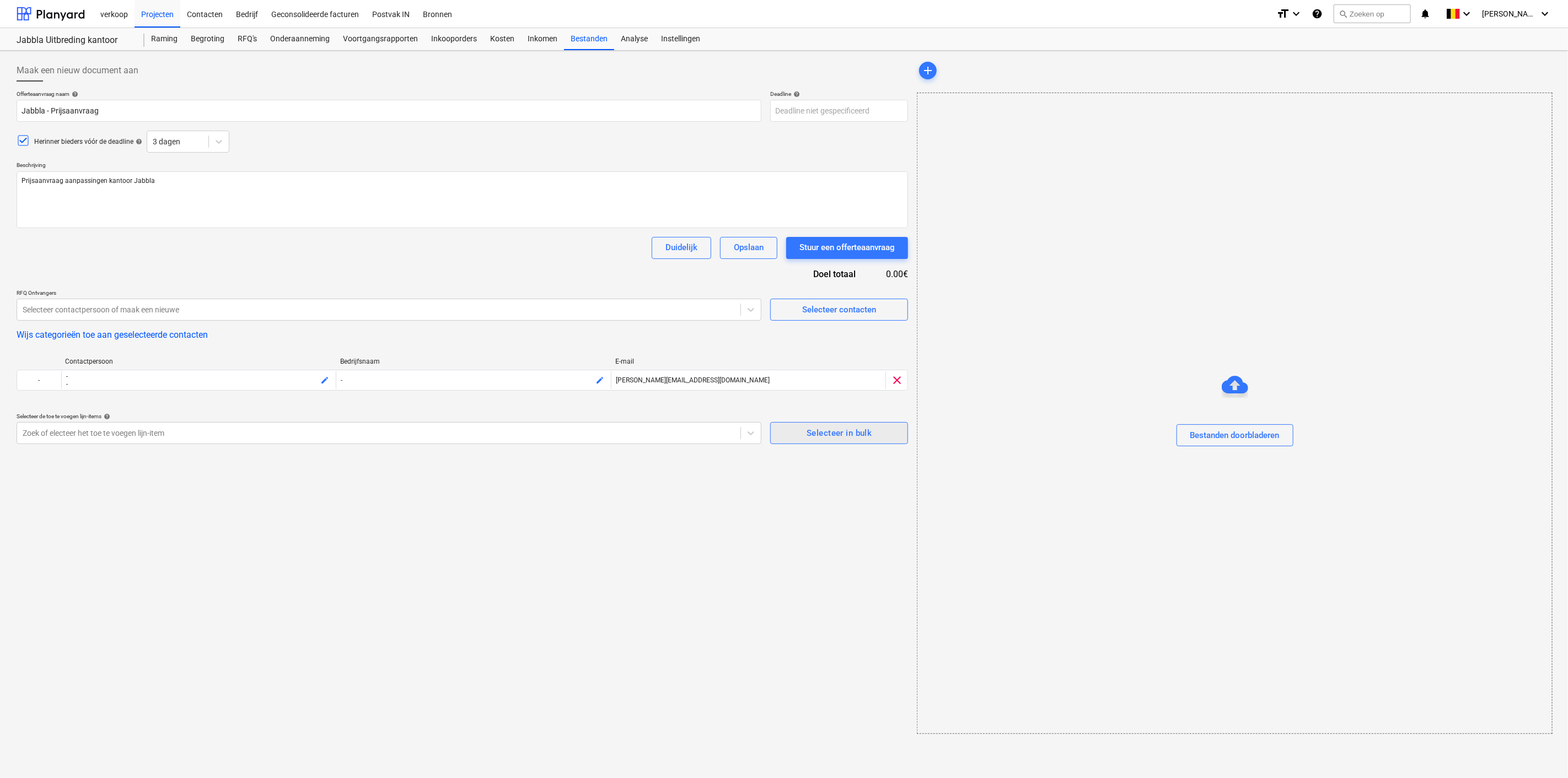
click at [816, 432] on div "Selecteer in bulk" at bounding box center [839, 433] width 65 height 14
type textarea "x"
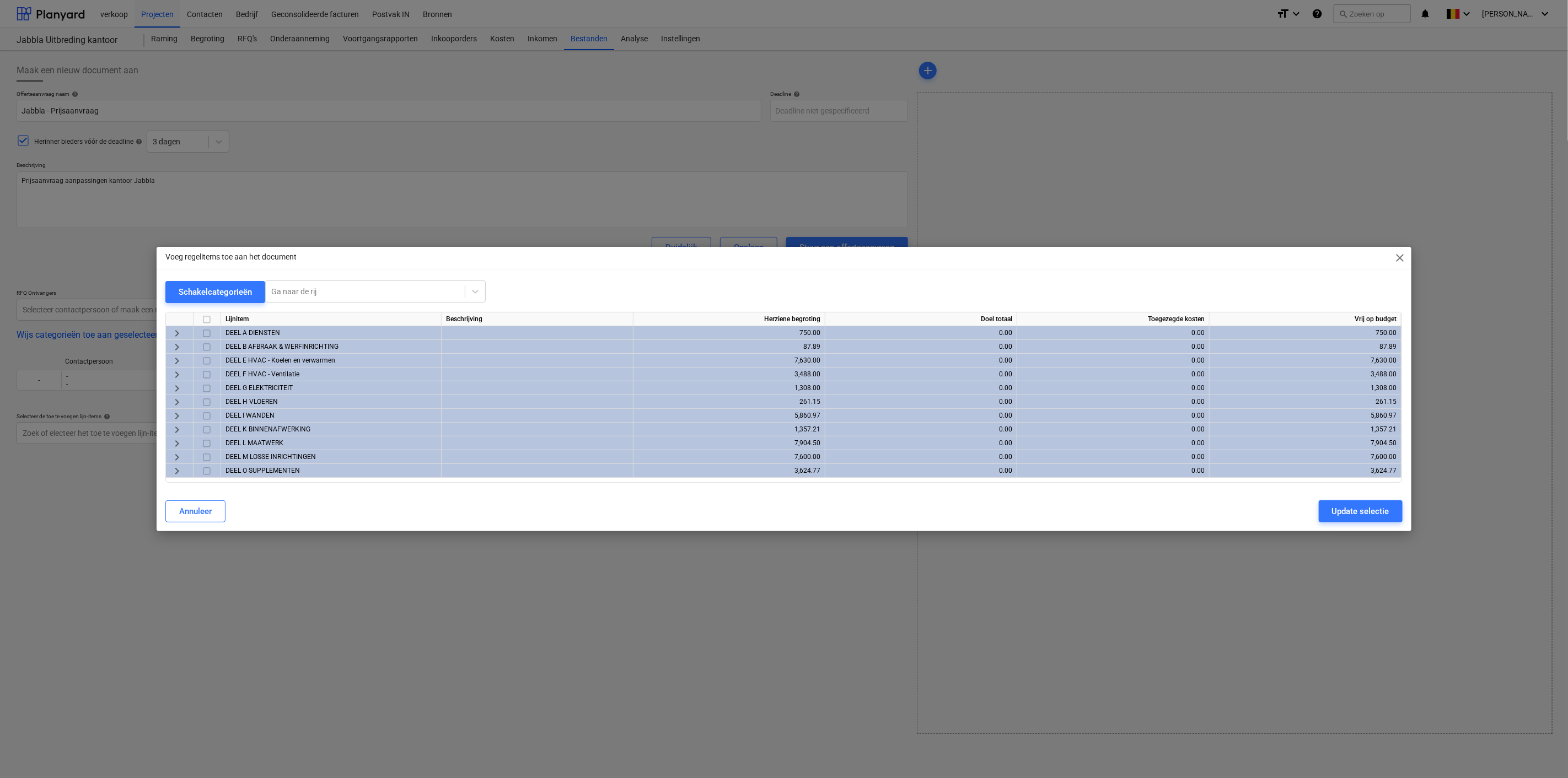
click at [204, 322] on input "checkbox" at bounding box center [207, 320] width 13 height 13
click at [176, 469] on span "keyboard_arrow_right" at bounding box center [177, 471] width 13 height 13
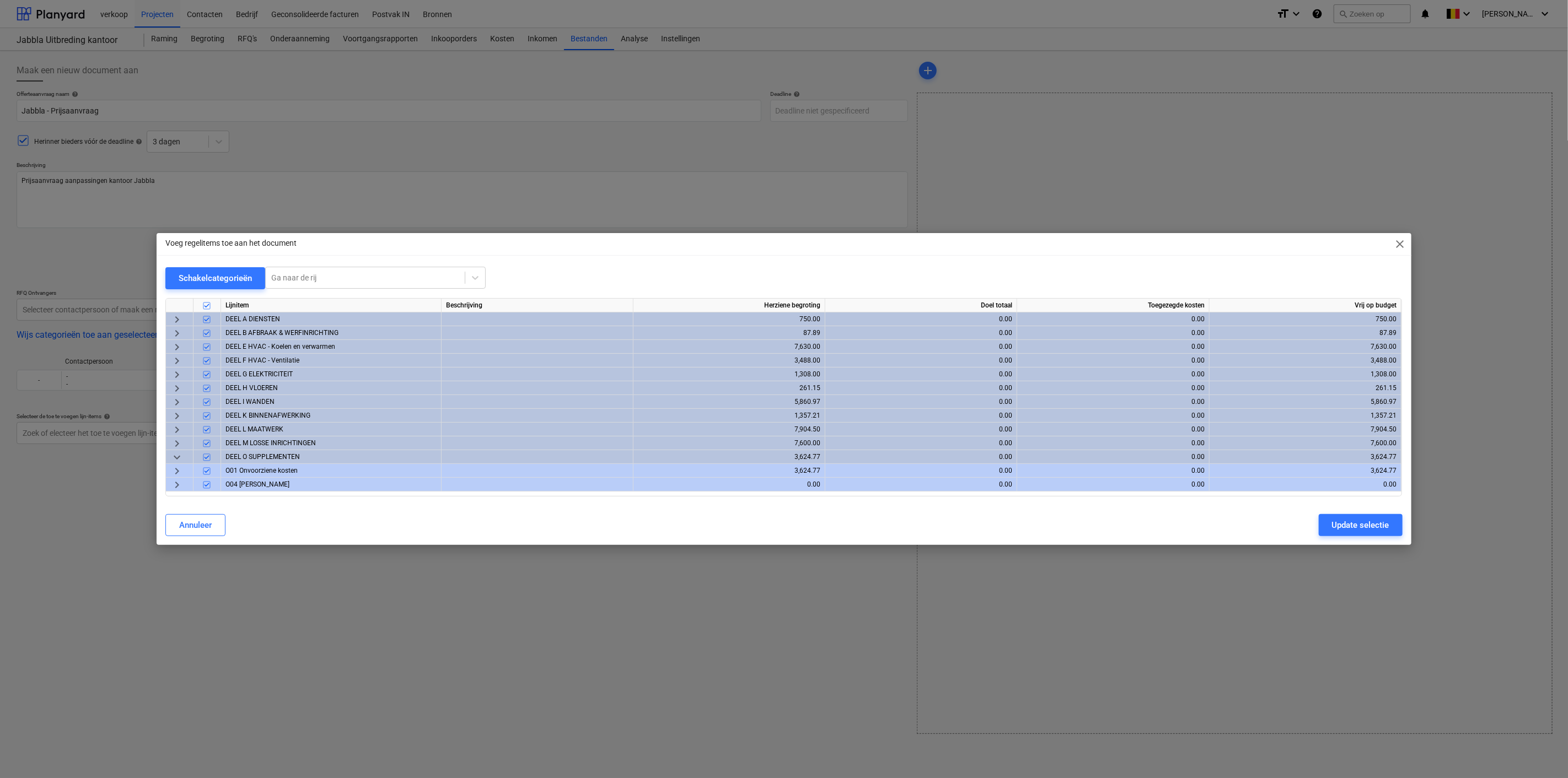
click at [206, 483] on input "checkbox" at bounding box center [207, 485] width 13 height 13
checkbox input "false"
click at [1367, 526] on div "Update selectie" at bounding box center [1361, 524] width 57 height 14
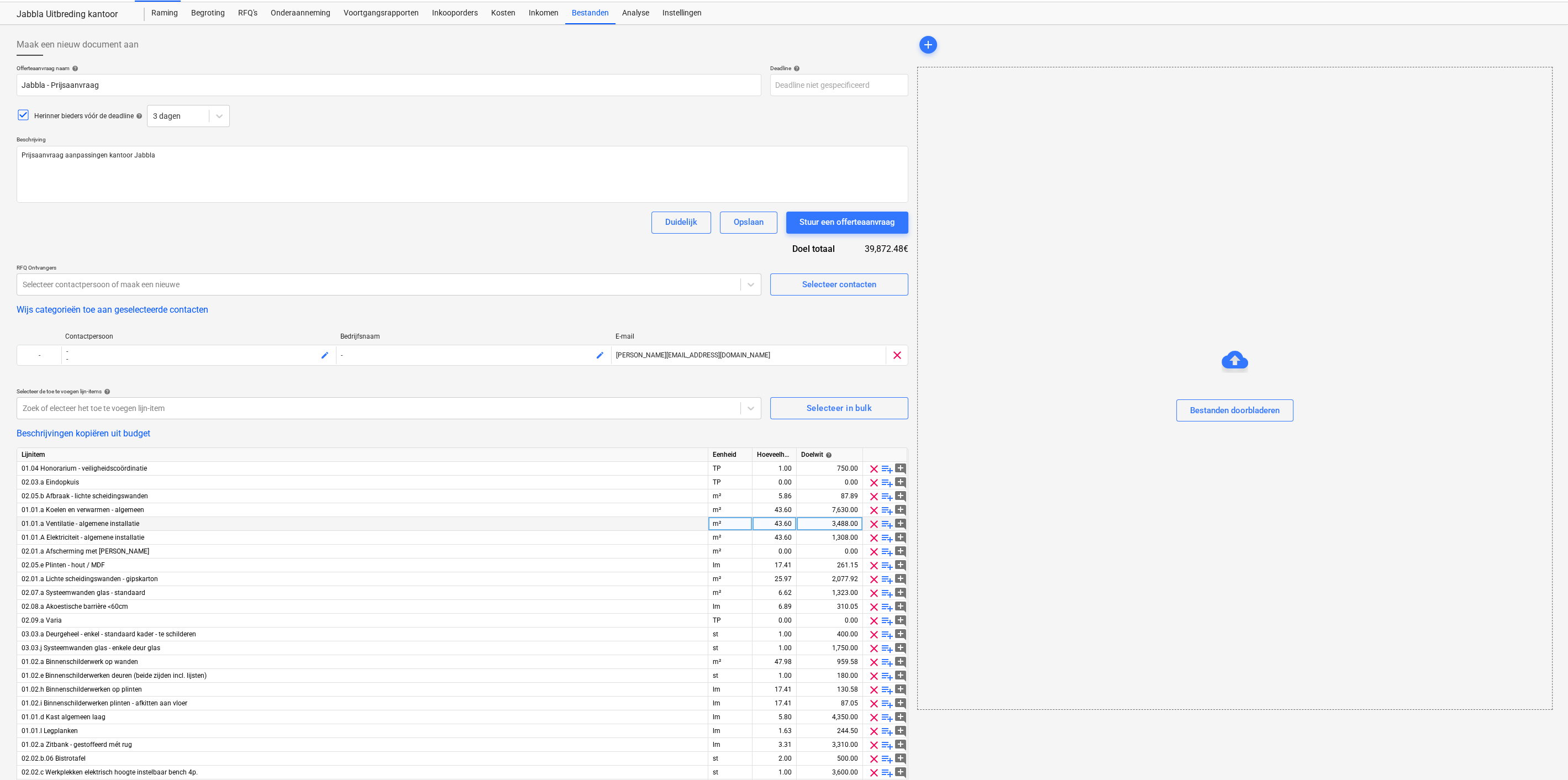
scroll to position [110, 0]
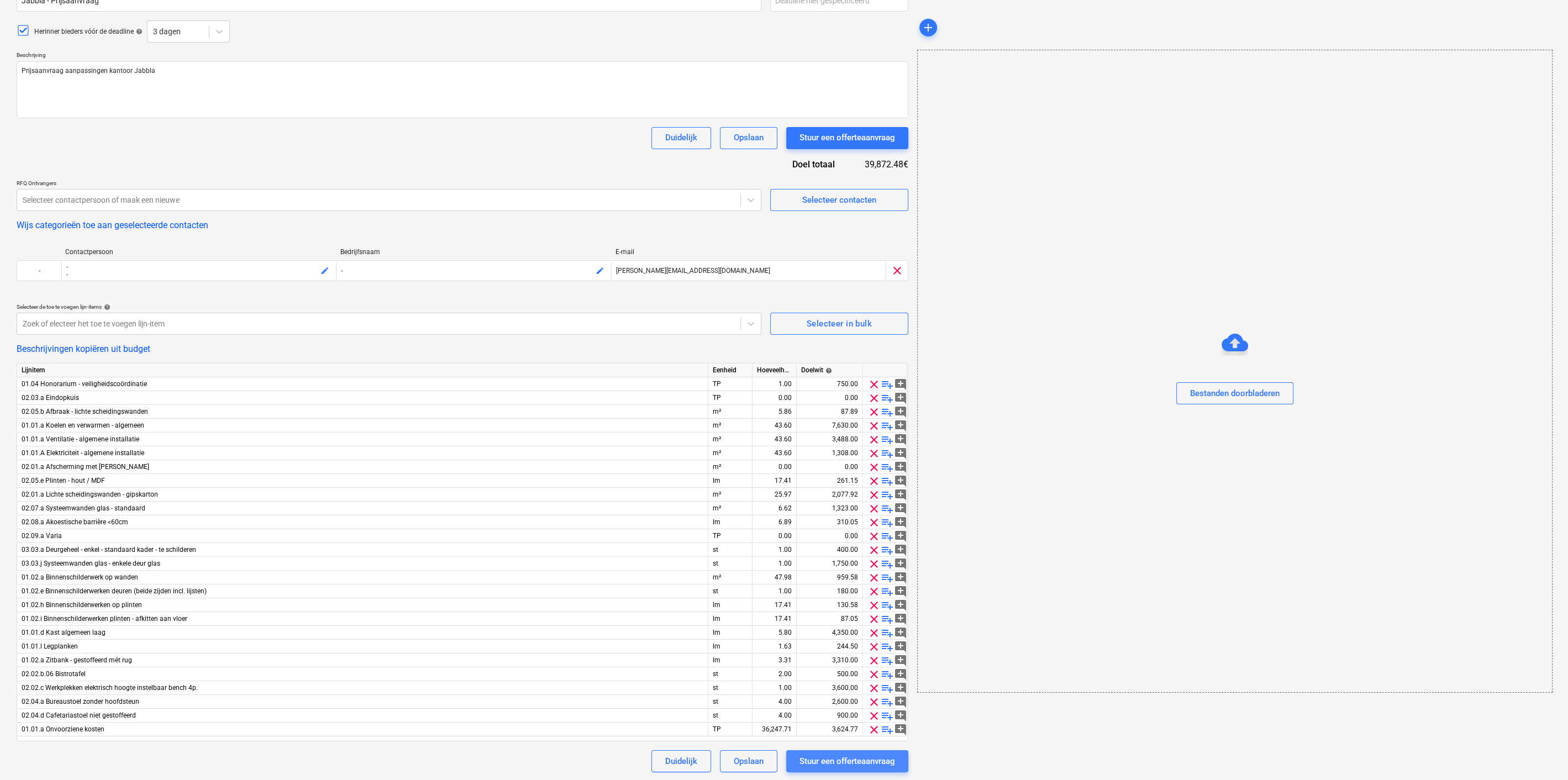
click at [873, 761] on div "Stuur een offerteaanvraag" at bounding box center [847, 760] width 96 height 14
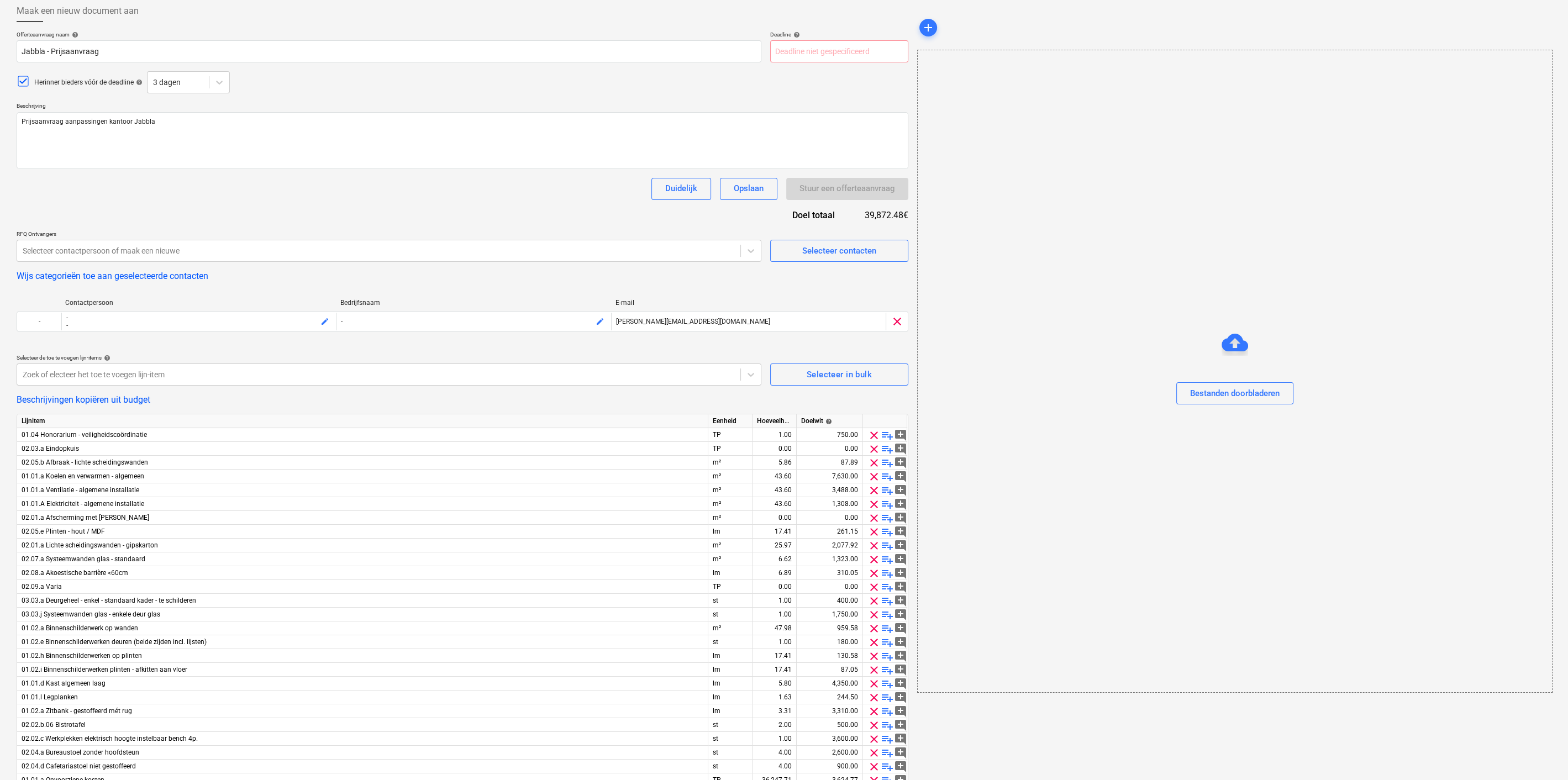
scroll to position [0, 0]
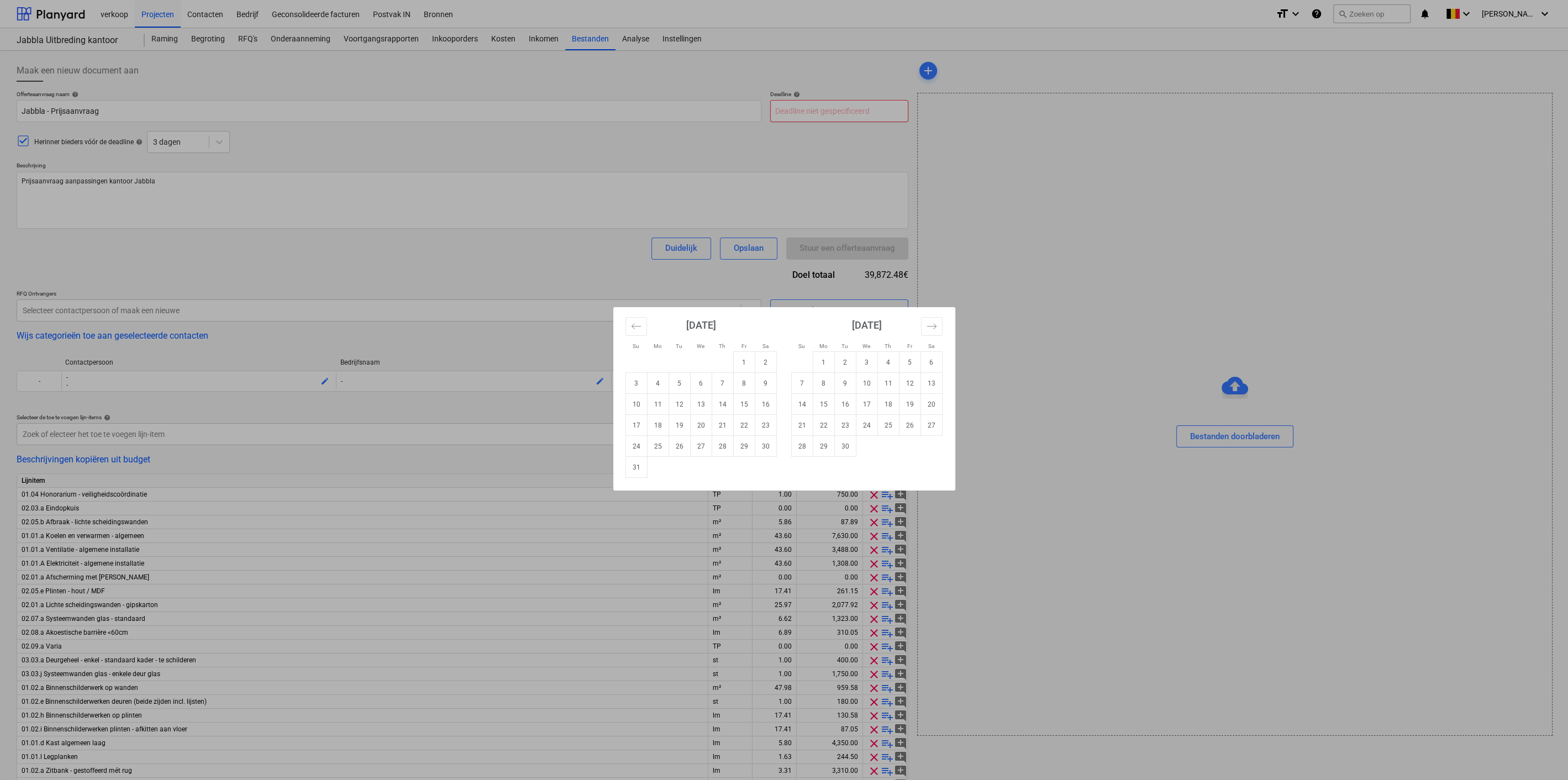
click at [842, 112] on body "verkoop Projecten Contacten Bedrijf Geconsolideerde facturen Postvak IN Bronnen…" at bounding box center [784, 390] width 1568 height 780
click at [907, 387] on td "12" at bounding box center [910, 383] width 21 height 21
type textarea "x"
type input "[DATE]"
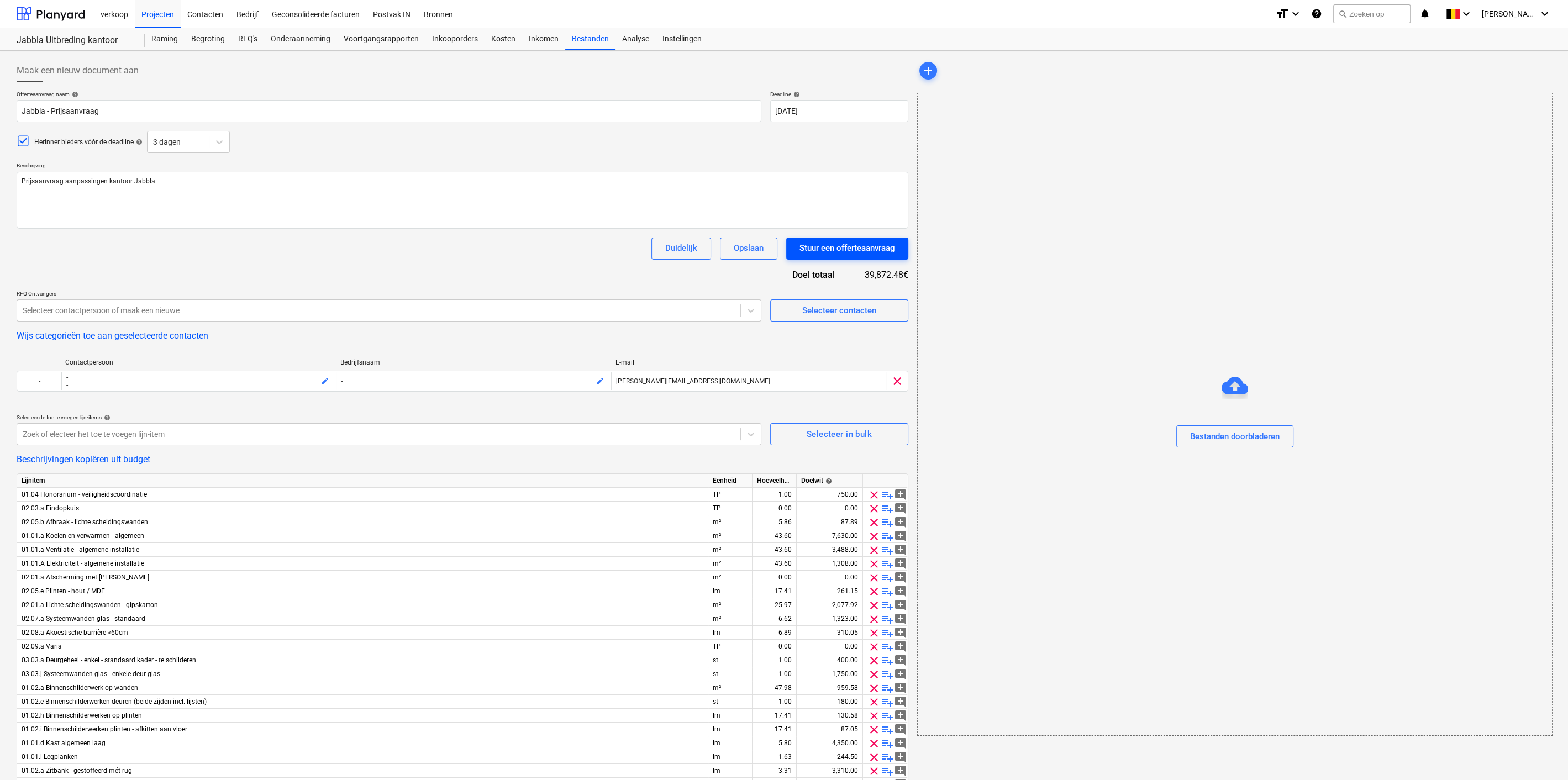
click at [855, 245] on div "Stuur een offerteaanvraag" at bounding box center [847, 248] width 96 height 14
type textarea "x"
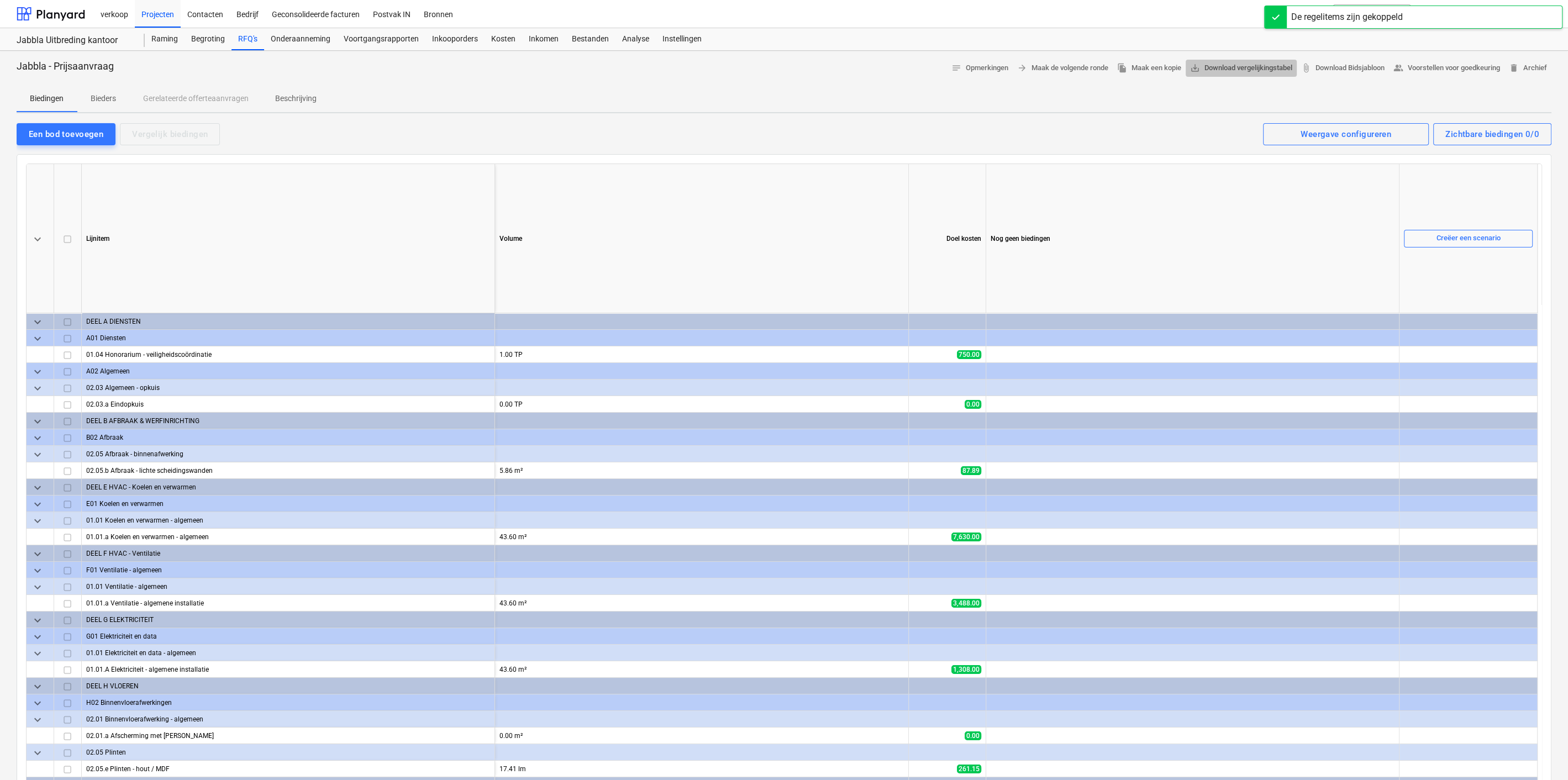
click at [1225, 66] on span "save_alt Download vergelijkingstabel" at bounding box center [1241, 68] width 102 height 13
click at [1334, 65] on span "attach_file Download Bidsjabloon" at bounding box center [1343, 68] width 83 height 13
